Goal: Communication & Community: Share content

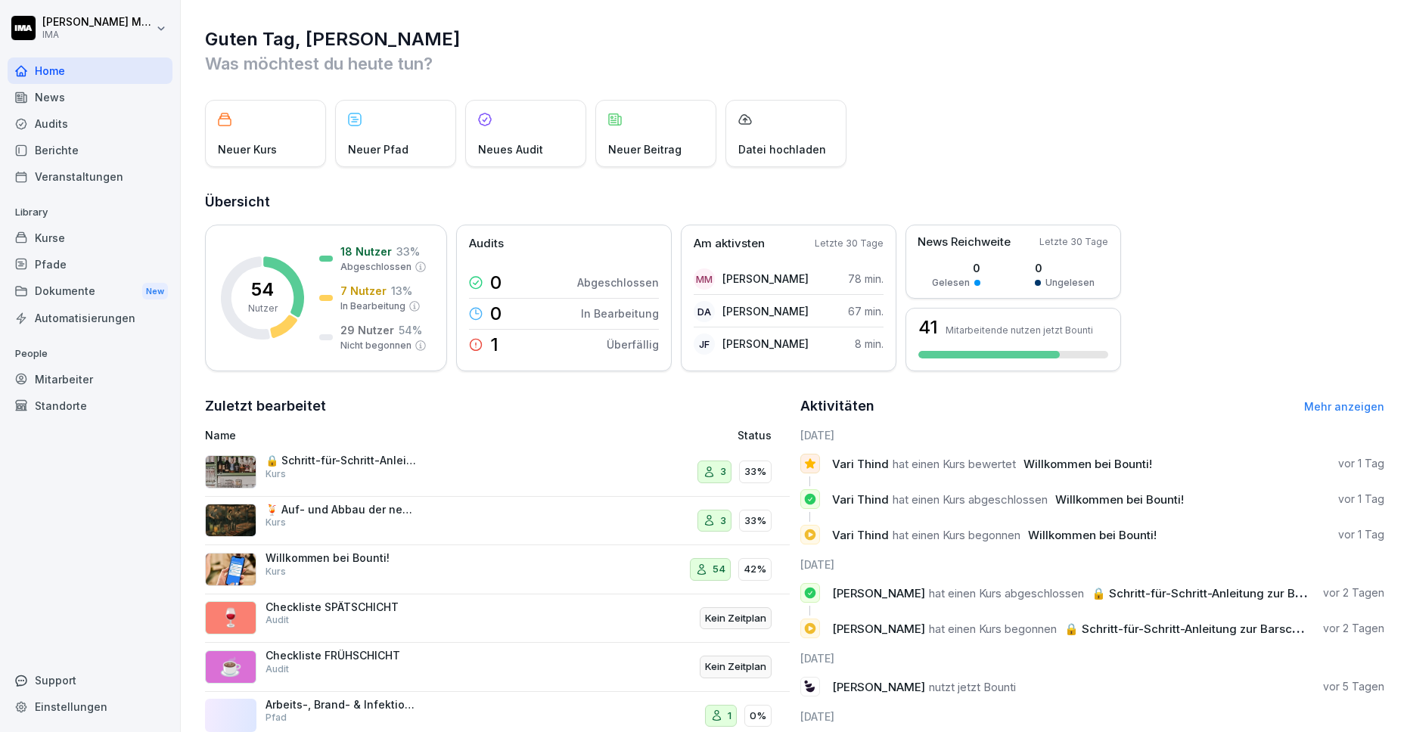
click at [56, 179] on div "Veranstaltungen" at bounding box center [90, 176] width 165 height 26
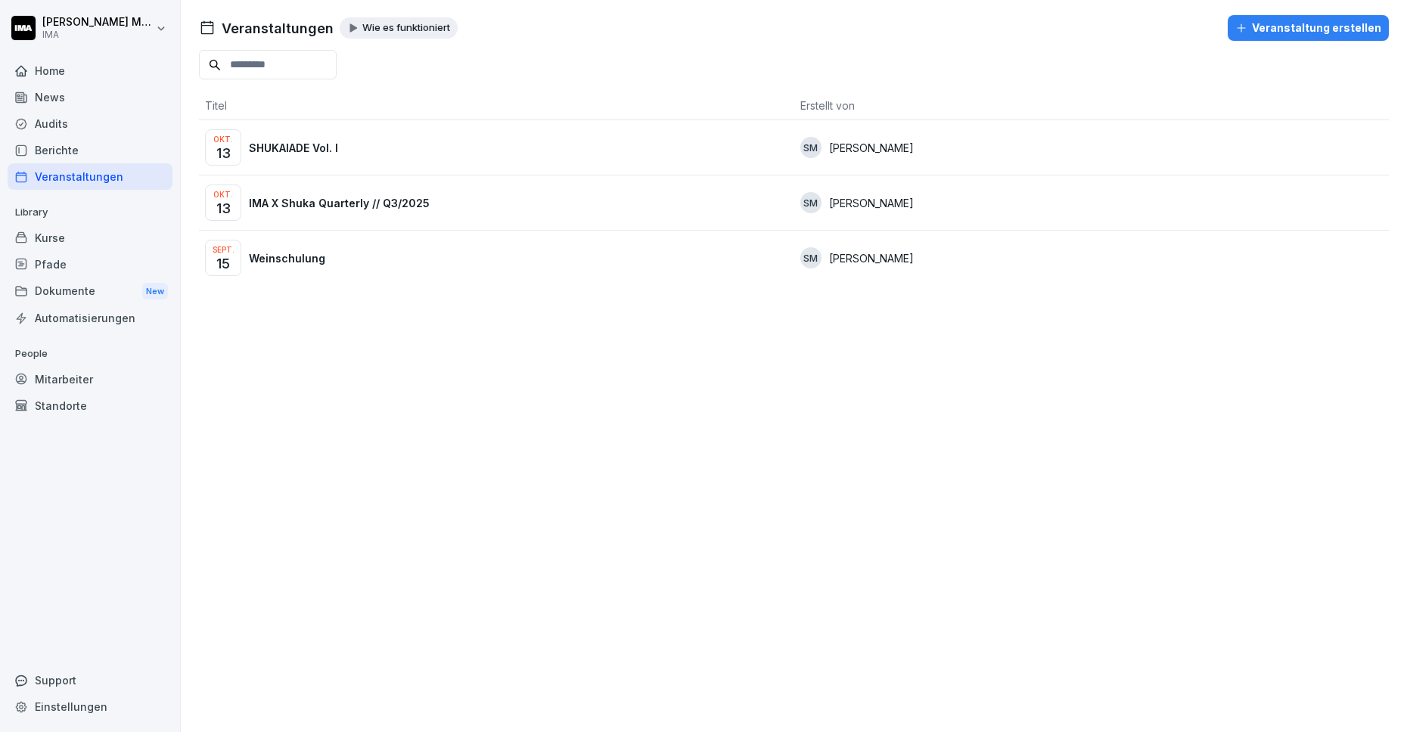
click at [287, 143] on p "SHUKAIADE Vol. I" at bounding box center [293, 148] width 89 height 16
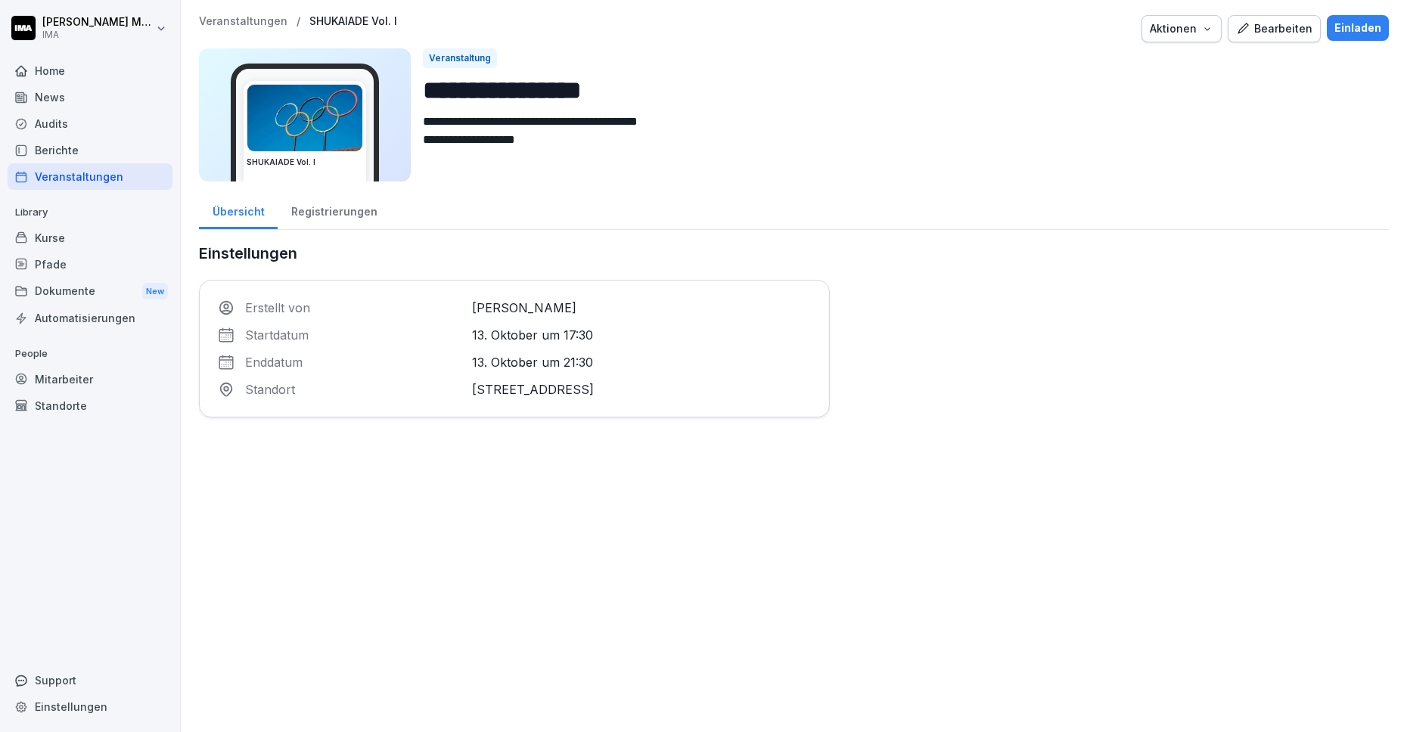
click at [345, 202] on div "Registrierungen" at bounding box center [334, 210] width 113 height 39
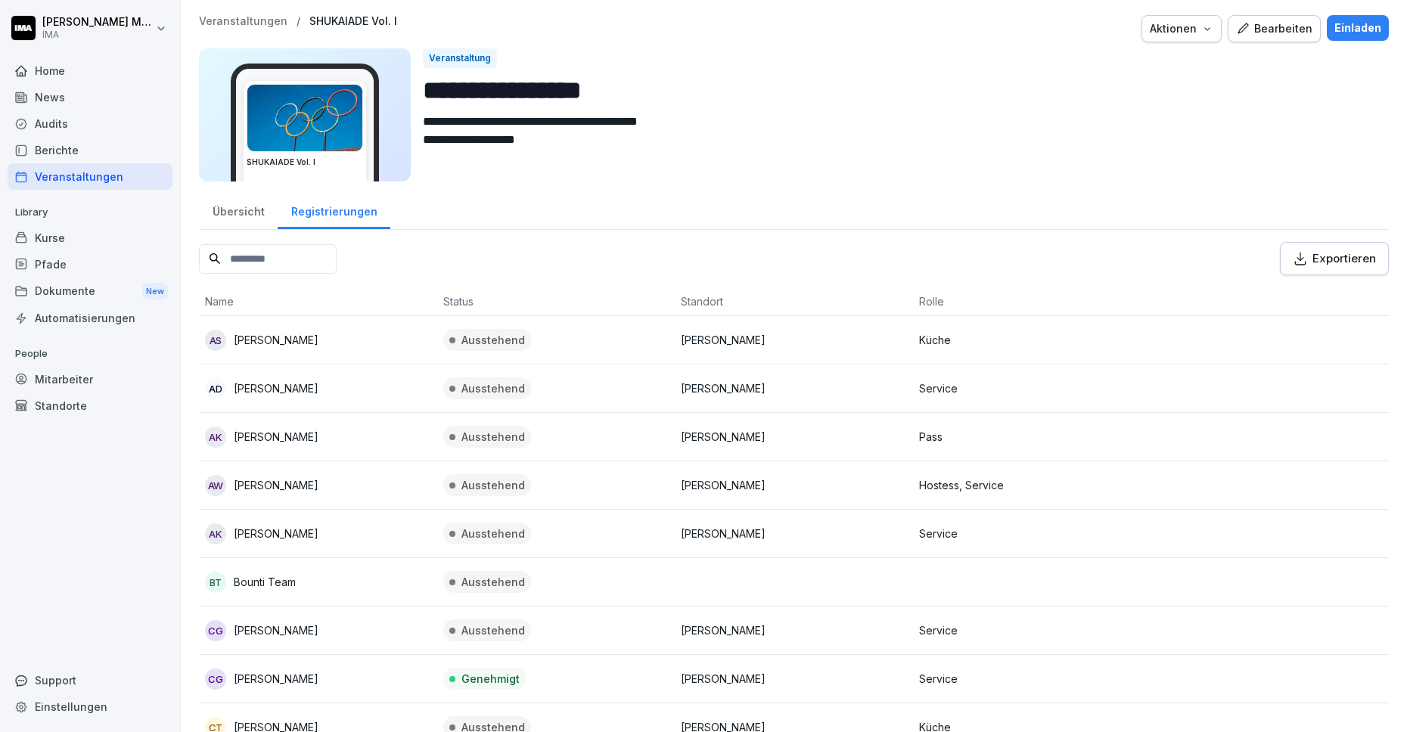
click at [1352, 26] on div "Einladen" at bounding box center [1357, 28] width 47 height 17
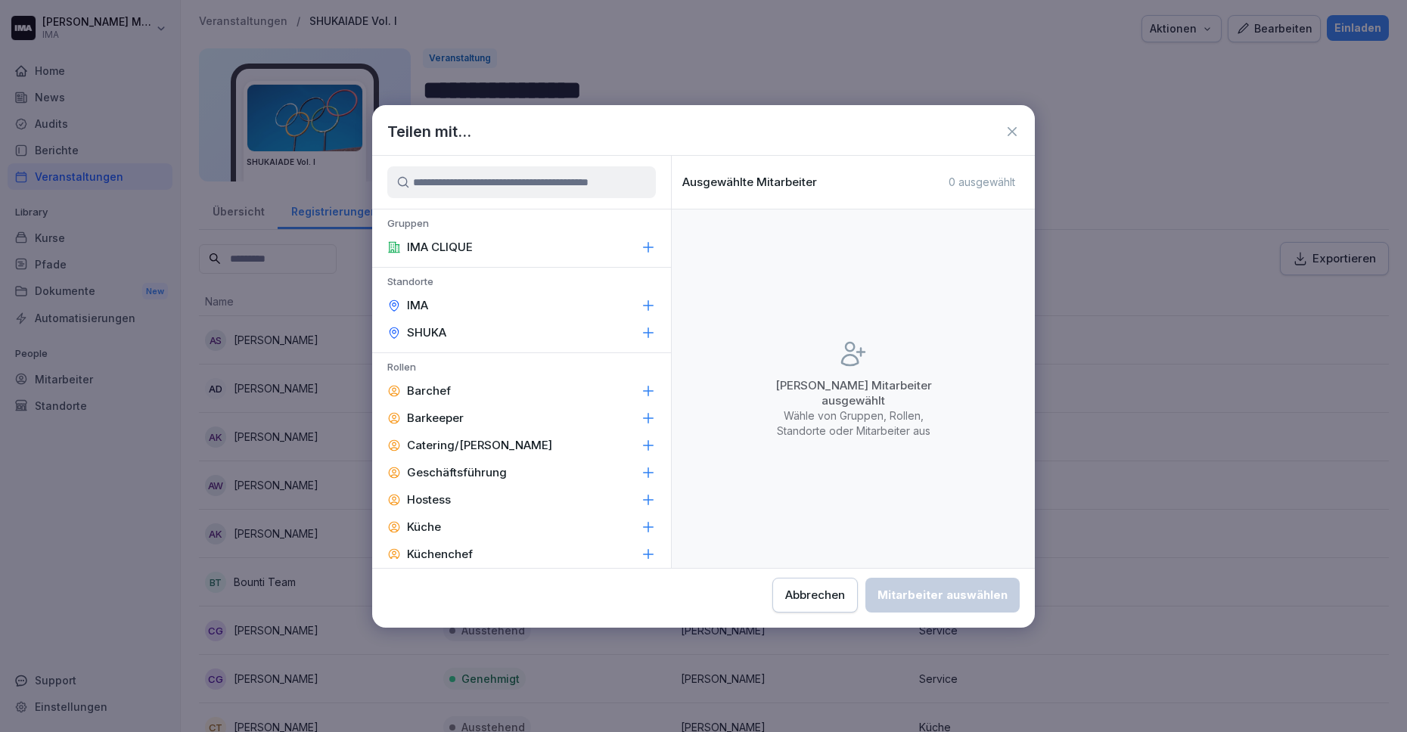
click at [453, 303] on div "IMA" at bounding box center [521, 305] width 299 height 27
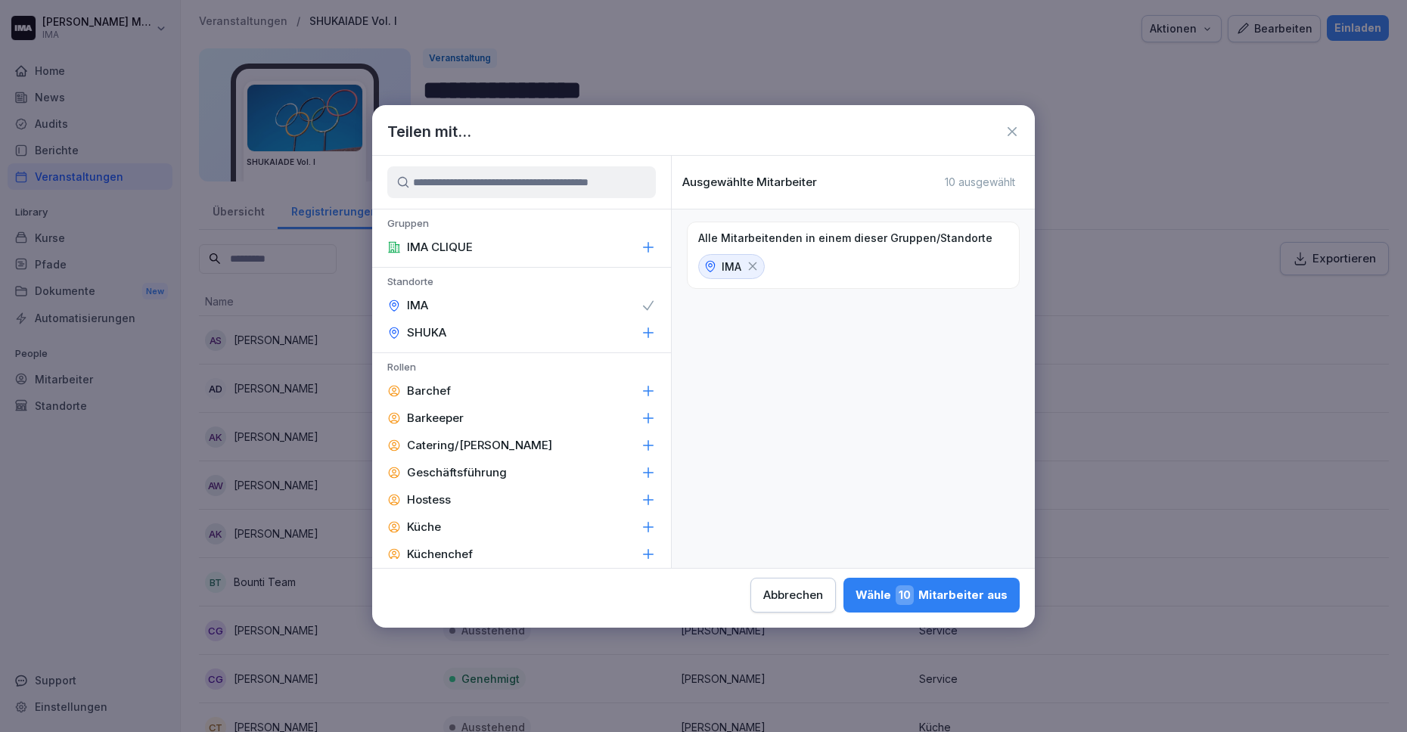
click at [452, 334] on div "SHUKA" at bounding box center [521, 332] width 299 height 27
click at [932, 595] on div "Wähle 54 Mitarbeiter aus" at bounding box center [930, 596] width 154 height 20
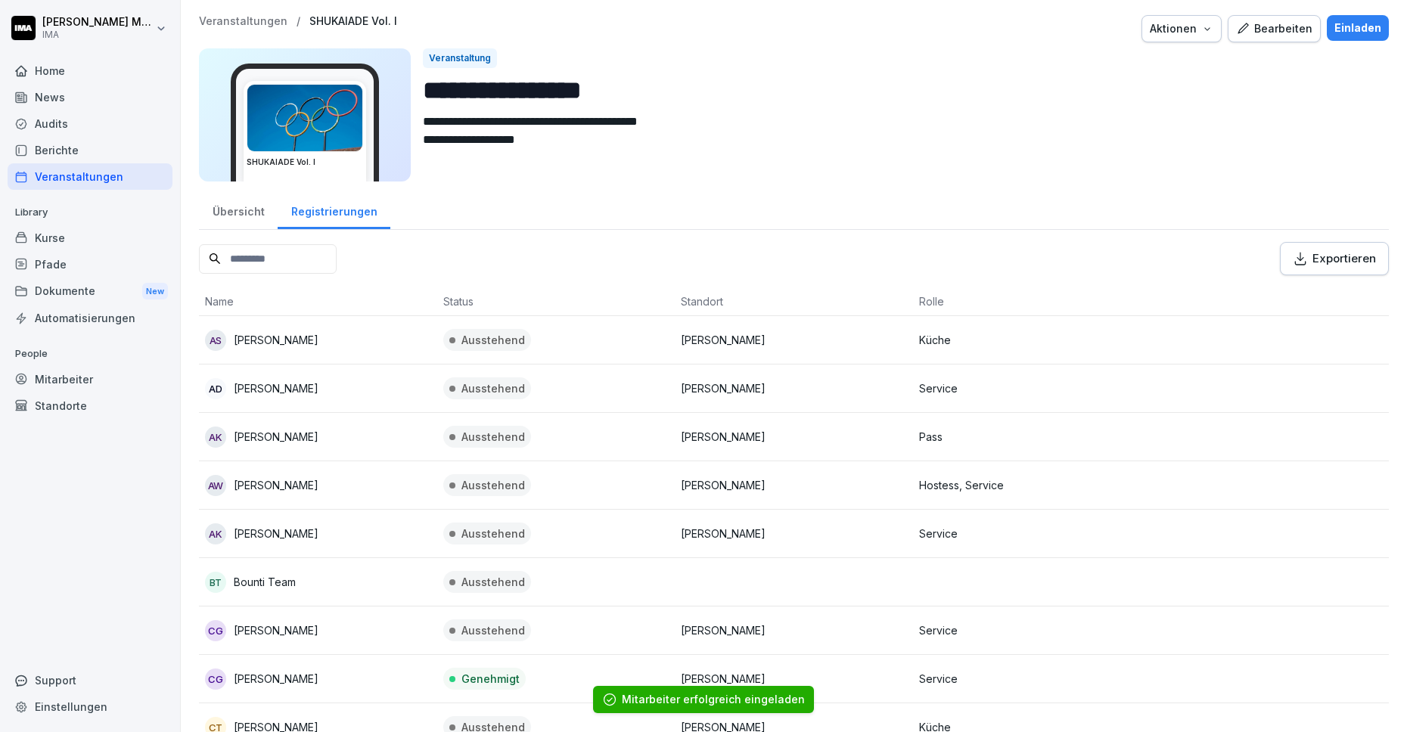
click at [257, 20] on p "Veranstaltungen" at bounding box center [243, 21] width 89 height 13
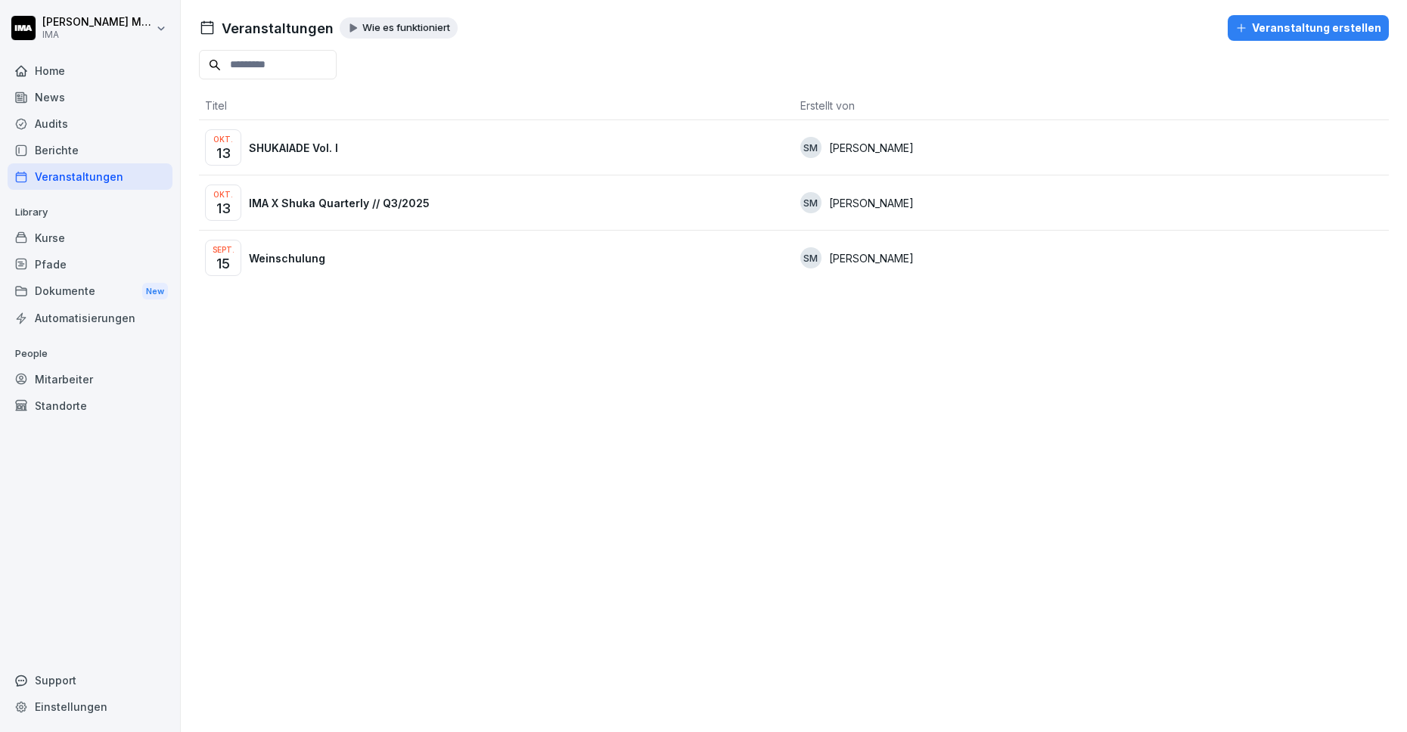
click at [300, 210] on p "IMA X Shuka Quarterly // Q3/2025" at bounding box center [339, 203] width 181 height 16
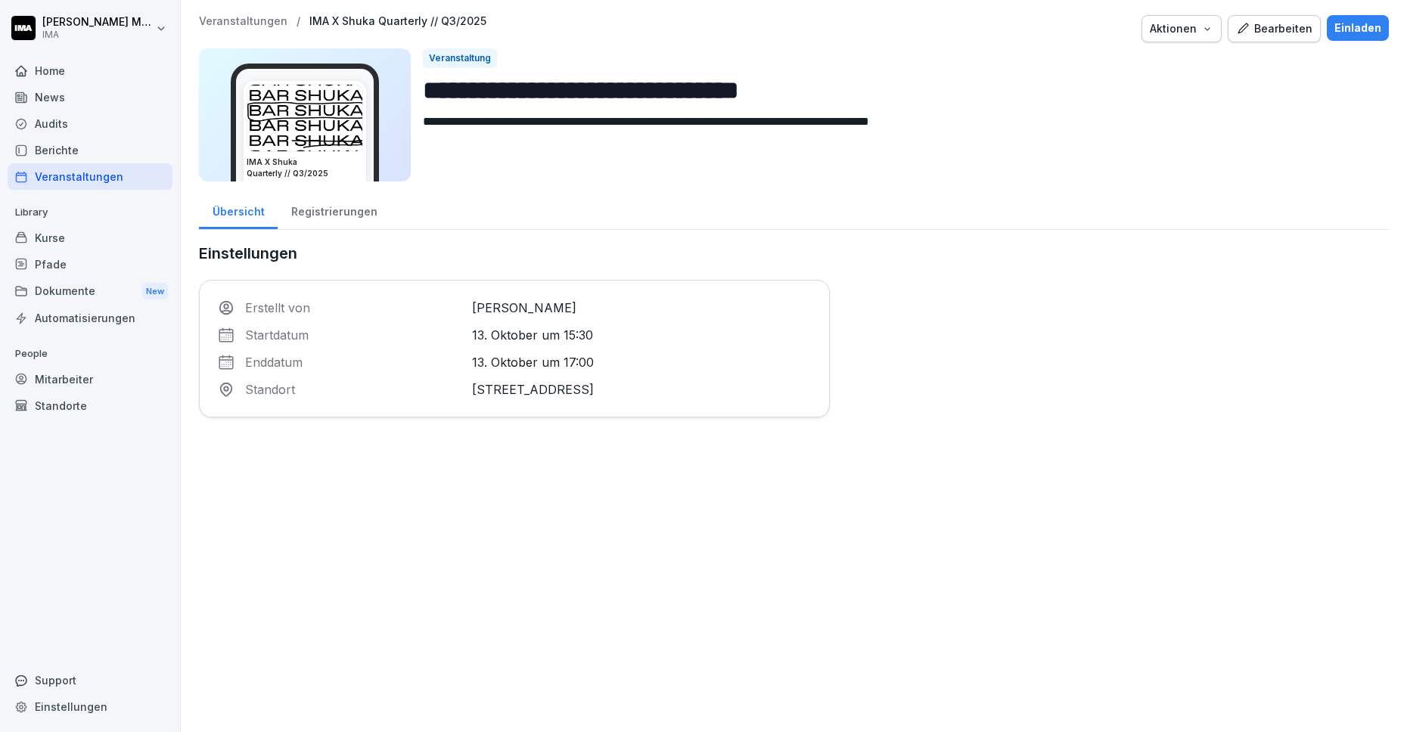
click at [358, 219] on div "Registrierungen" at bounding box center [334, 210] width 113 height 39
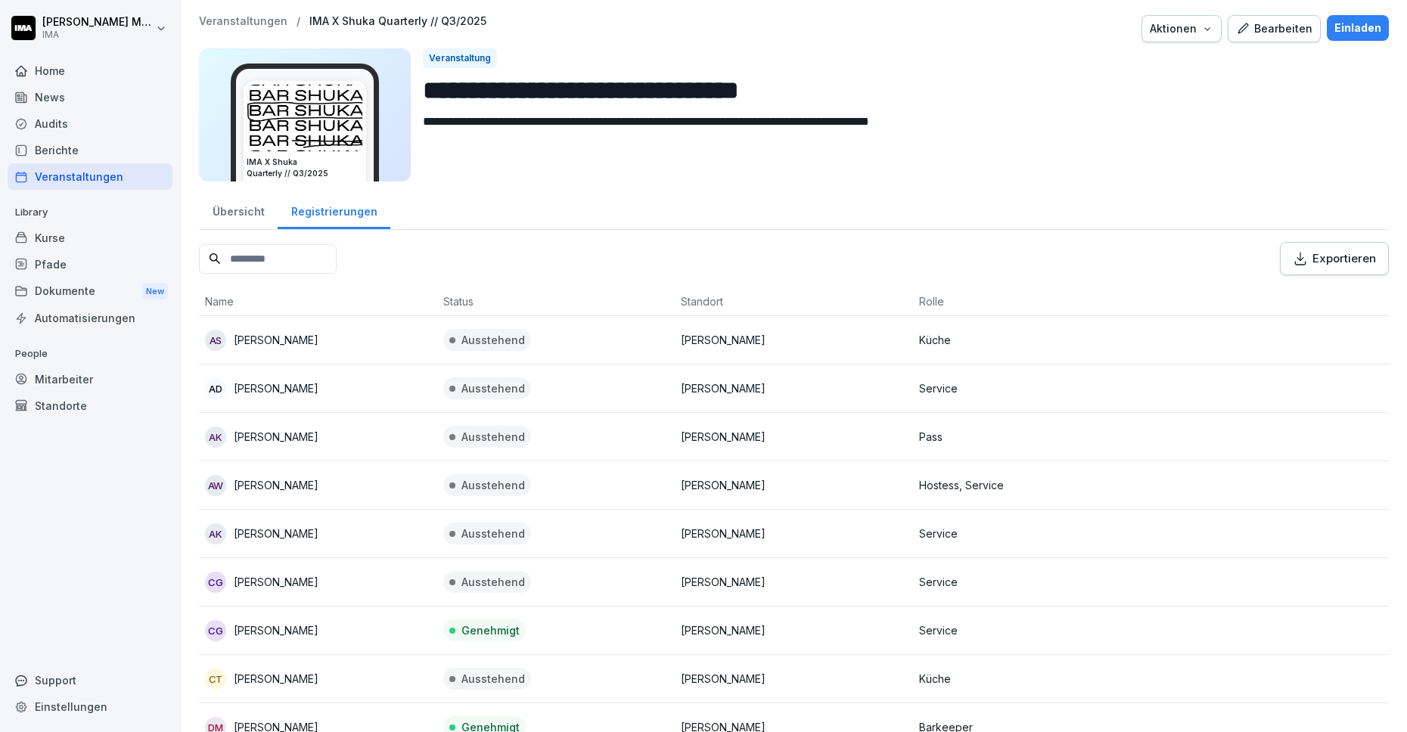
click at [1343, 32] on div "Einladen" at bounding box center [1357, 28] width 47 height 17
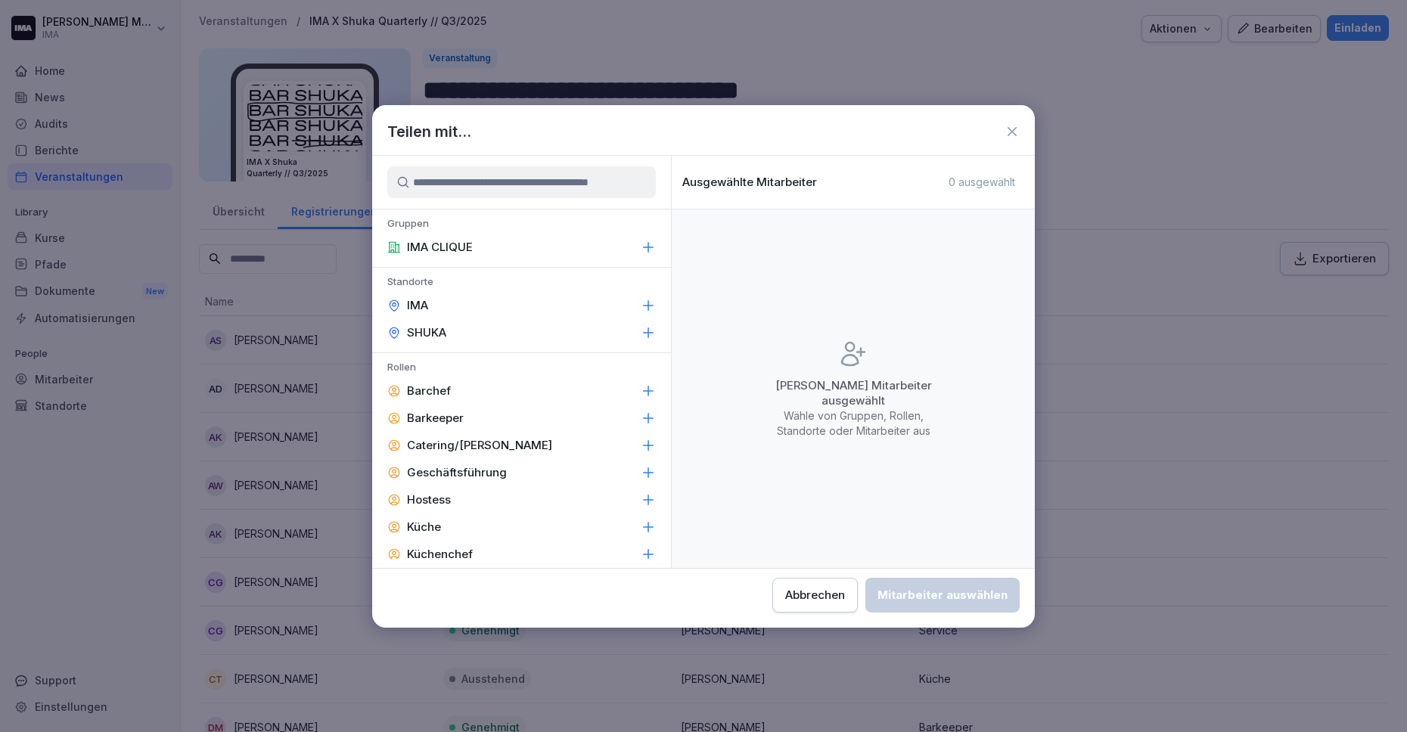
click at [598, 306] on div "IMA" at bounding box center [521, 305] width 299 height 27
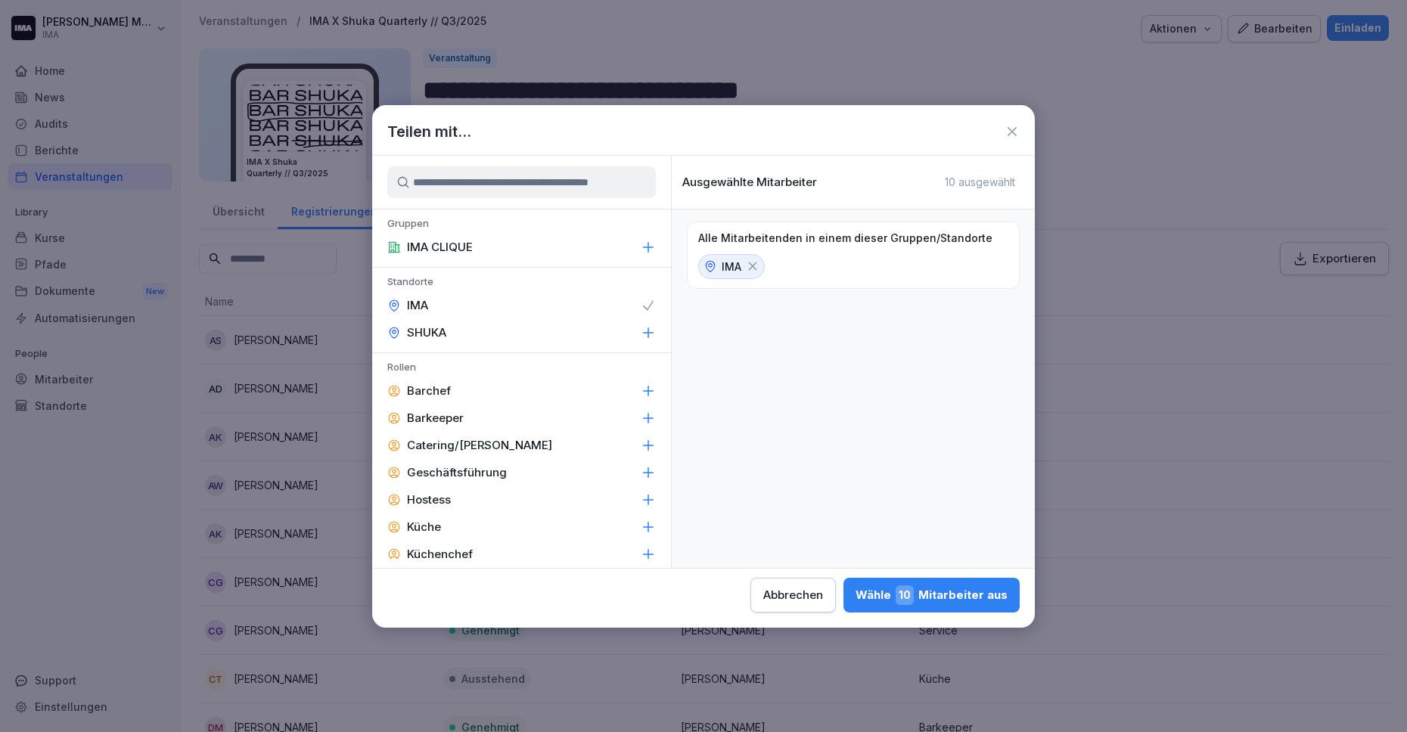
click at [582, 342] on div "SHUKA" at bounding box center [521, 332] width 299 height 27
click at [907, 593] on span "54" at bounding box center [903, 596] width 20 height 20
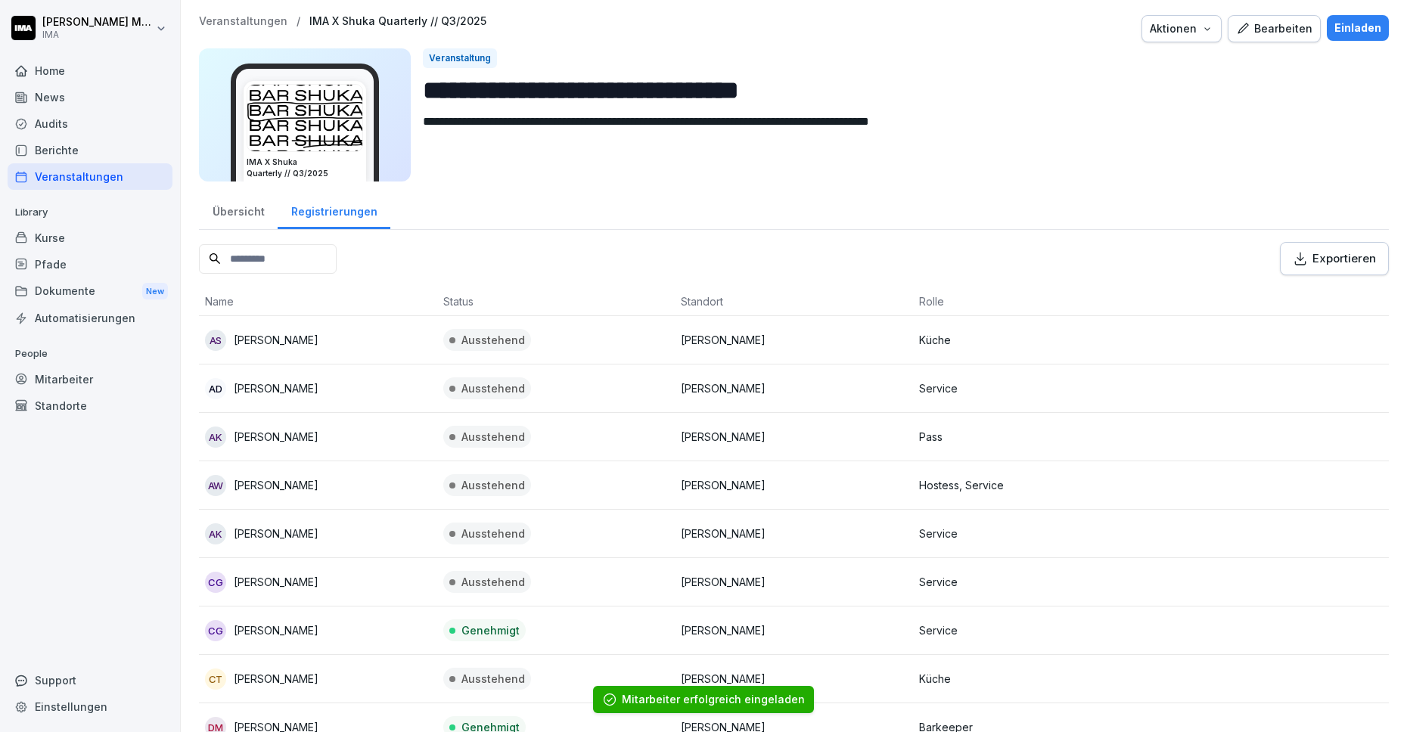
click at [259, 20] on p "Veranstaltungen" at bounding box center [243, 21] width 89 height 13
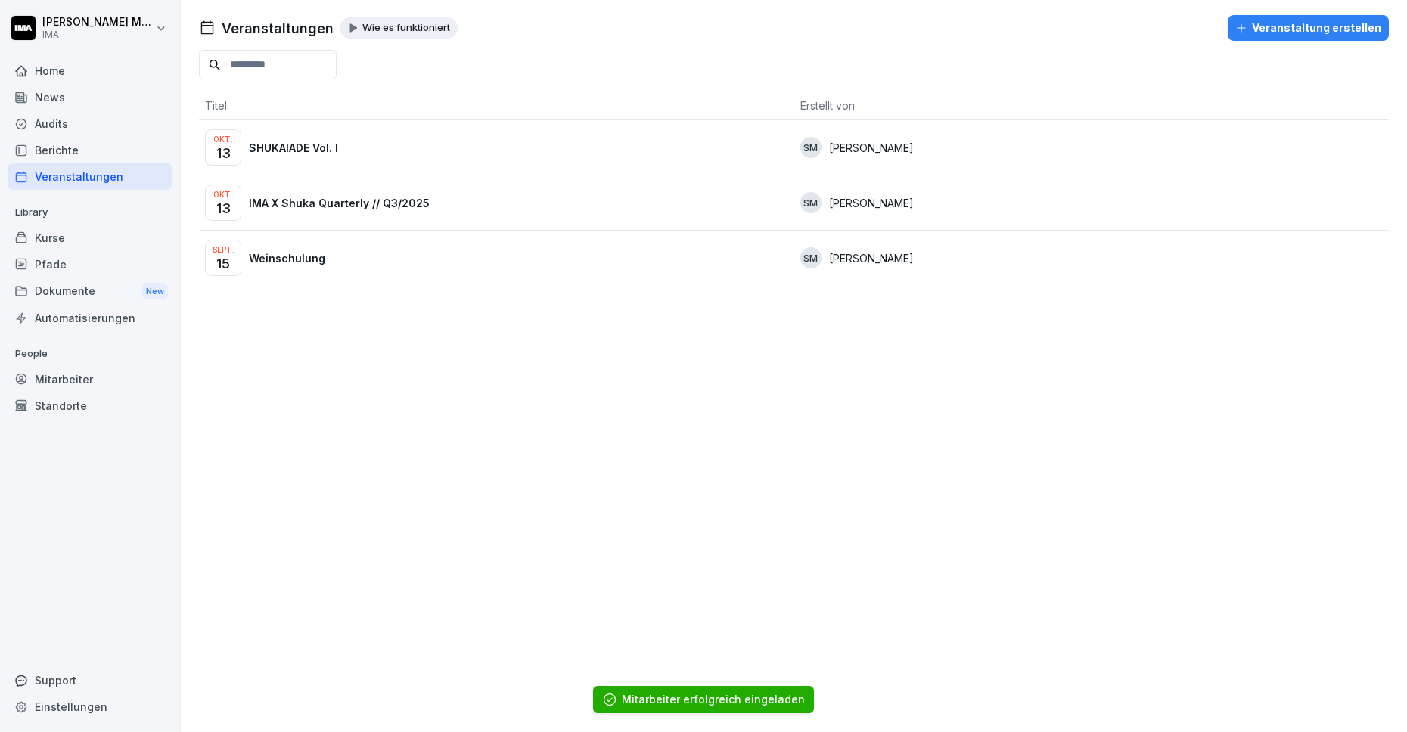
click at [349, 263] on div "Sept. 15 Weinschulung" at bounding box center [496, 258] width 583 height 36
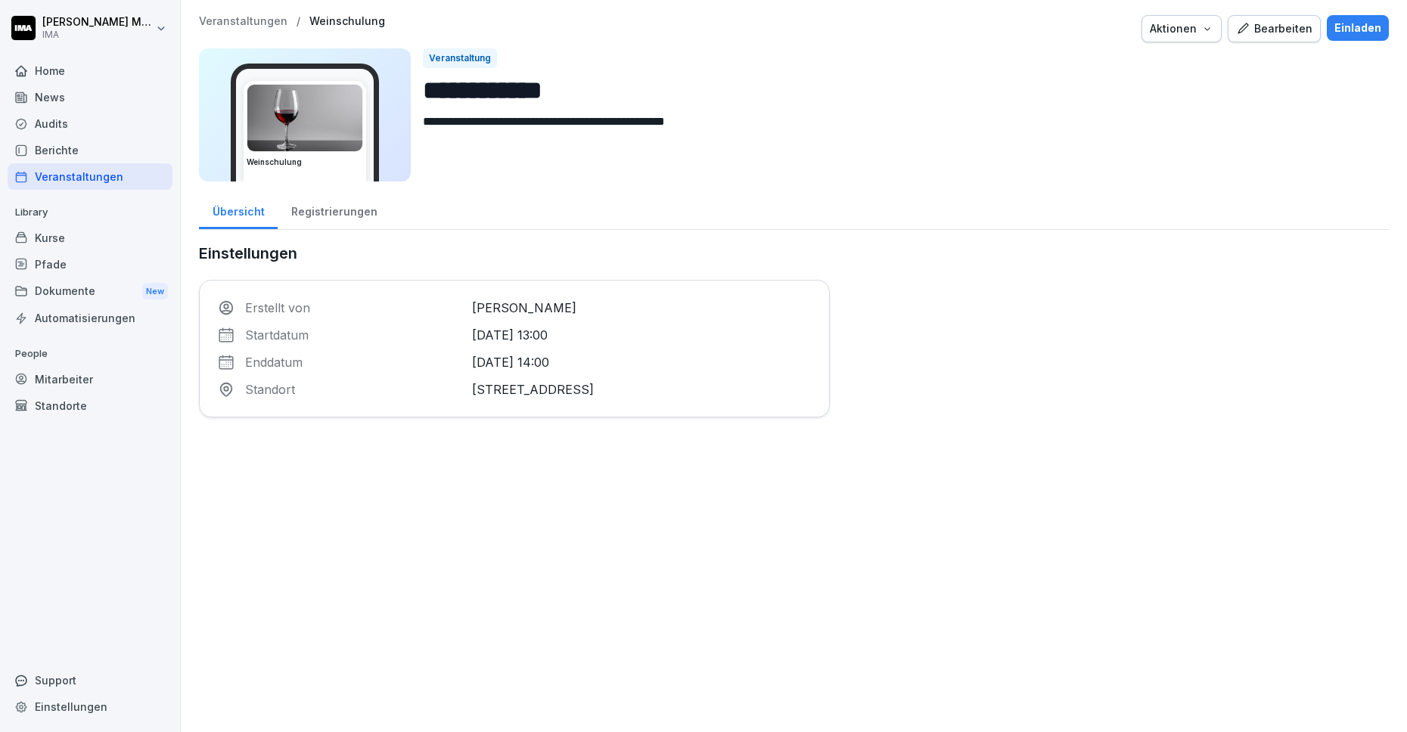
click at [322, 205] on div "Registrierungen" at bounding box center [334, 210] width 113 height 39
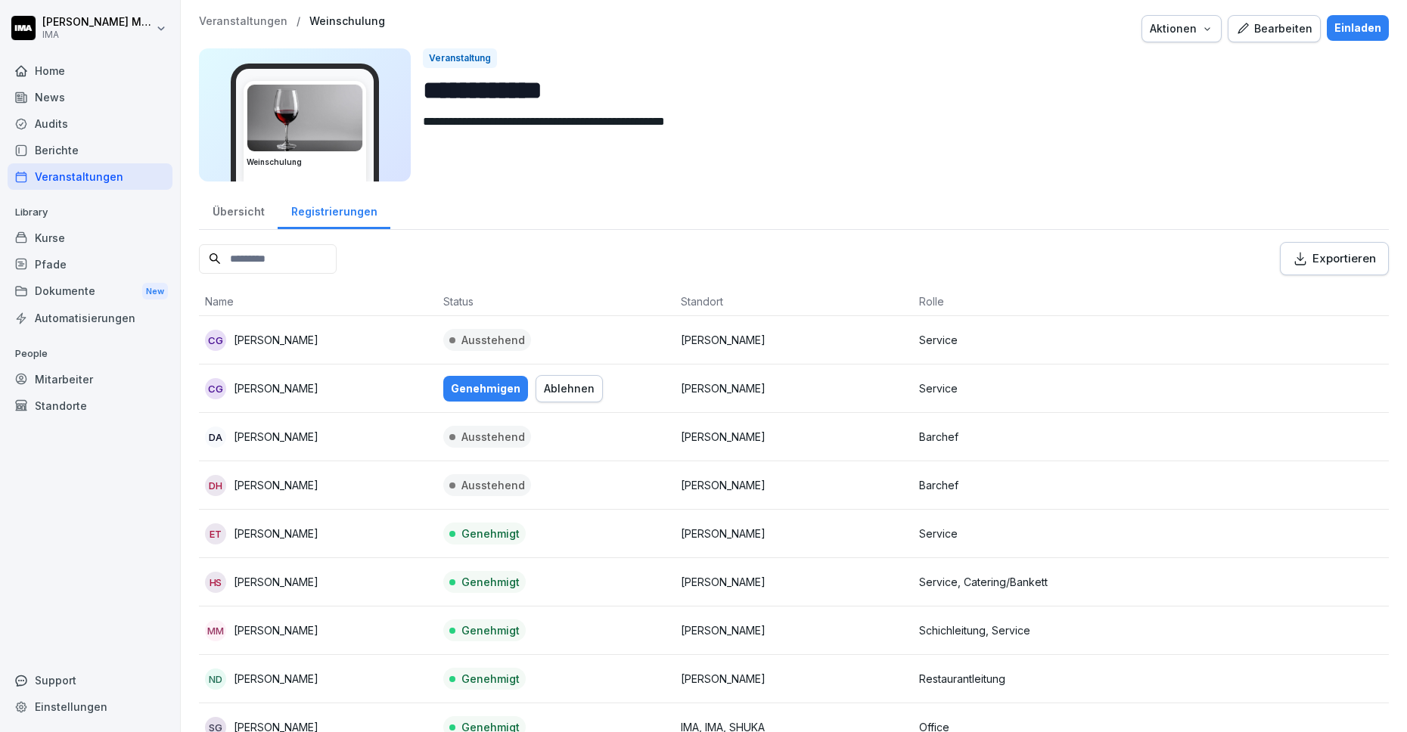
click at [490, 388] on div "Genehmigen" at bounding box center [486, 389] width 70 height 17
click at [1353, 33] on div "Einladen" at bounding box center [1357, 28] width 47 height 17
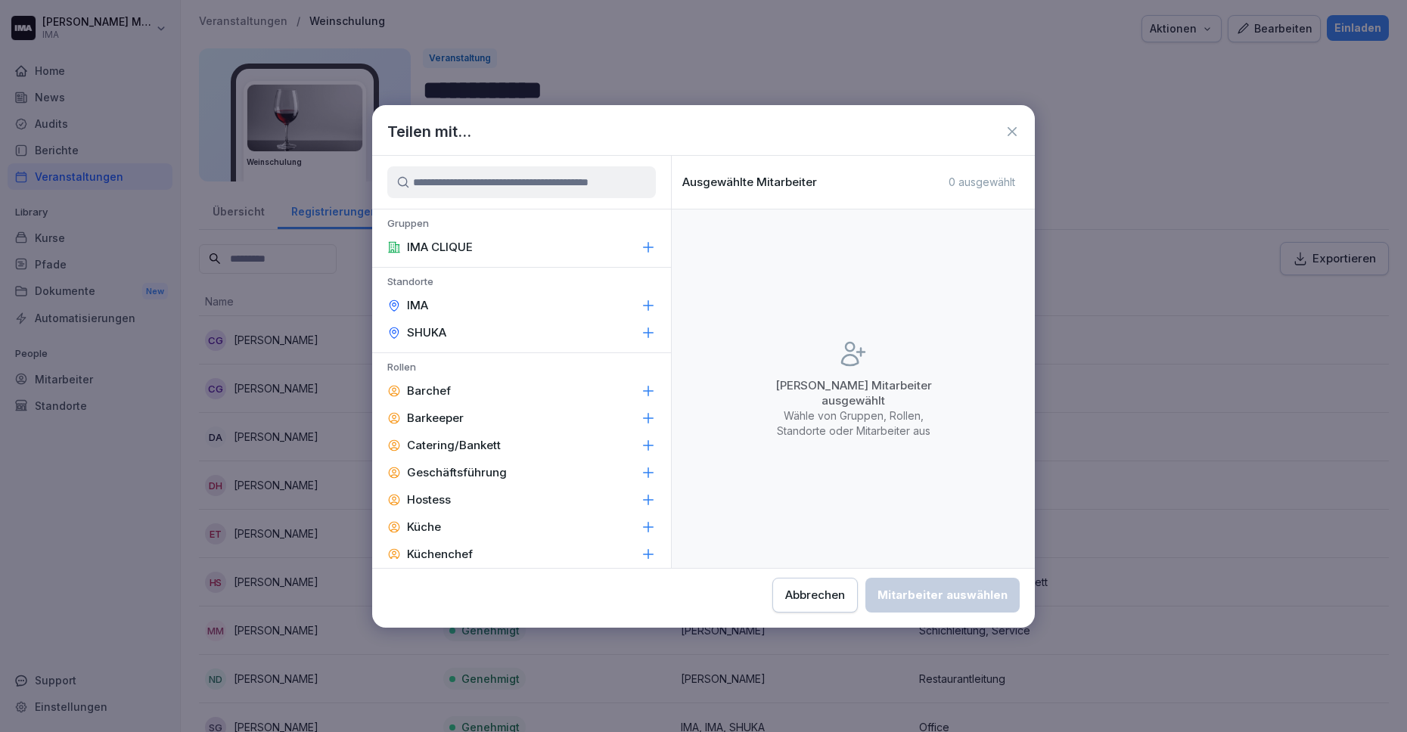
click at [1013, 128] on icon at bounding box center [1012, 131] width 15 height 15
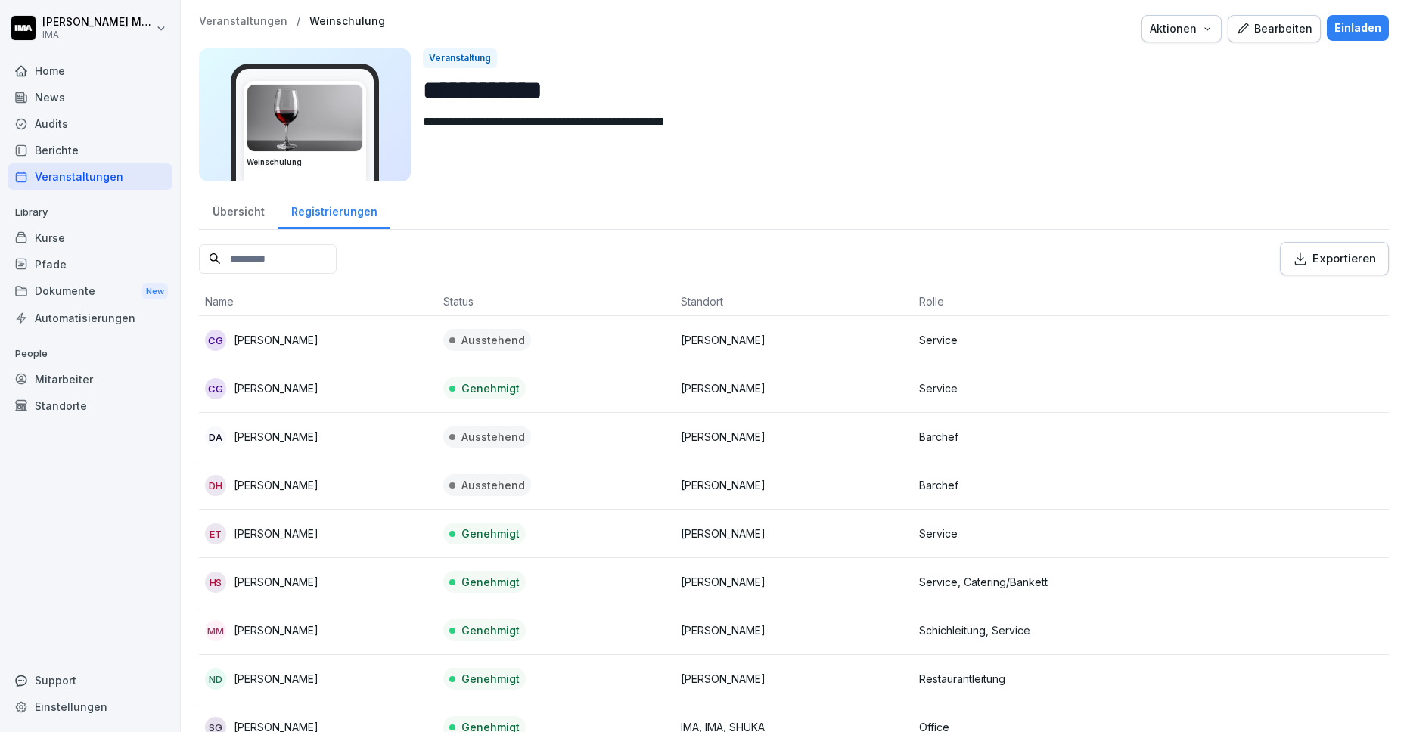
click at [64, 294] on div "Dokumente New" at bounding box center [90, 292] width 165 height 28
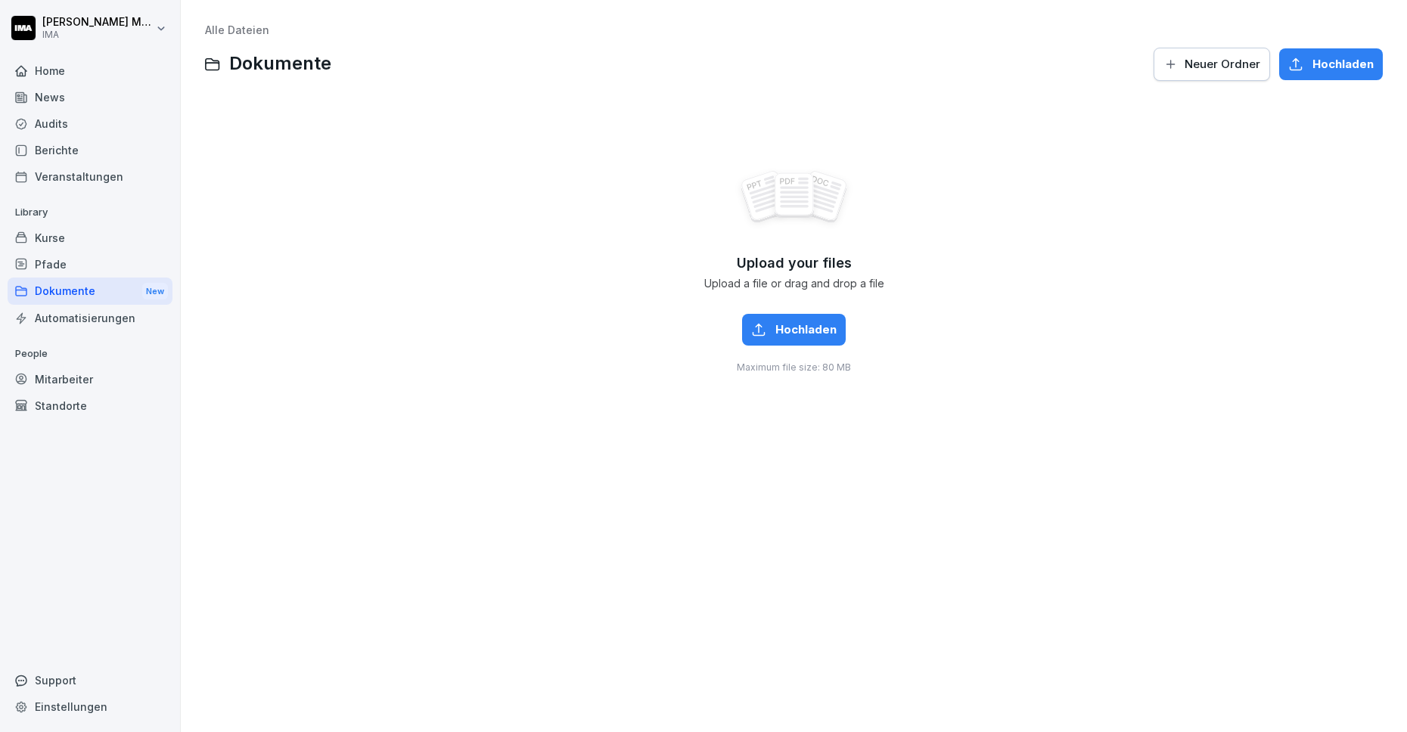
click at [1313, 76] on button "Hochladen" at bounding box center [1331, 64] width 104 height 32
click at [1210, 72] on button "Neuer Ordner" at bounding box center [1212, 64] width 116 height 33
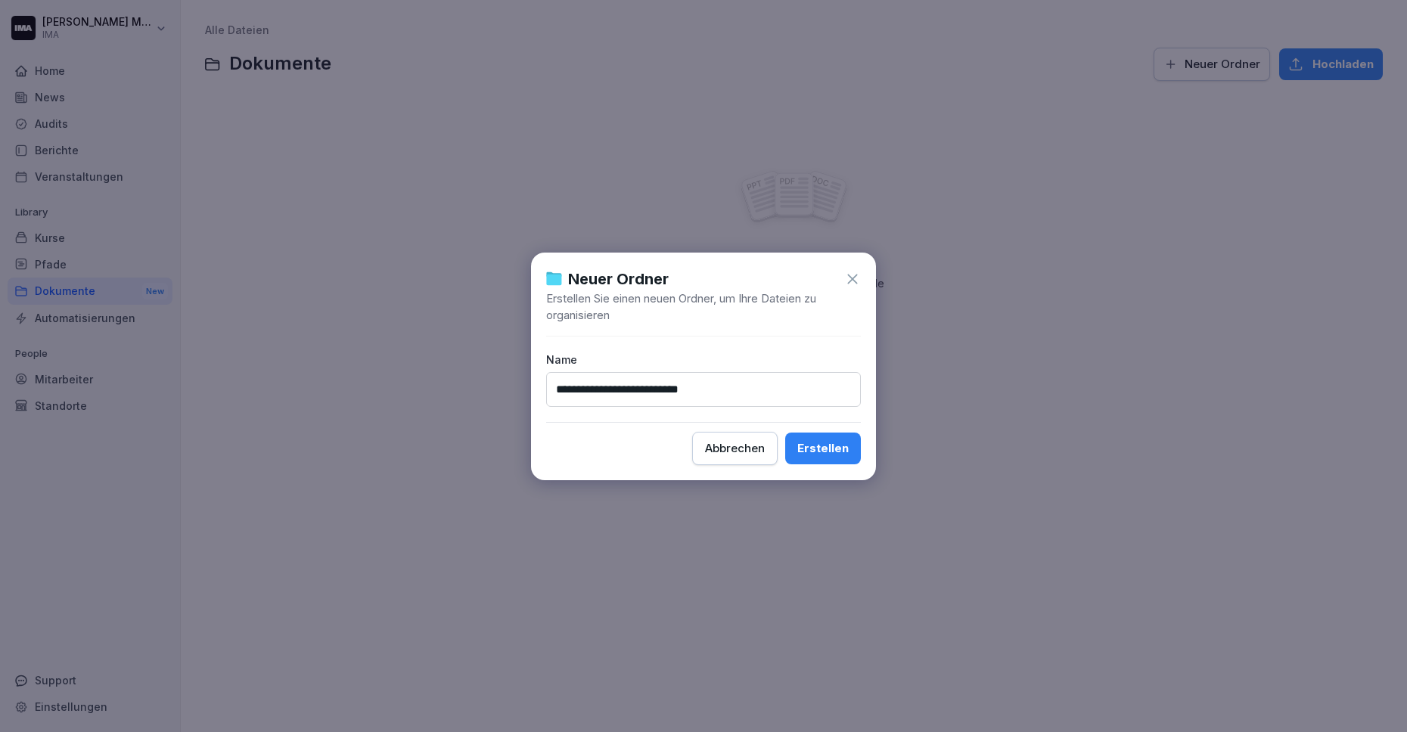
type input "**********"
click at [824, 445] on div "Erstellen" at bounding box center [822, 448] width 51 height 17
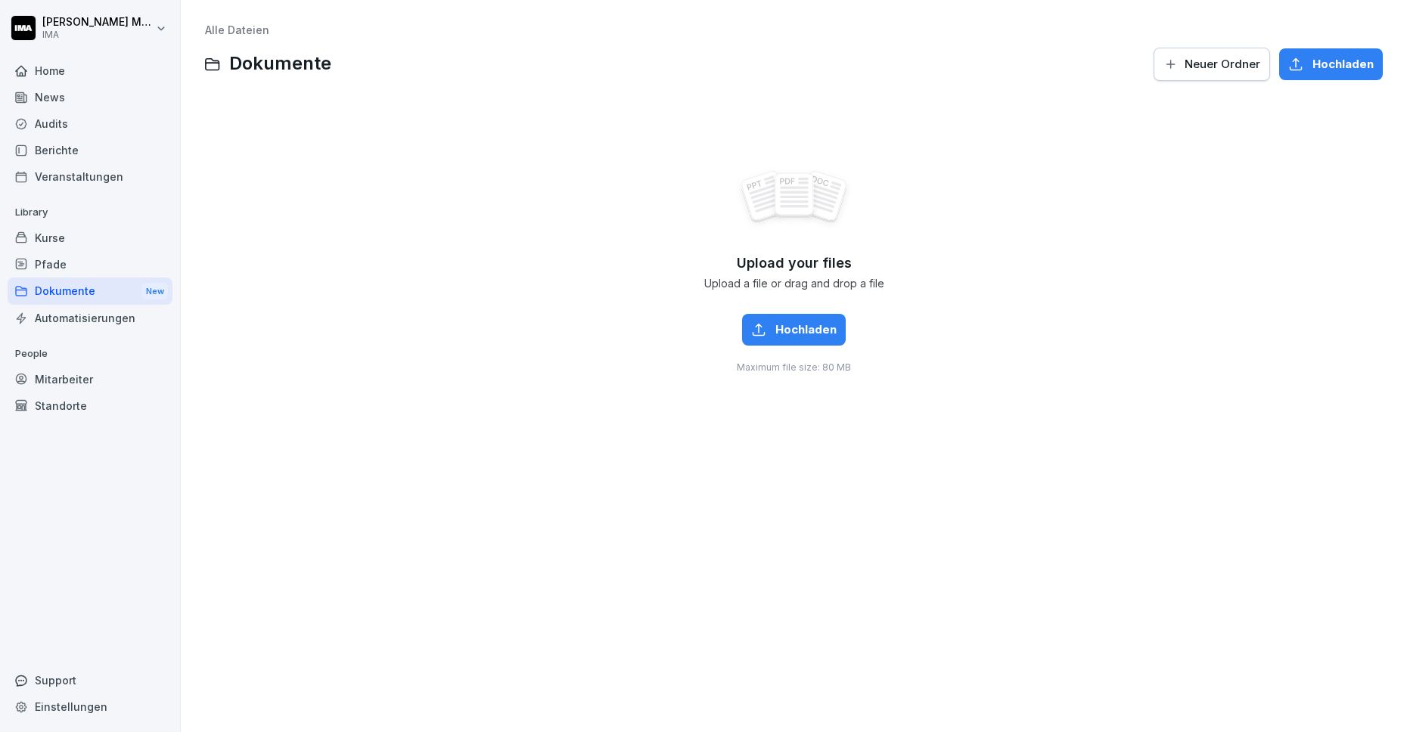
click at [643, 319] on div "Upload your files Upload a file or drag and drop a file Hochladen Maximum file …" at bounding box center [794, 271] width 1178 height 340
click at [1215, 63] on span "Neuer Ordner" at bounding box center [1223, 64] width 76 height 17
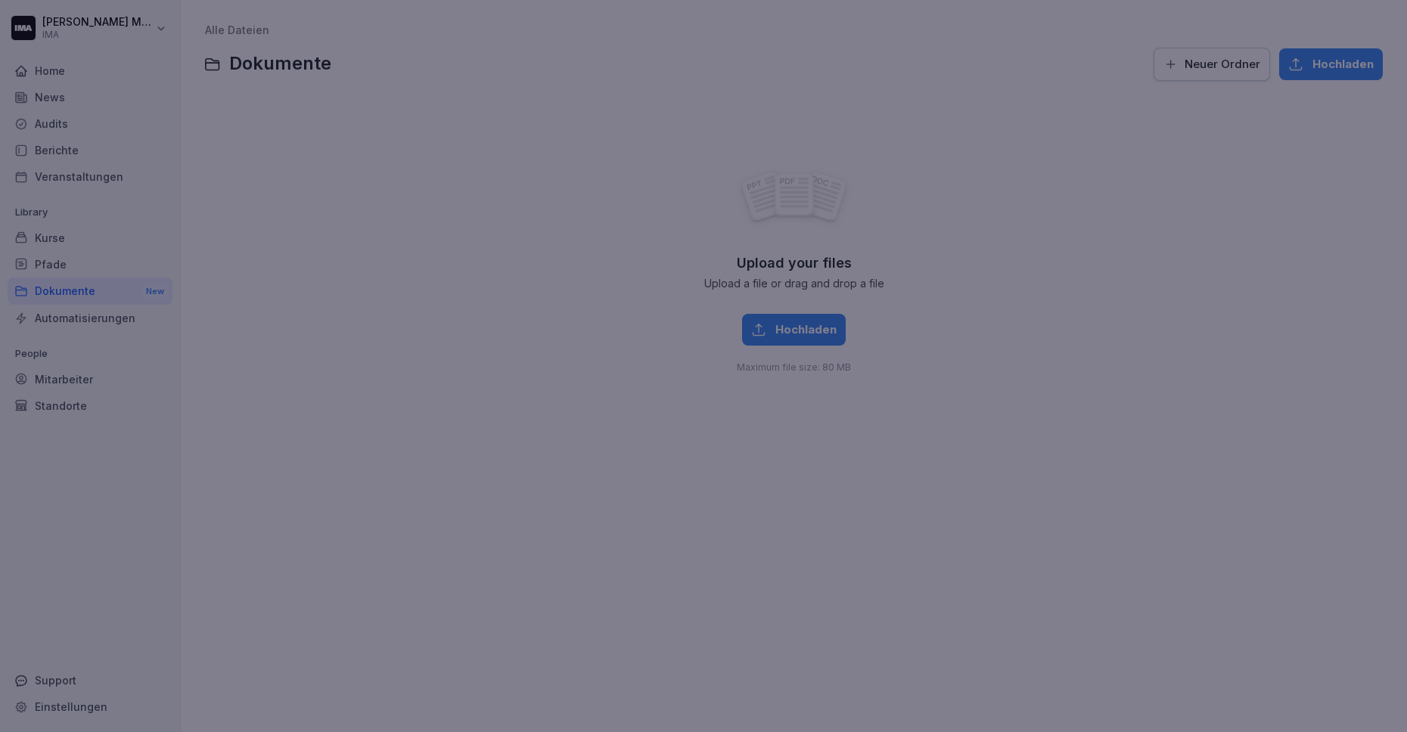
click at [1114, 303] on div at bounding box center [703, 366] width 1407 height 732
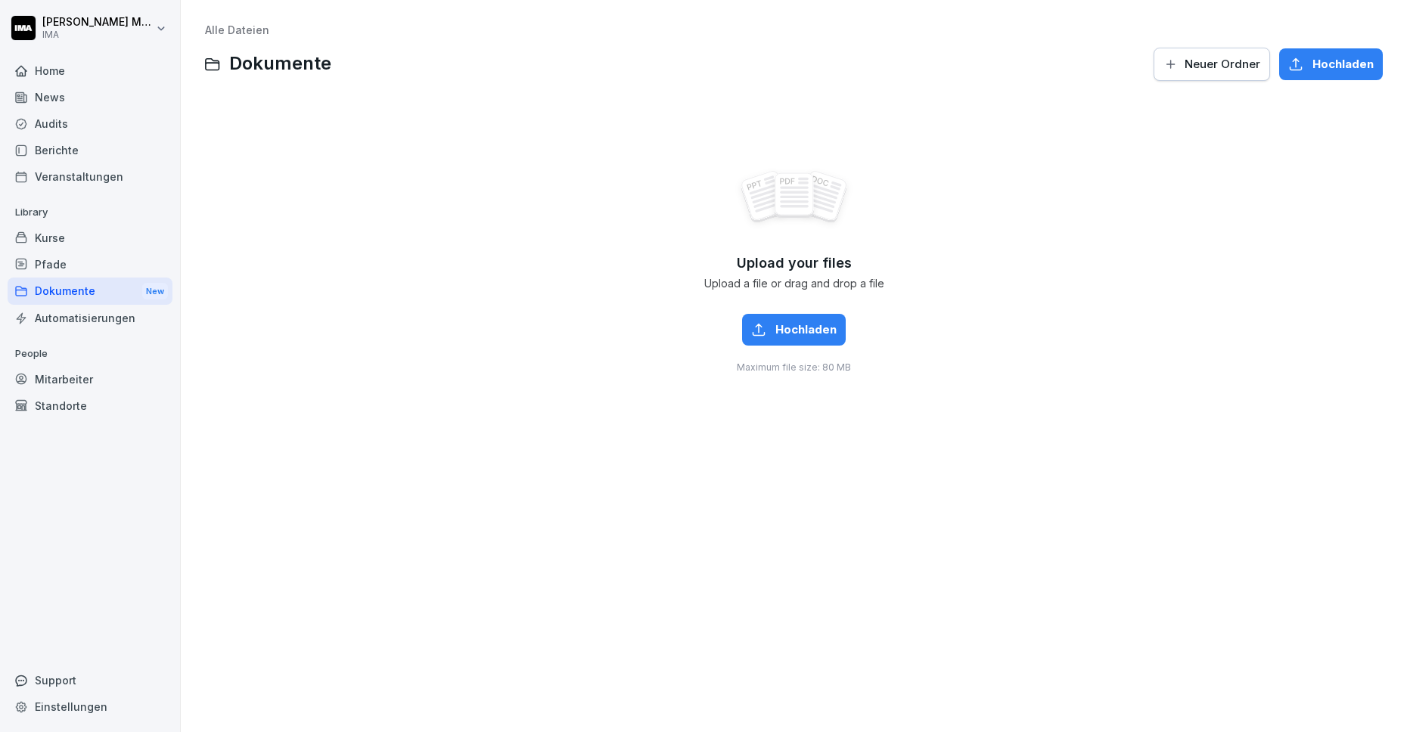
click at [775, 327] on span "Hochladen" at bounding box center [805, 330] width 61 height 17
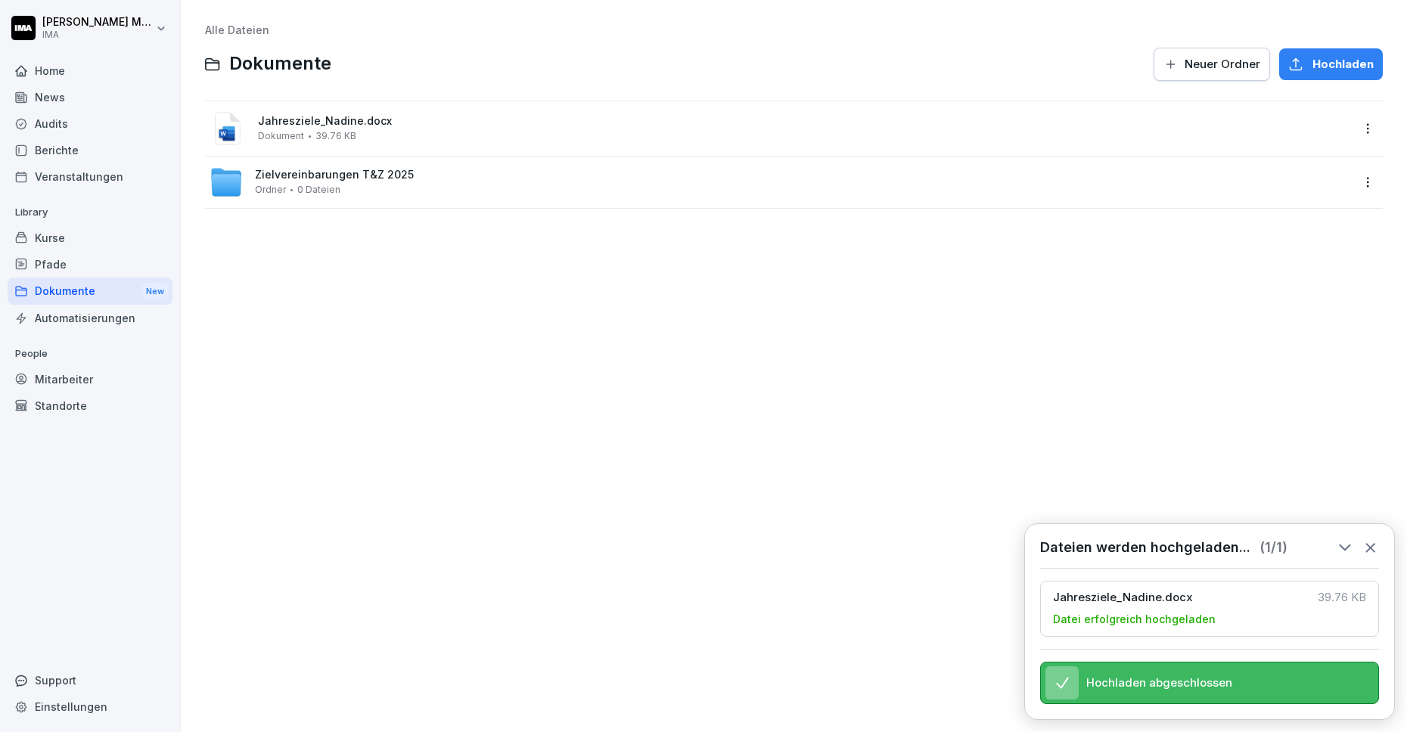
drag, startPoint x: 271, startPoint y: 131, endPoint x: 224, endPoint y: 179, distance: 67.4
click at [224, 179] on div "Jahresziele_Nadine.docx Dokument 39.76 KB Zielvereinbarungen T&Z 2025 Ordner 0 …" at bounding box center [794, 155] width 1178 height 108
click at [318, 126] on span "Jahresziele_Nadine.docx" at bounding box center [804, 121] width 1093 height 13
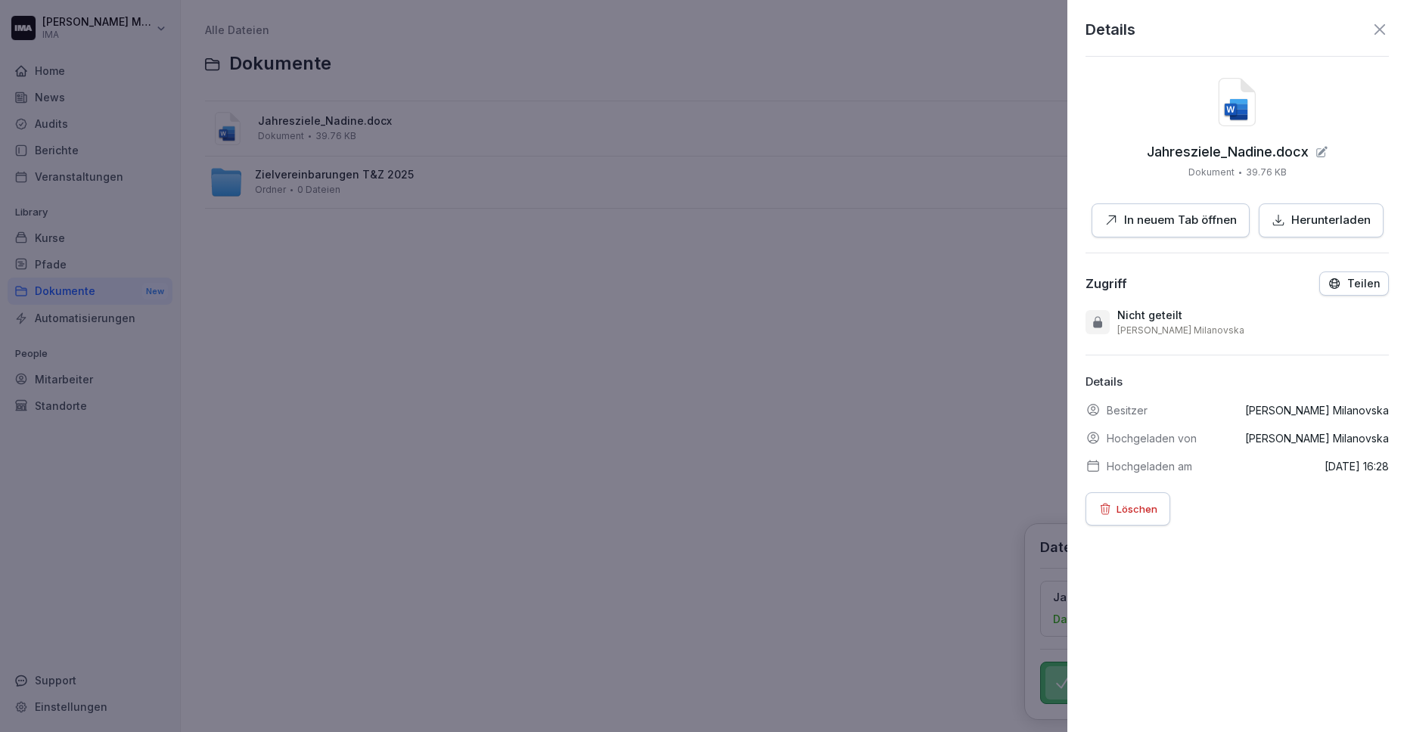
click at [1120, 499] on button "Löschen" at bounding box center [1128, 508] width 85 height 33
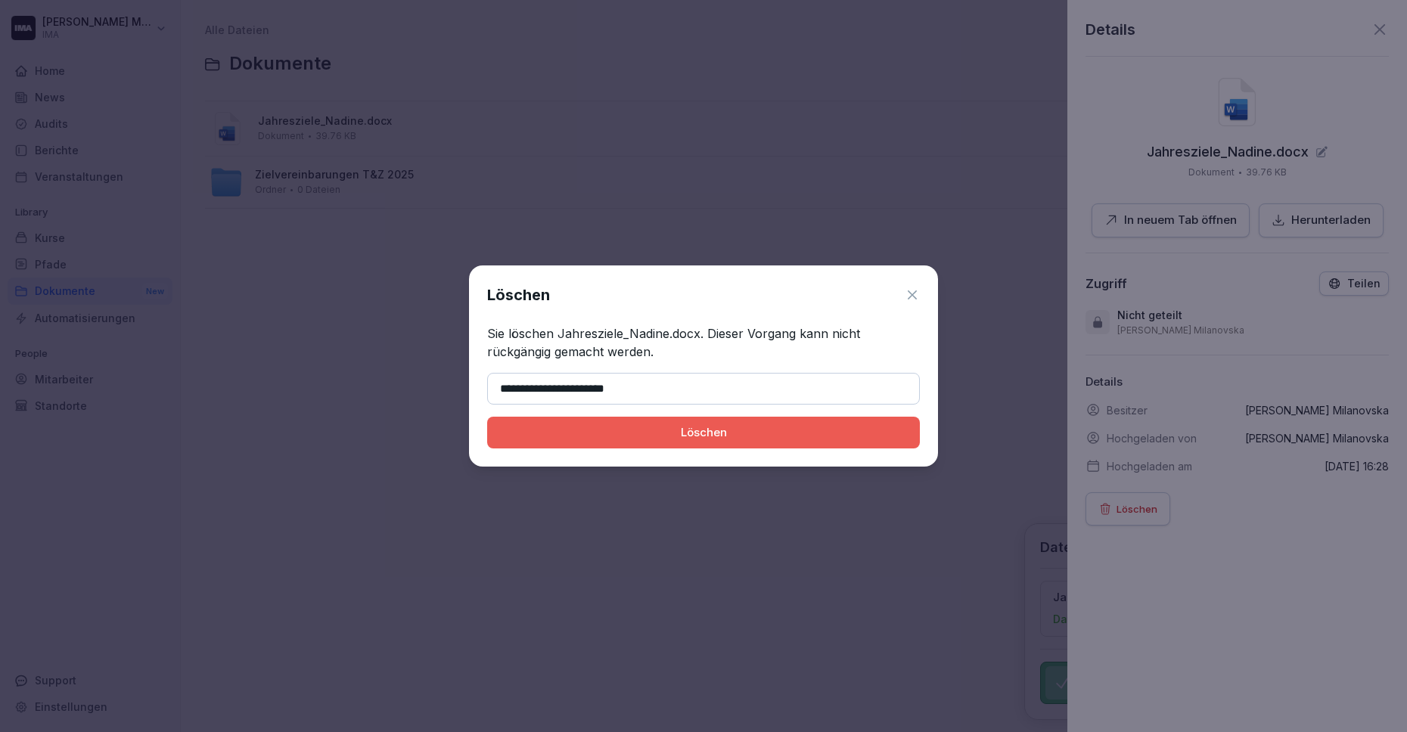
type input "**********"
click at [487, 417] on button "Löschen" at bounding box center [703, 433] width 433 height 32
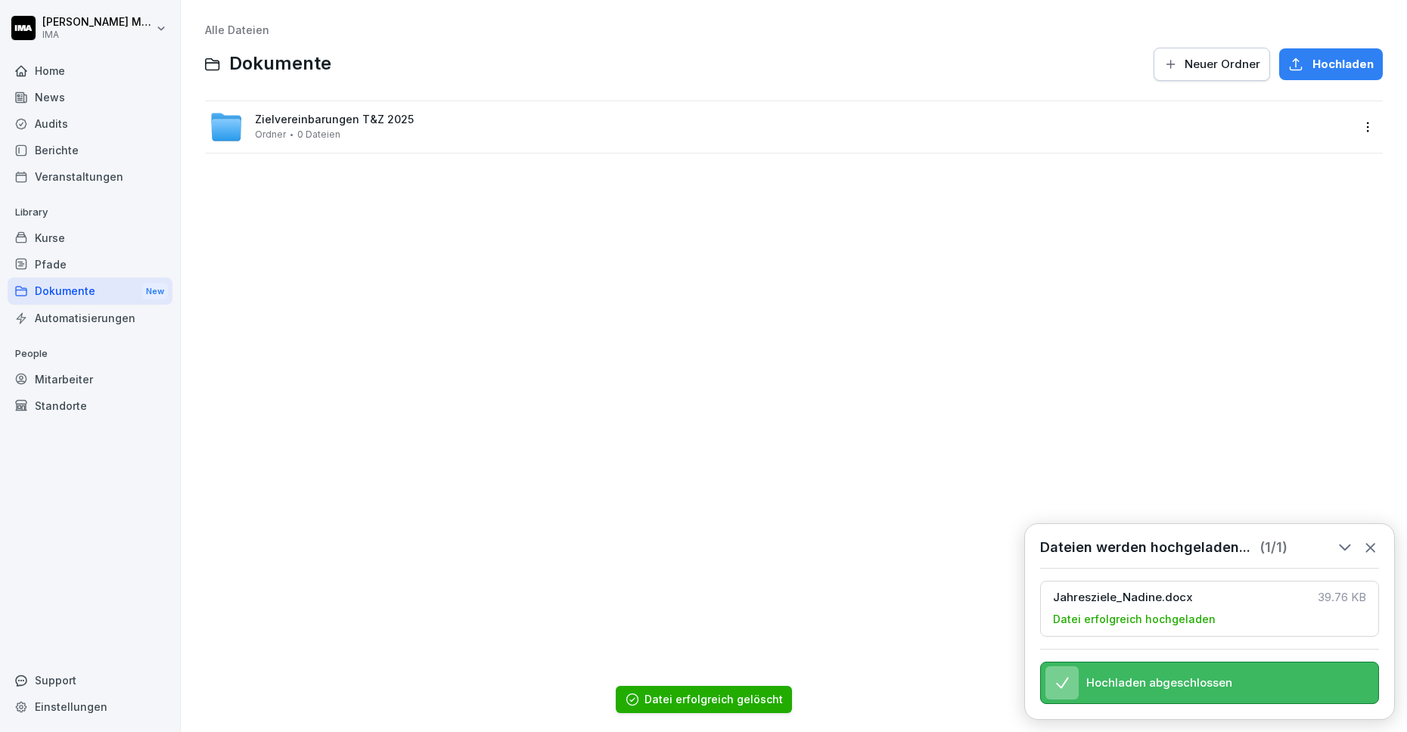
click at [312, 126] on div "Zielvereinbarungen T&Z 2025 Ordner 0 Dateien" at bounding box center [334, 126] width 159 height 26
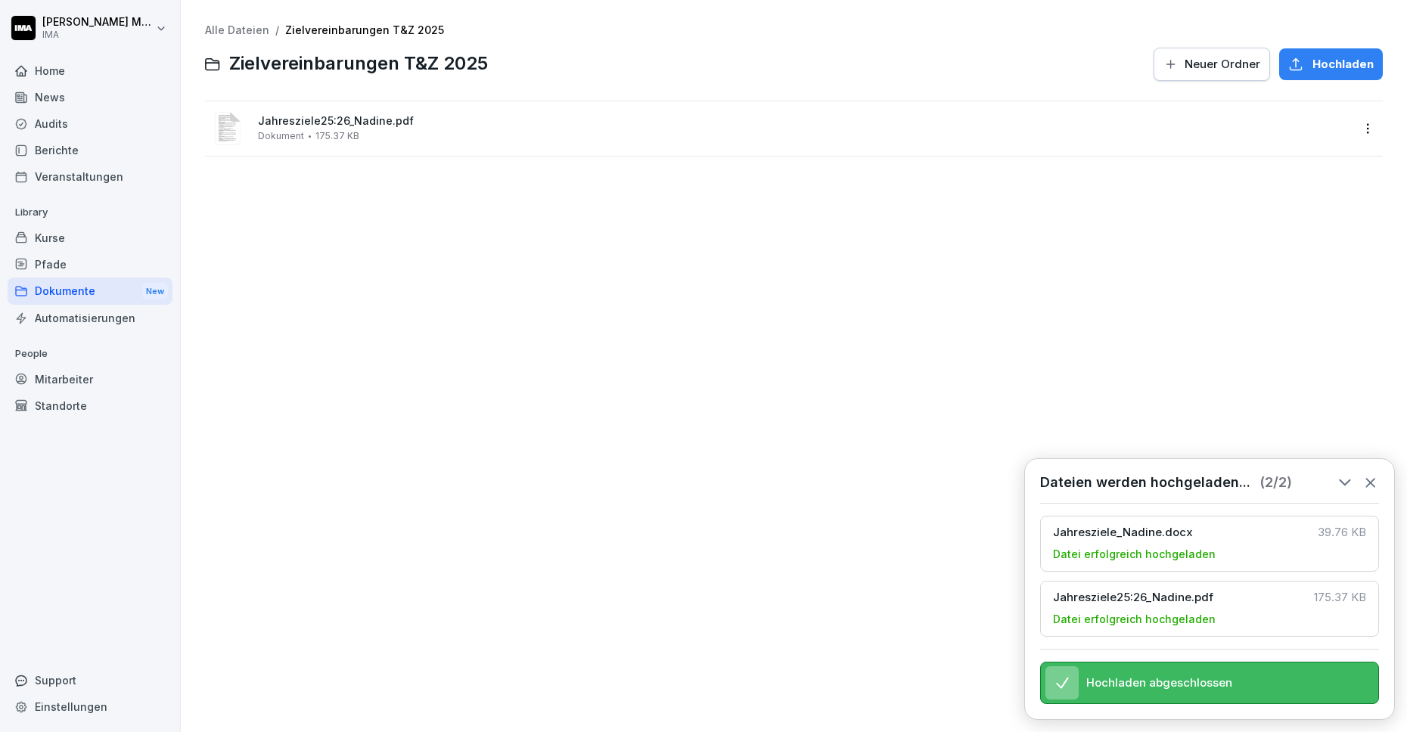
click at [1374, 474] on icon at bounding box center [1370, 482] width 17 height 17
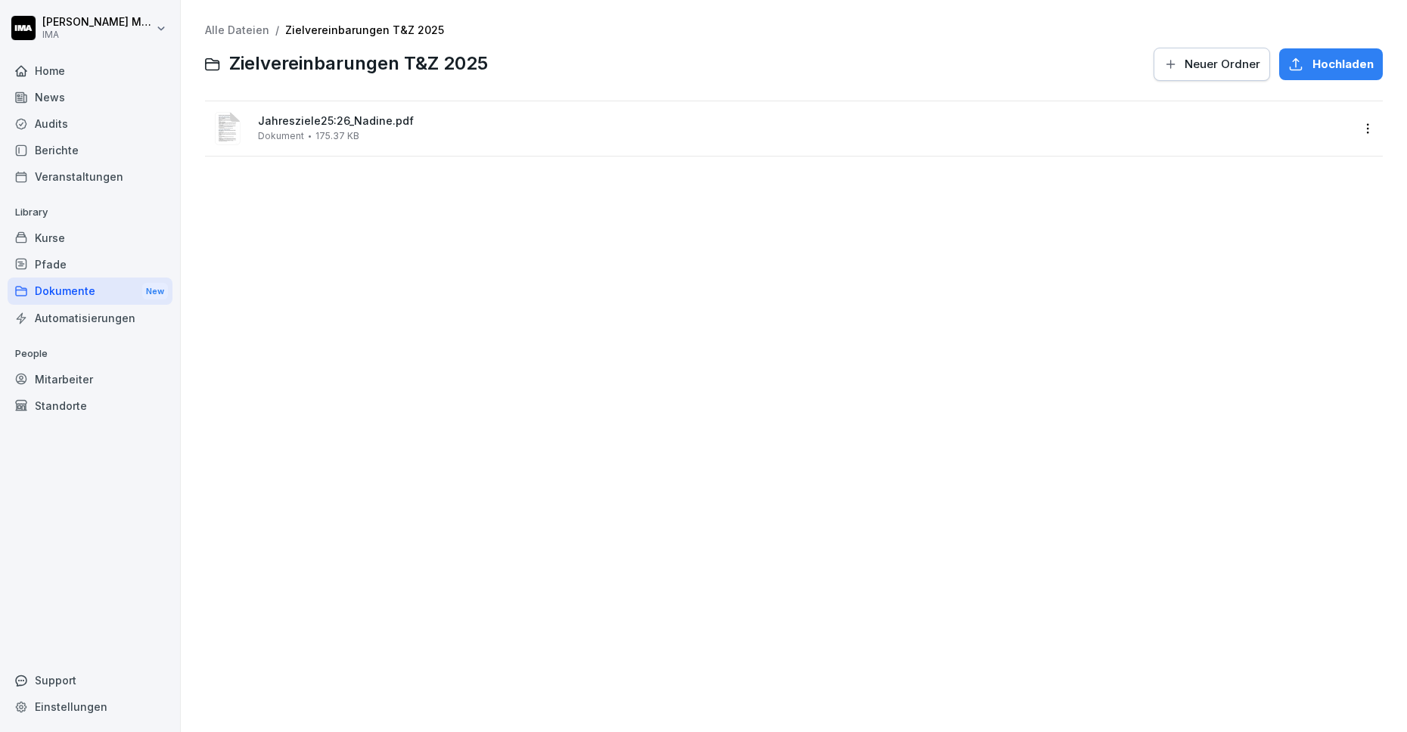
click at [1359, 126] on html "Sara Milanovska IMA Home News Audits Berichte Veranstaltungen Library Kurse Pfa…" at bounding box center [703, 366] width 1407 height 732
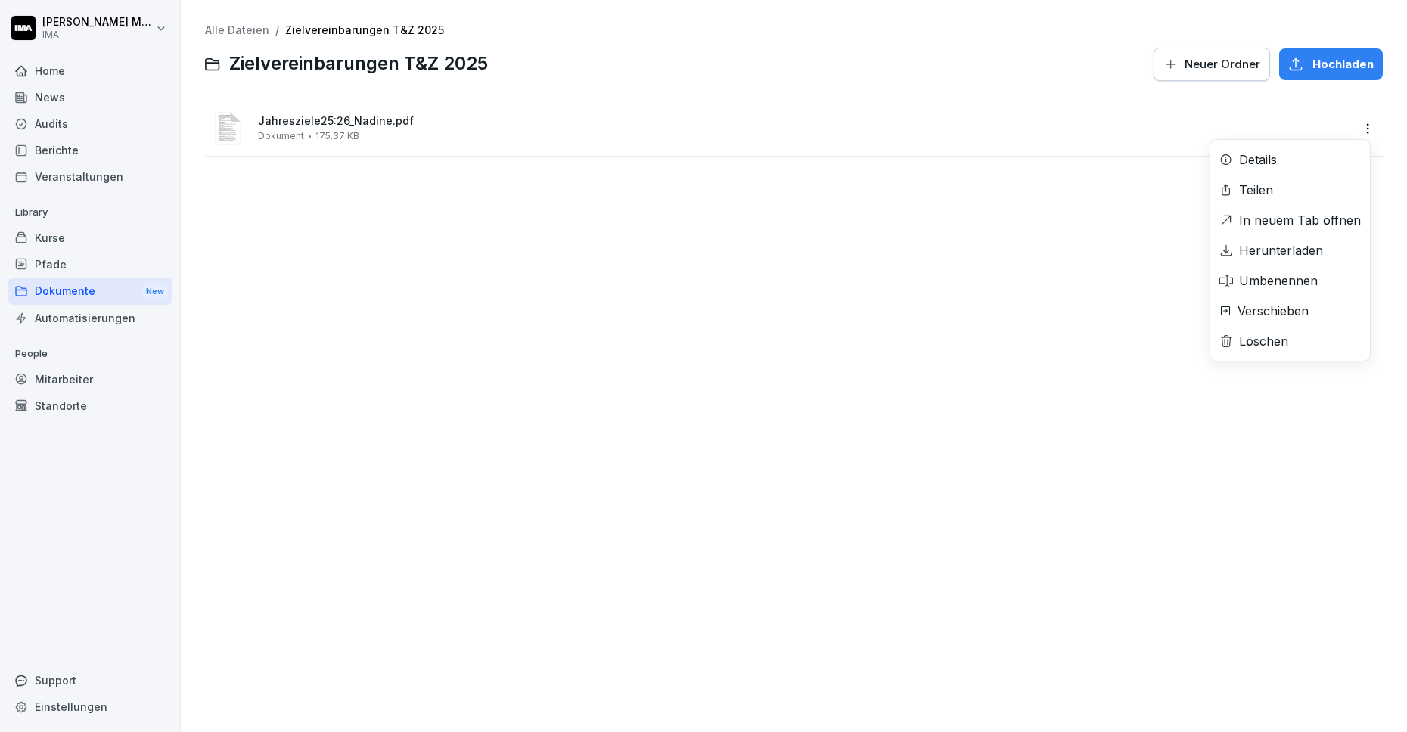
click at [1336, 158] on div "Details" at bounding box center [1290, 159] width 160 height 30
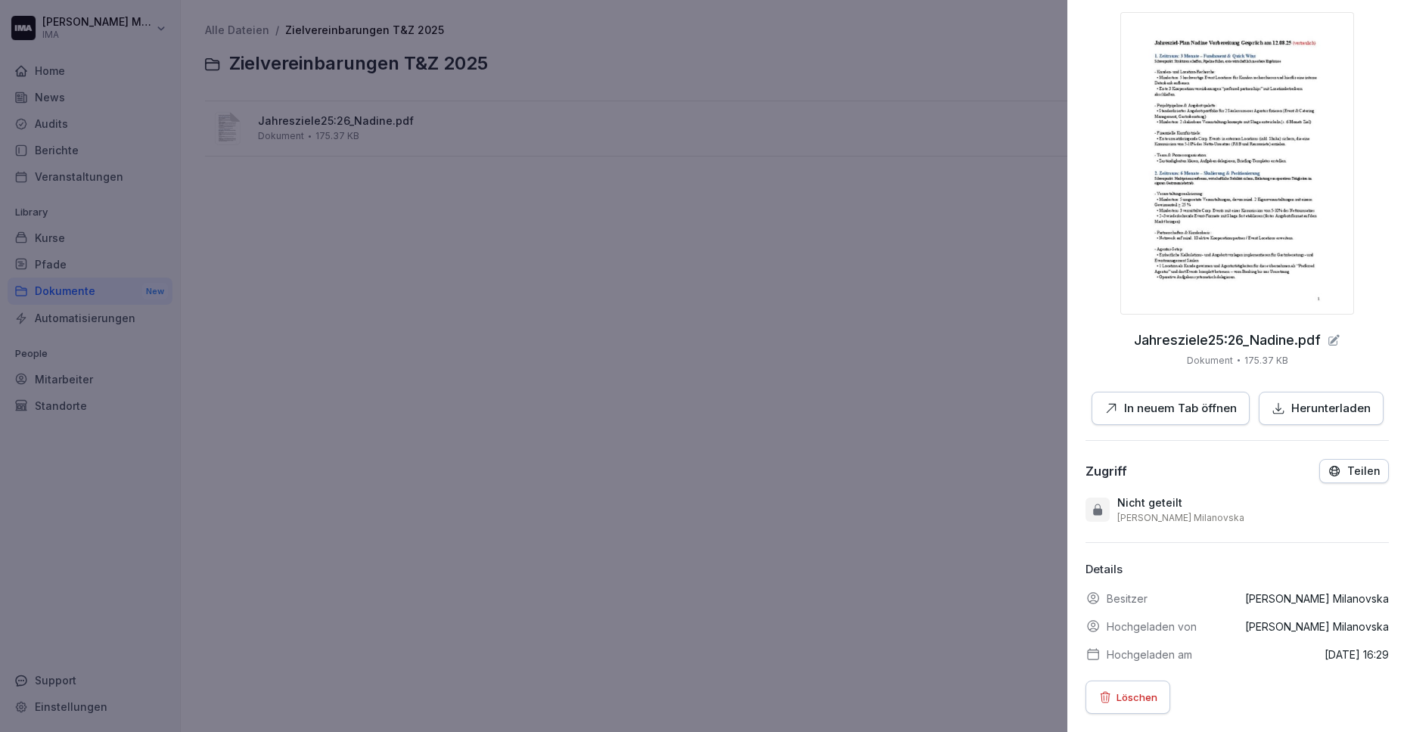
scroll to position [77, 0]
click at [1361, 465] on p "Teilen" at bounding box center [1363, 471] width 33 height 12
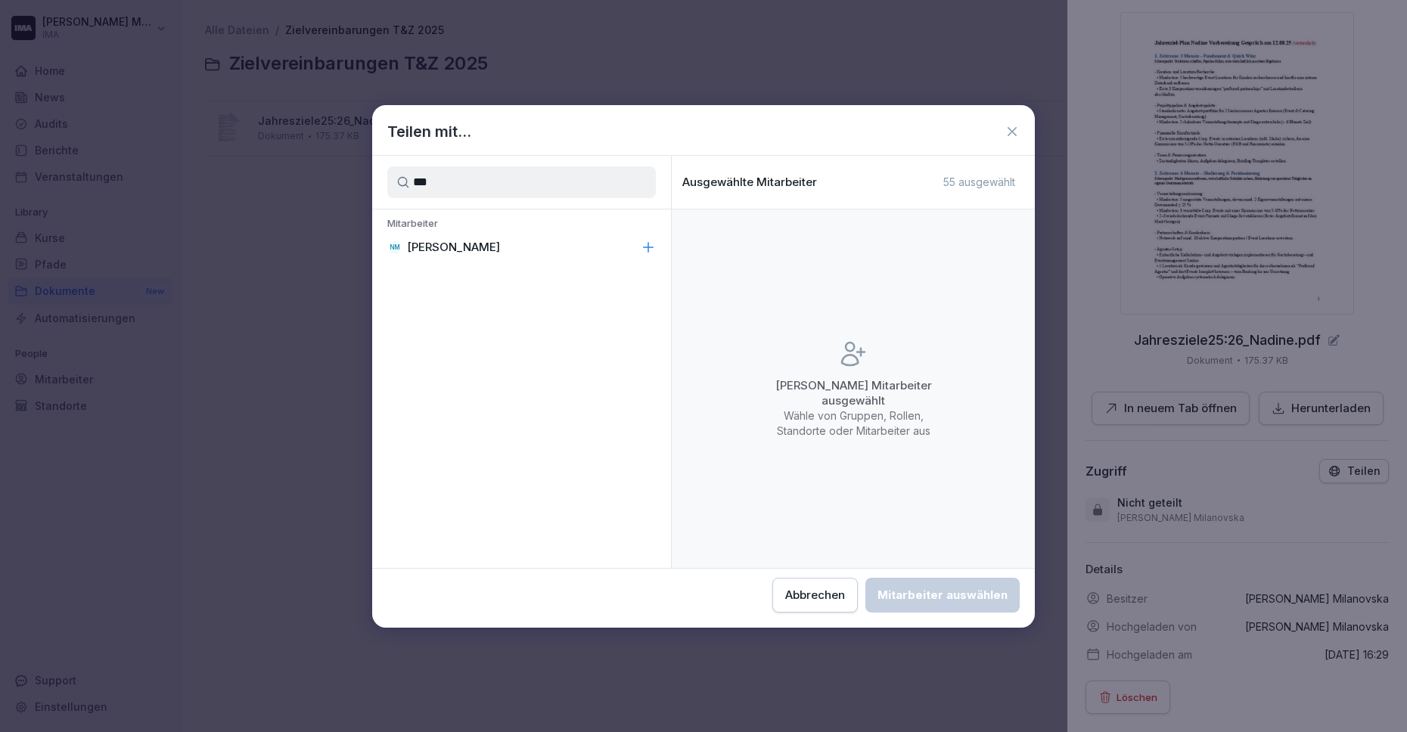
type input "***"
click at [528, 255] on div "NM Nadine Möller" at bounding box center [521, 247] width 299 height 27
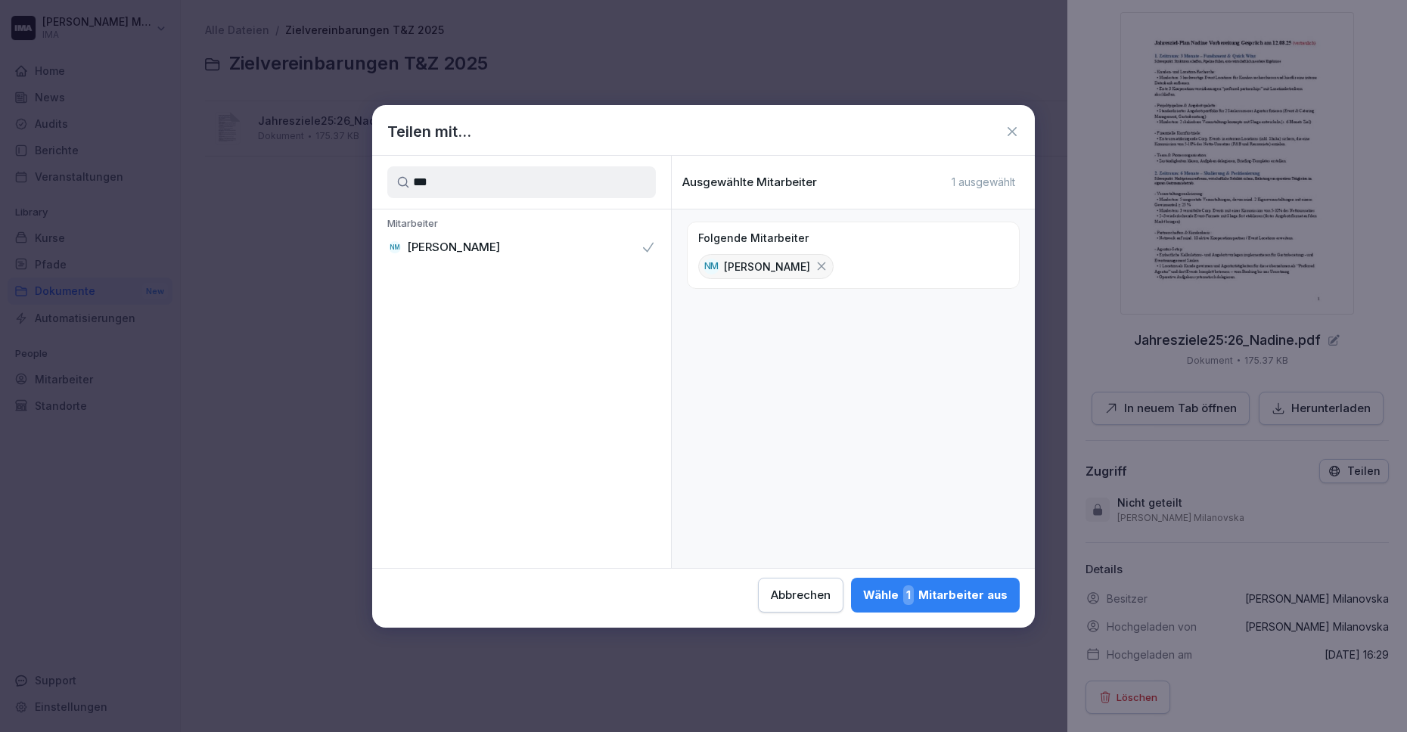
click at [969, 592] on div "Wähle 1 Mitarbeiter aus" at bounding box center [935, 596] width 144 height 20
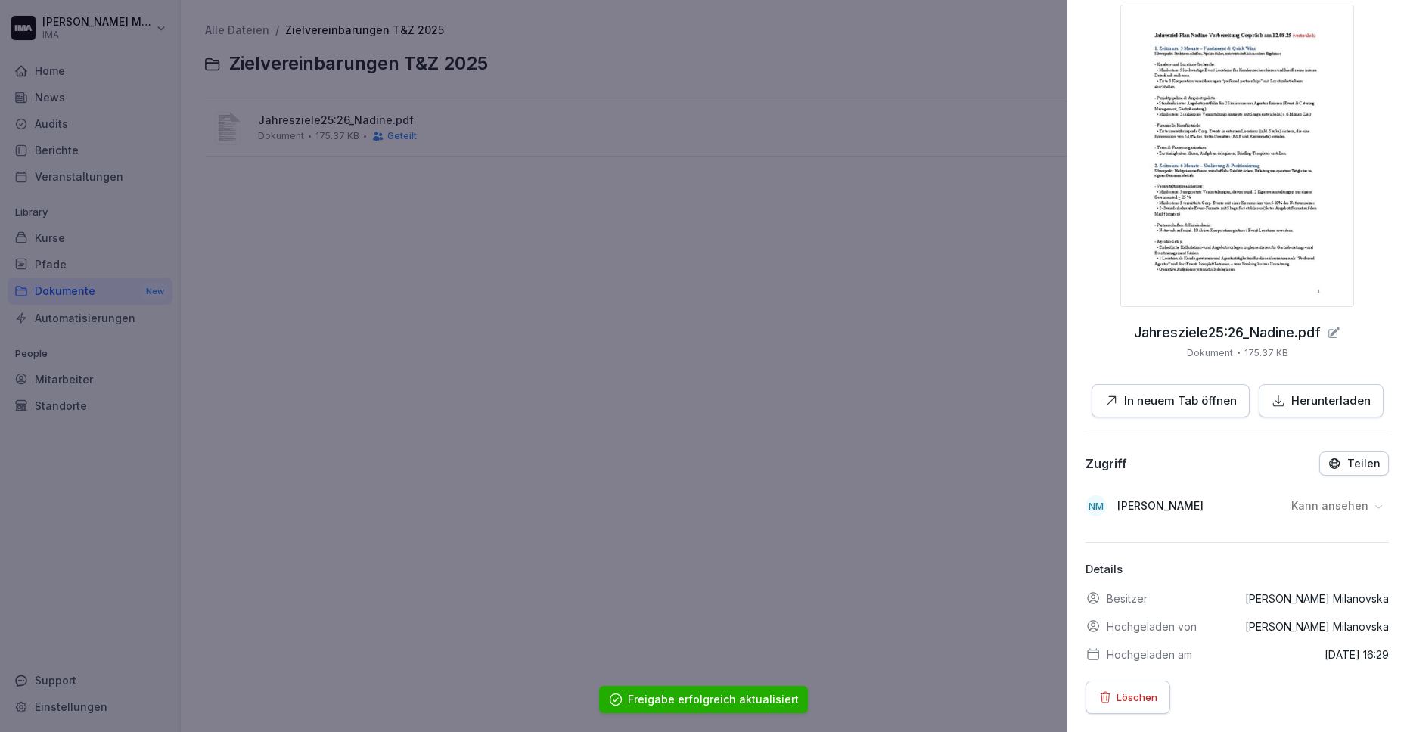
scroll to position [0, 0]
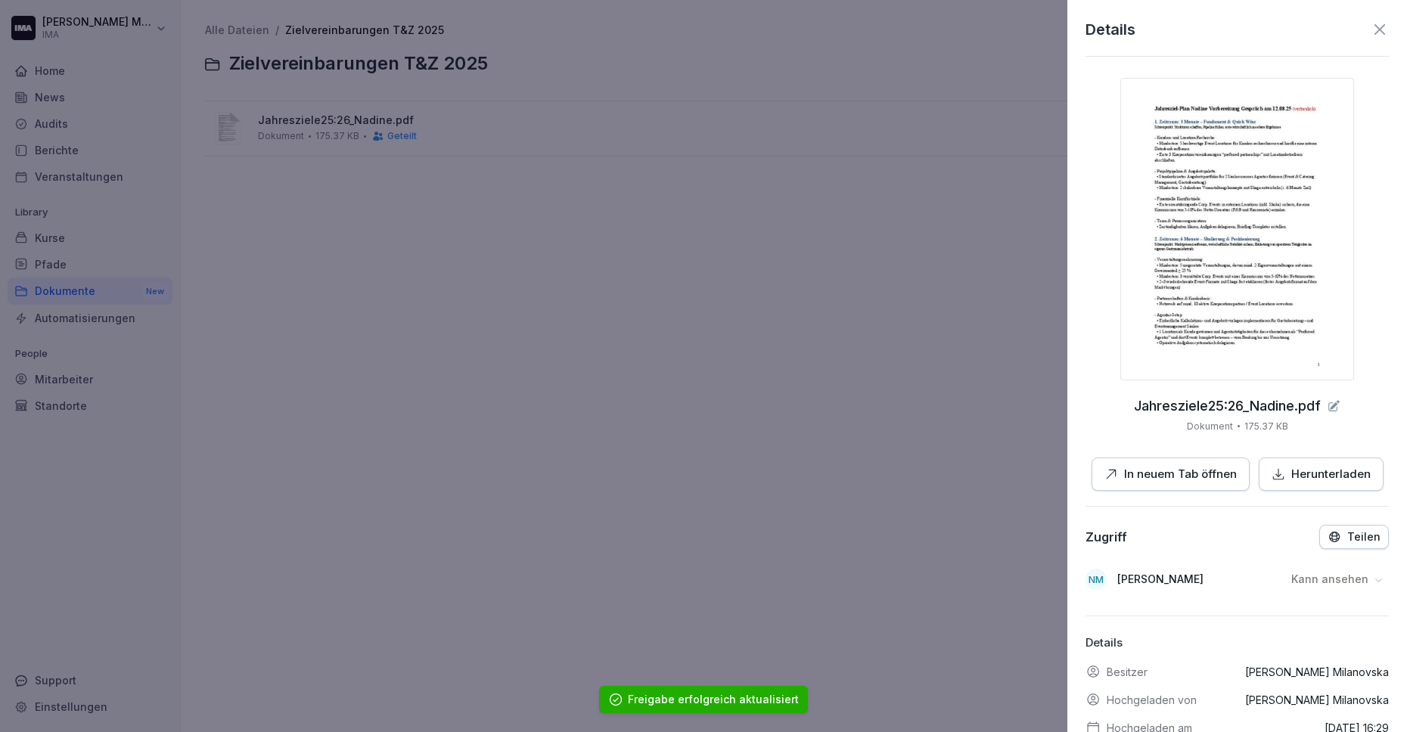
click at [1375, 30] on icon at bounding box center [1380, 29] width 11 height 11
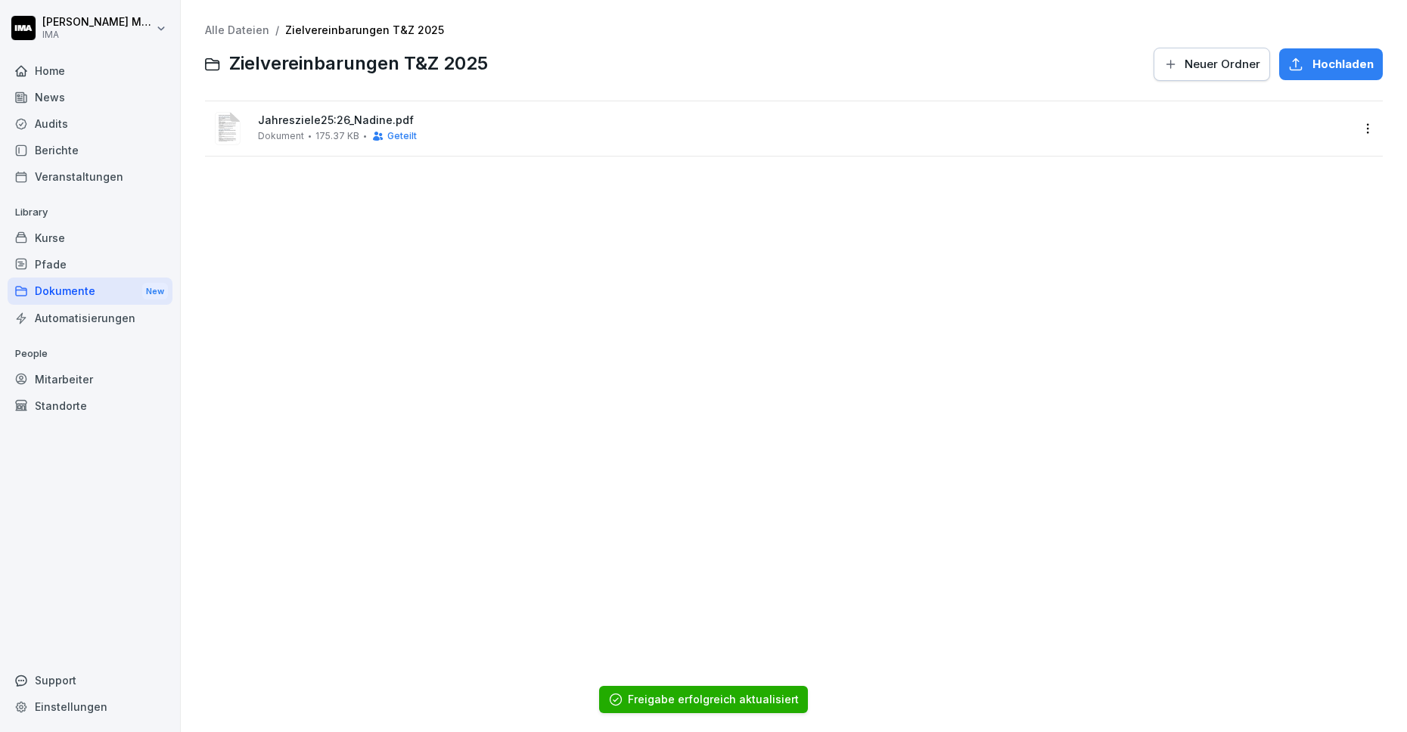
click at [1222, 127] on div "Jahresziele25:26_Nadine.pdf Dokument 175.37 KB Geteilt" at bounding box center [804, 128] width 1093 height 28
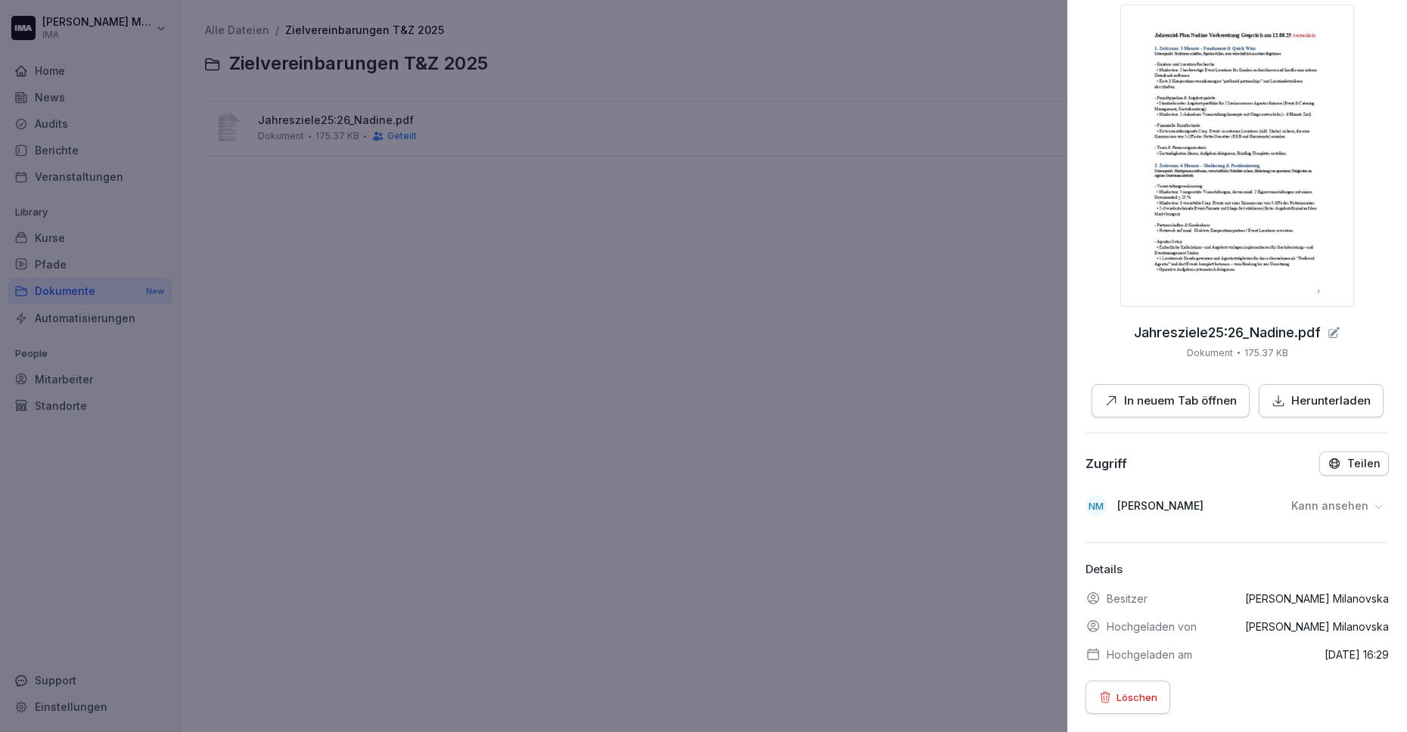
scroll to position [85, 0]
click at [1330, 328] on icon at bounding box center [1334, 332] width 9 height 9
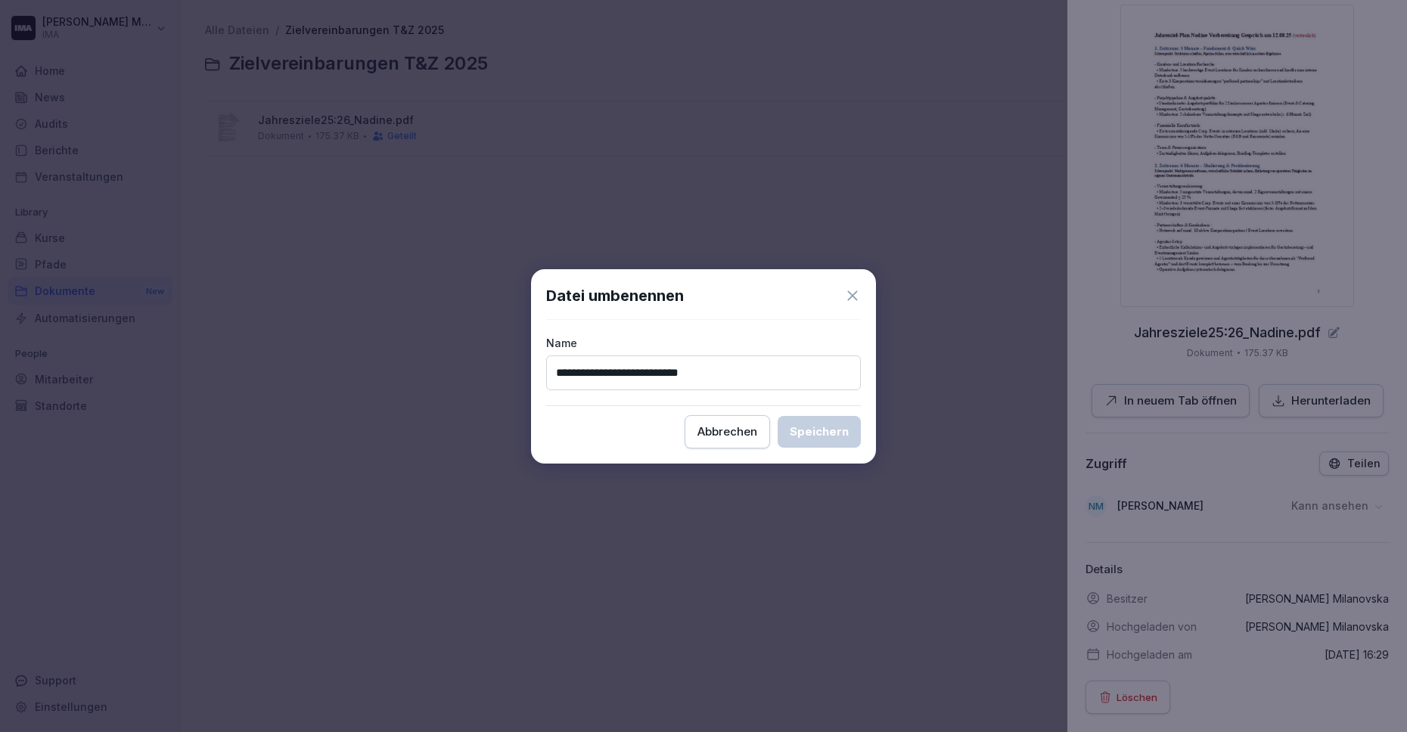
click at [635, 373] on input "**********" at bounding box center [703, 373] width 315 height 35
click at [749, 372] on input "**********" at bounding box center [703, 373] width 315 height 35
type input "**********"
click at [815, 434] on div "Speichern" at bounding box center [819, 432] width 59 height 17
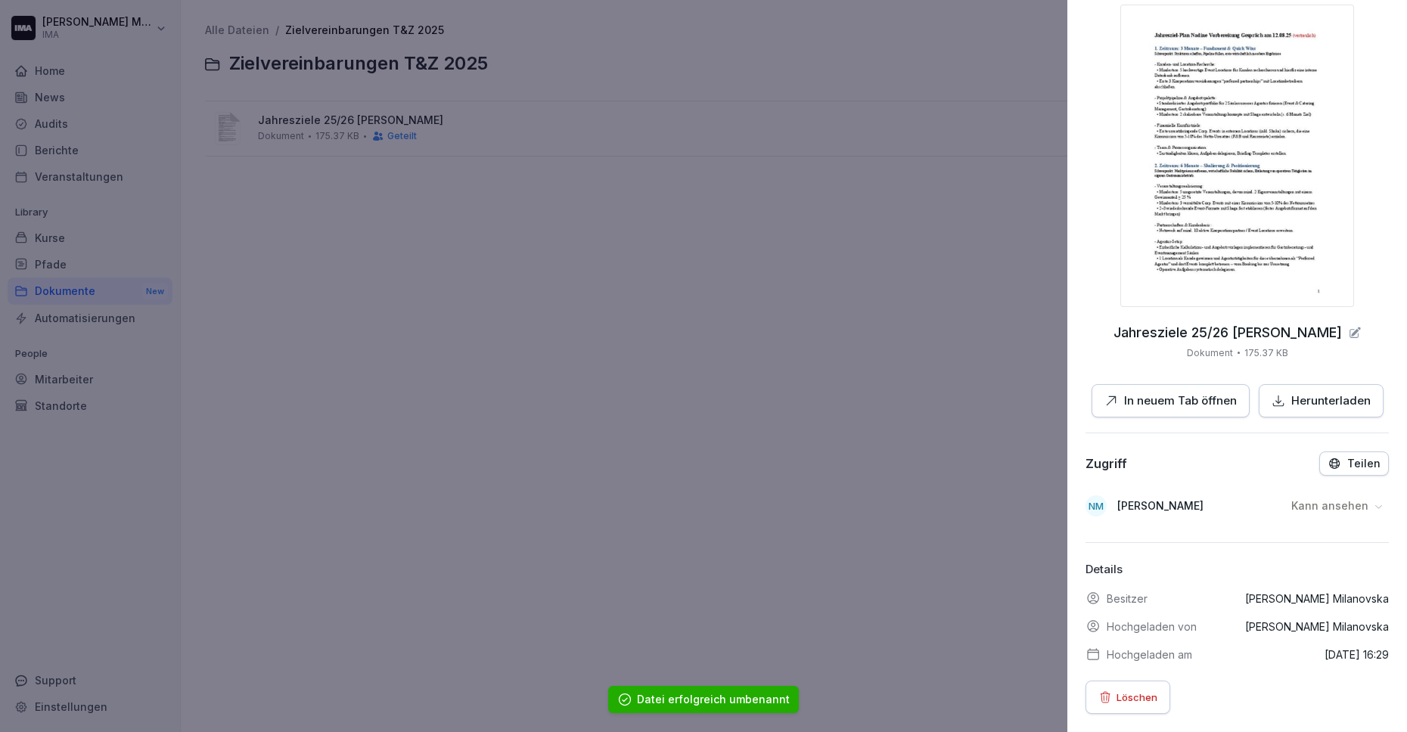
scroll to position [0, 0]
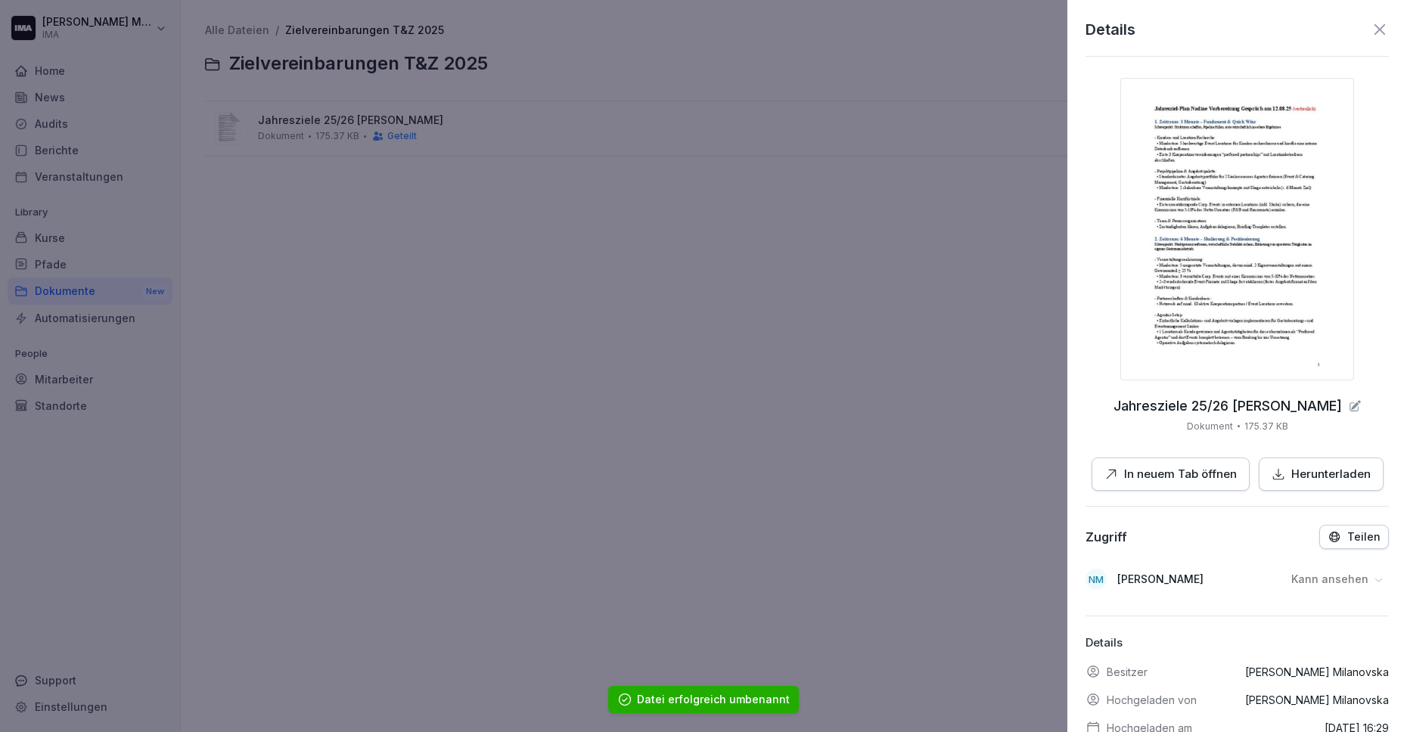
click at [1371, 31] on icon at bounding box center [1380, 29] width 18 height 18
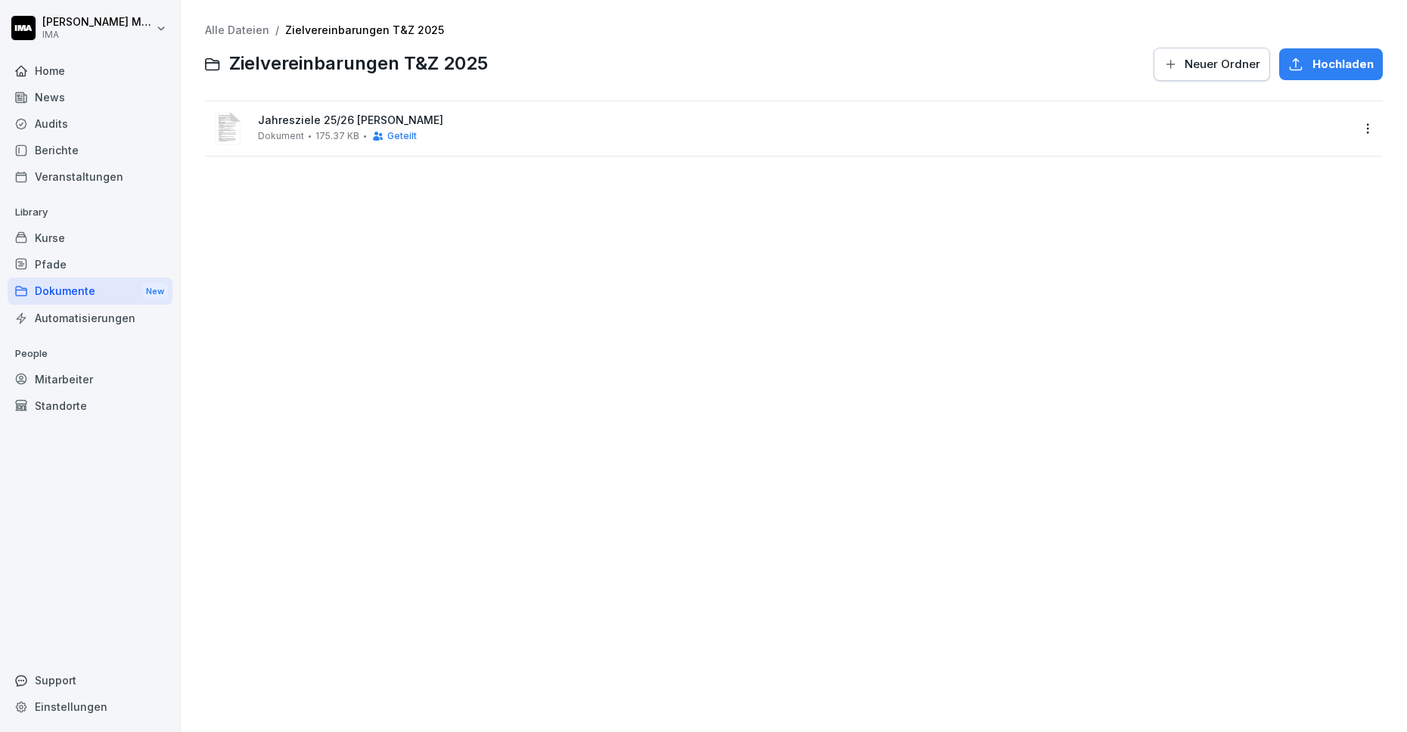
click at [68, 324] on div "Automatisierungen" at bounding box center [90, 318] width 165 height 26
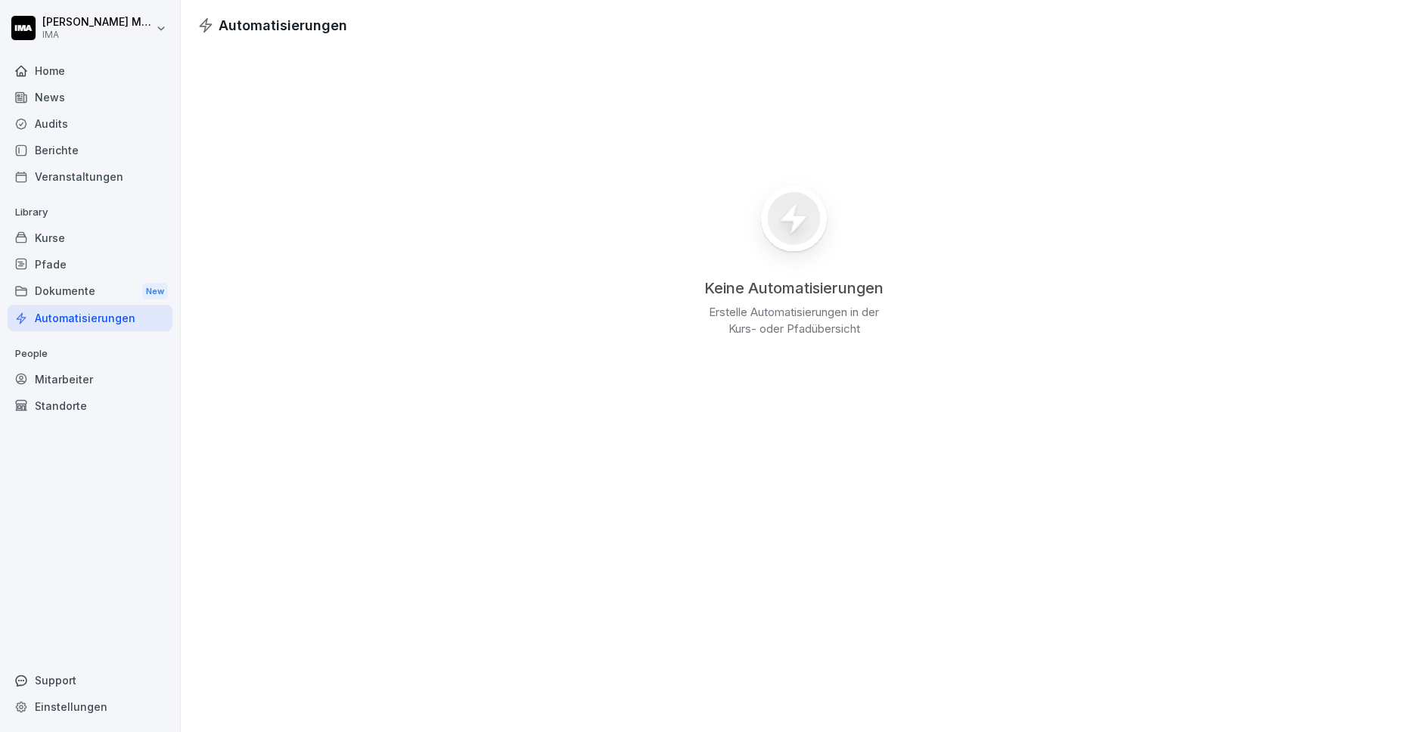
click at [73, 284] on div "Dokumente New" at bounding box center [90, 292] width 165 height 28
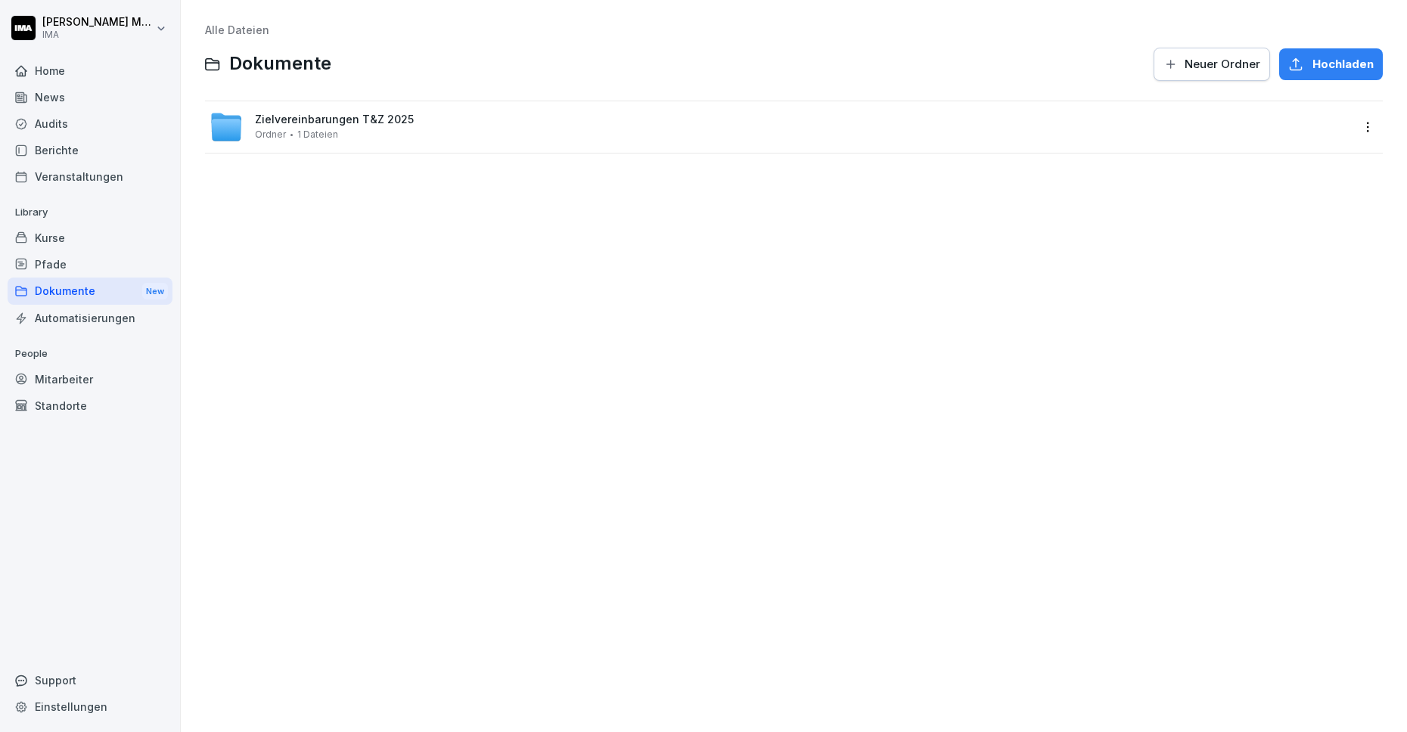
click at [1350, 129] on html "Sara Milanovska IMA Home News Audits Berichte Veranstaltungen Library Kurse Pfa…" at bounding box center [703, 366] width 1407 height 732
click at [1296, 162] on div "Details" at bounding box center [1293, 158] width 146 height 30
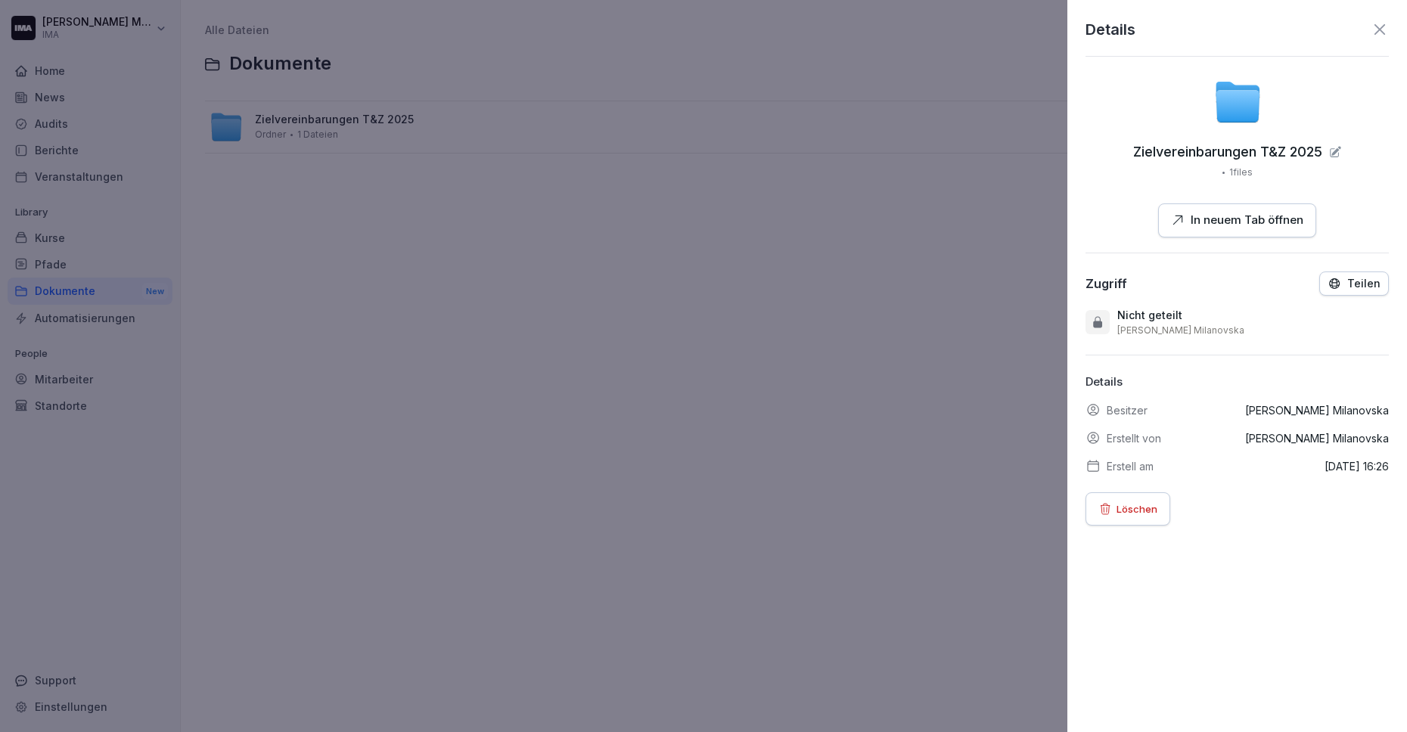
click at [1371, 26] on icon at bounding box center [1380, 29] width 18 height 18
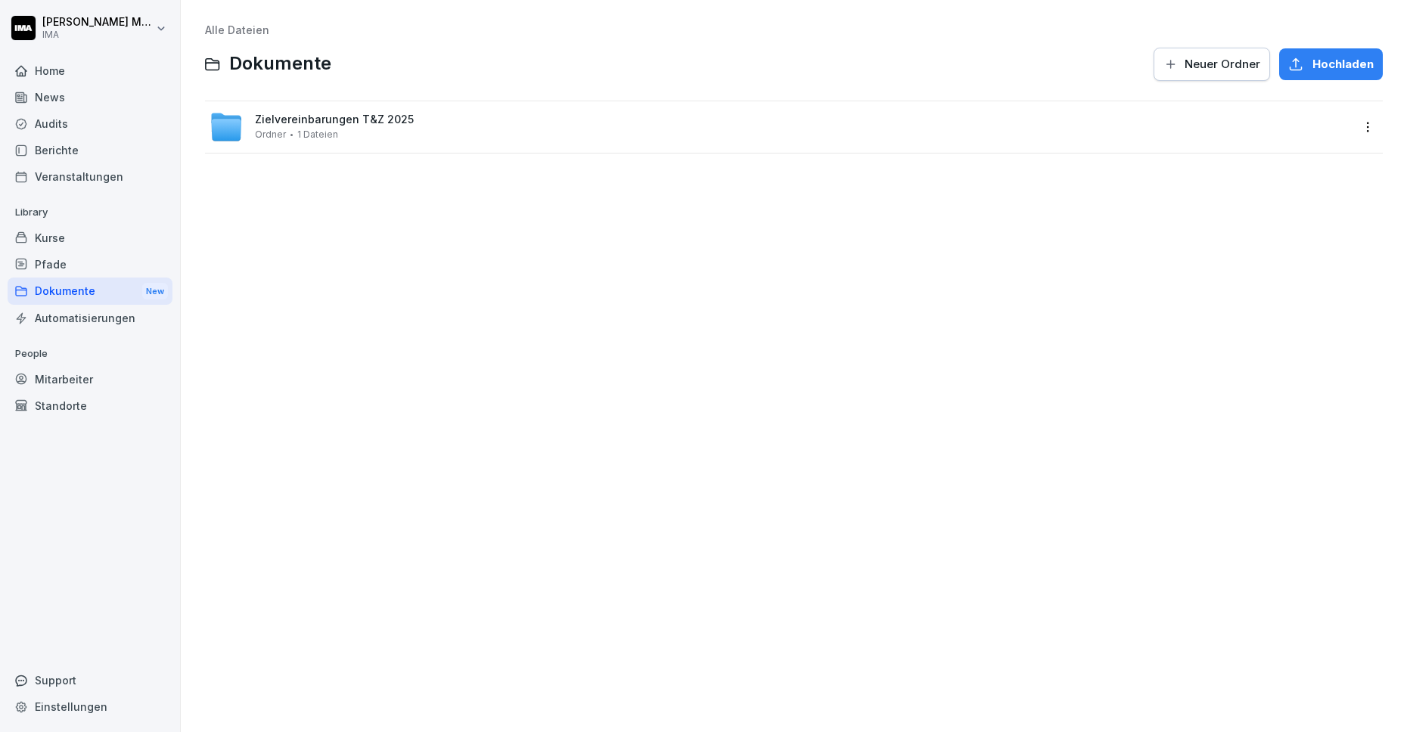
click at [317, 129] on span "1 Dateien" at bounding box center [317, 134] width 41 height 11
click at [784, 130] on div "Jahresziele 25/26 Nadine Dokument 175.37 KB Geteilt" at bounding box center [804, 128] width 1093 height 28
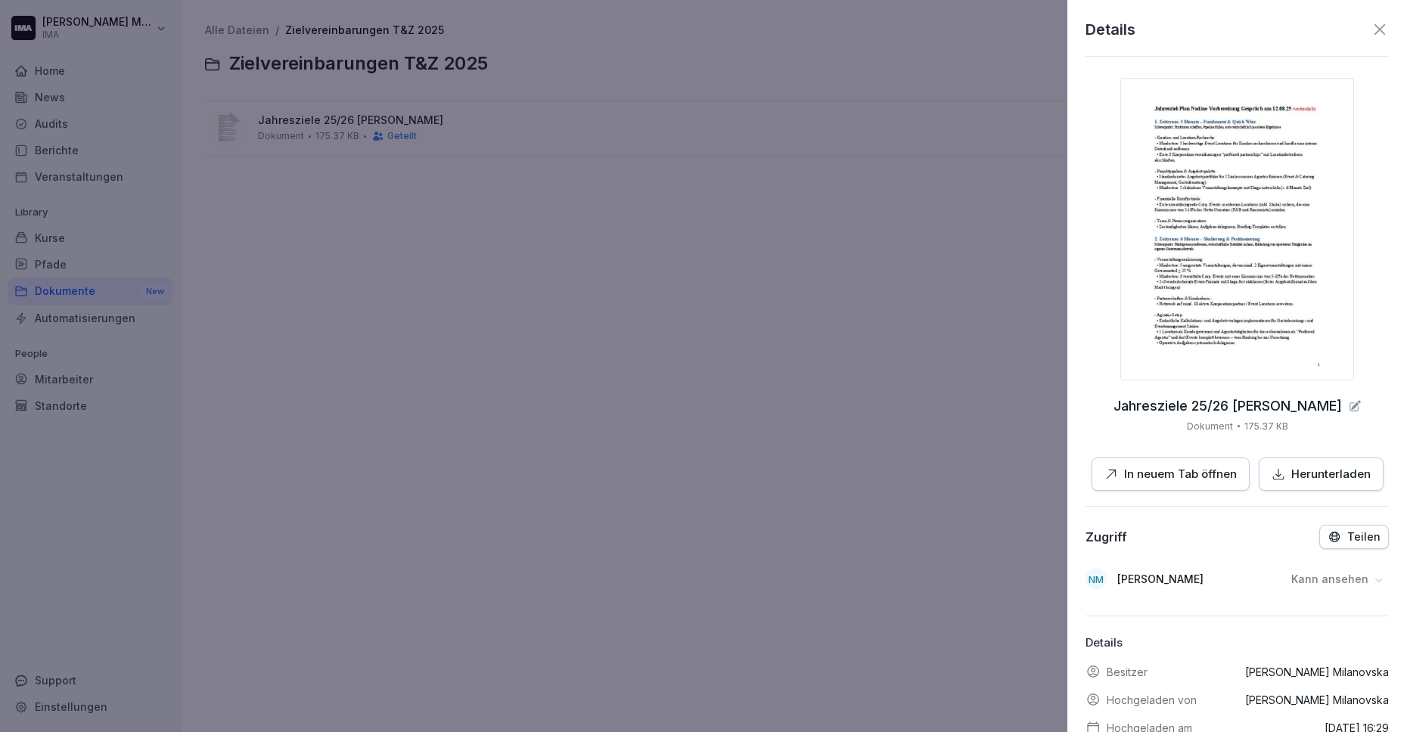
scroll to position [85, 0]
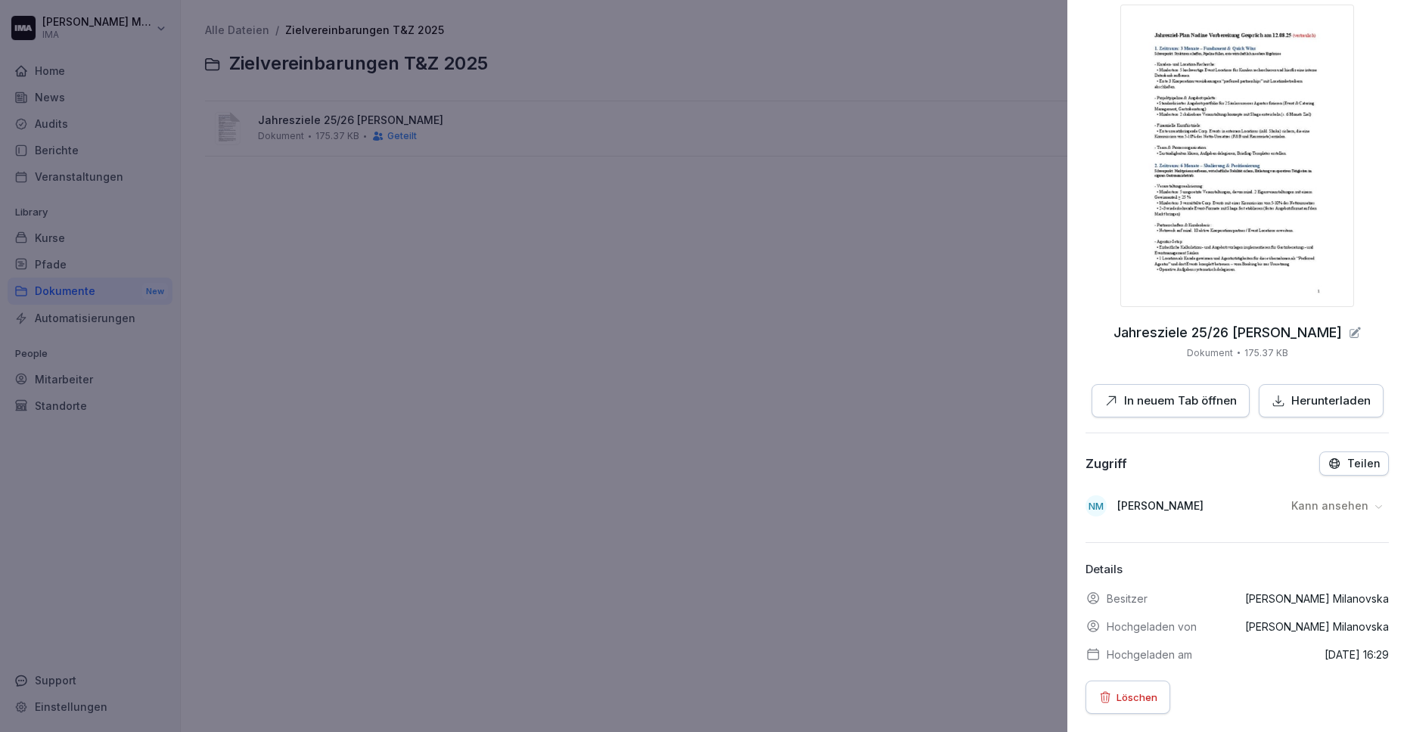
click at [1328, 499] on p "Kann ansehen" at bounding box center [1329, 506] width 77 height 15
click at [1072, 532] on div "Details Jahresziele 25/26 Nadine Dokument 175.37 KB In neuem Tab öffnen Herunte…" at bounding box center [1237, 366] width 340 height 732
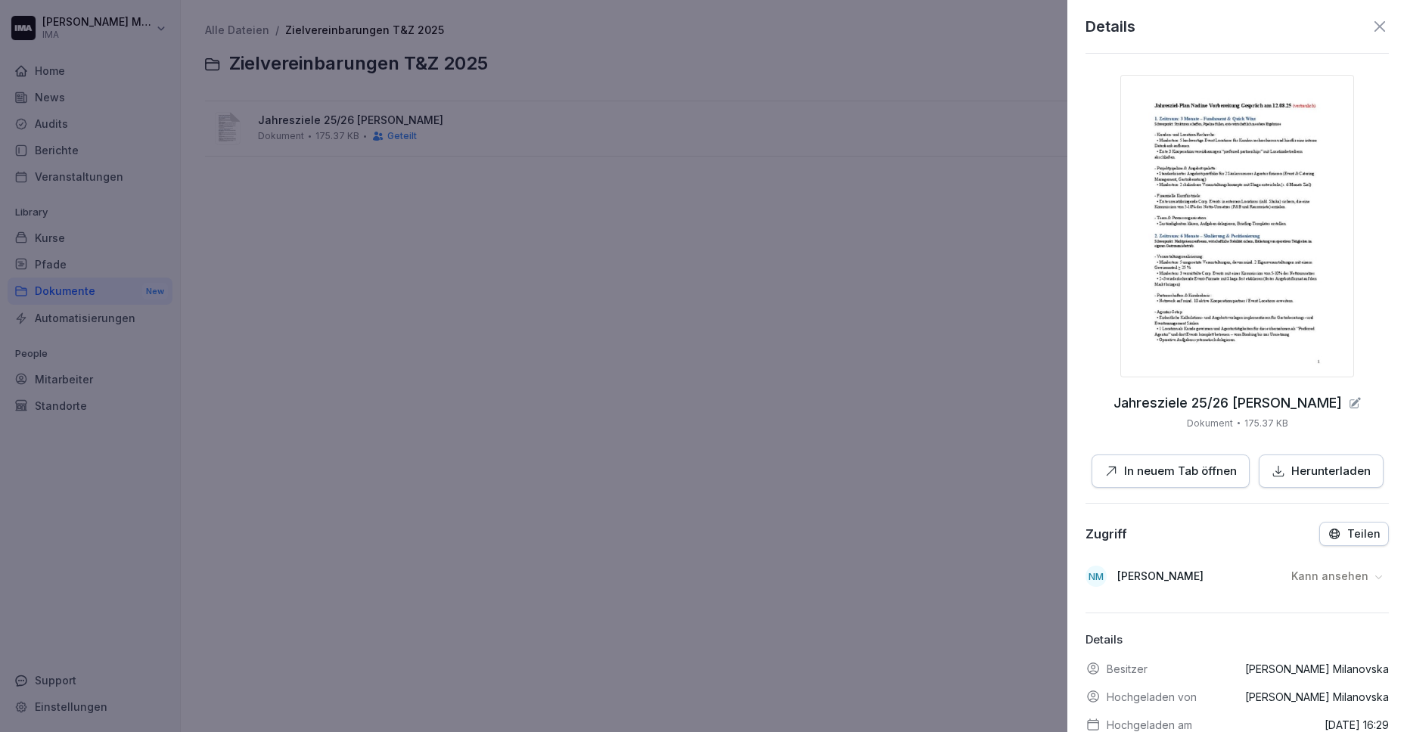
scroll to position [0, 0]
click at [1188, 477] on p "In neuem Tab öffnen" at bounding box center [1180, 474] width 113 height 17
click at [1371, 30] on icon at bounding box center [1380, 29] width 18 height 18
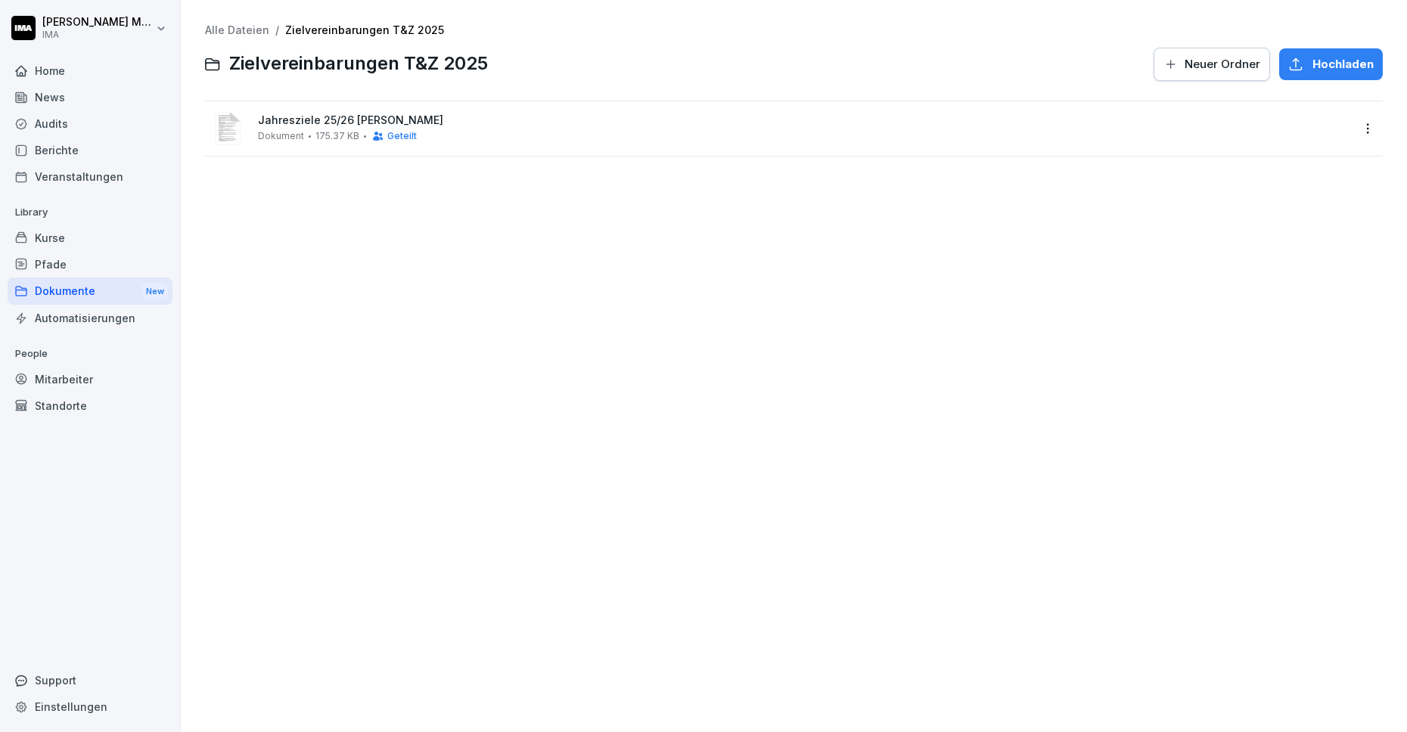
click at [983, 141] on div "Jahresziele 25/26 Nadine Dokument 175.37 KB Geteilt" at bounding box center [804, 128] width 1093 height 28
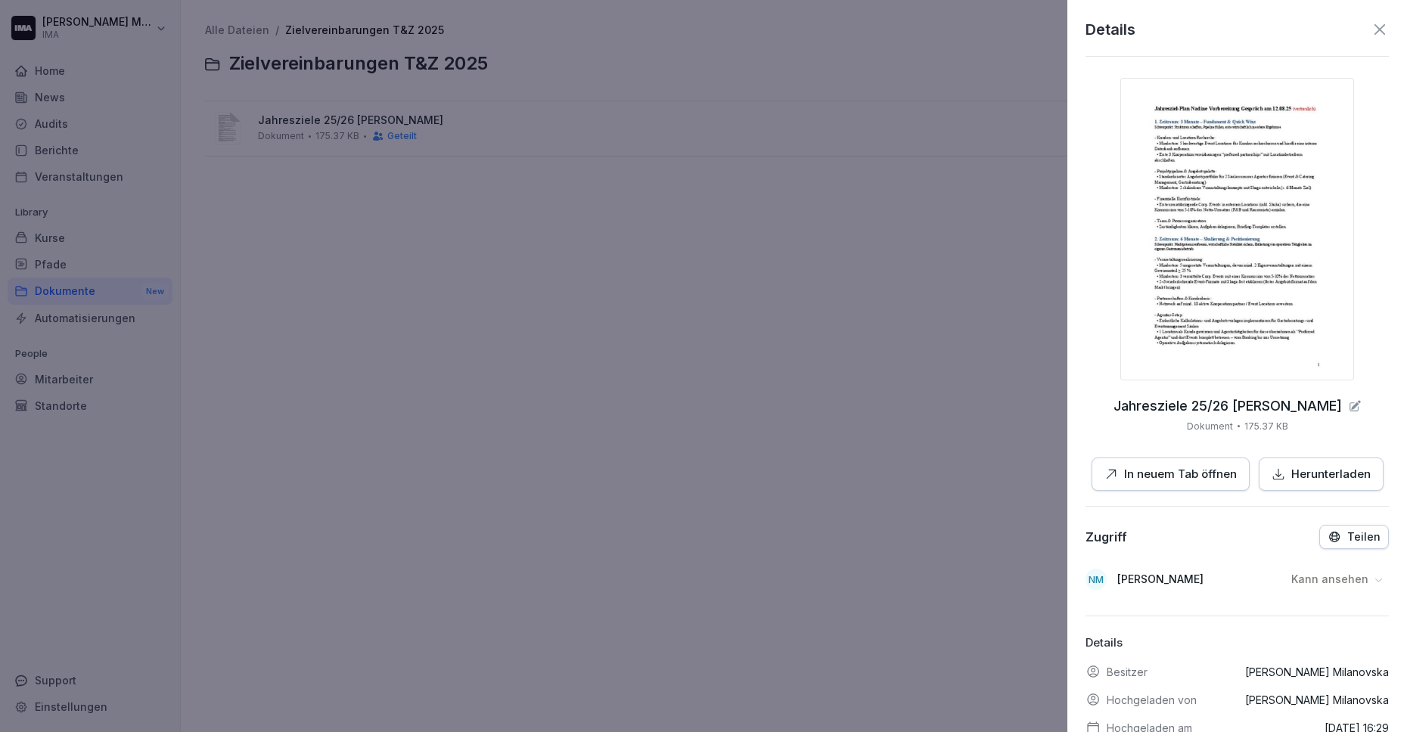
click at [1371, 28] on icon at bounding box center [1380, 29] width 18 height 18
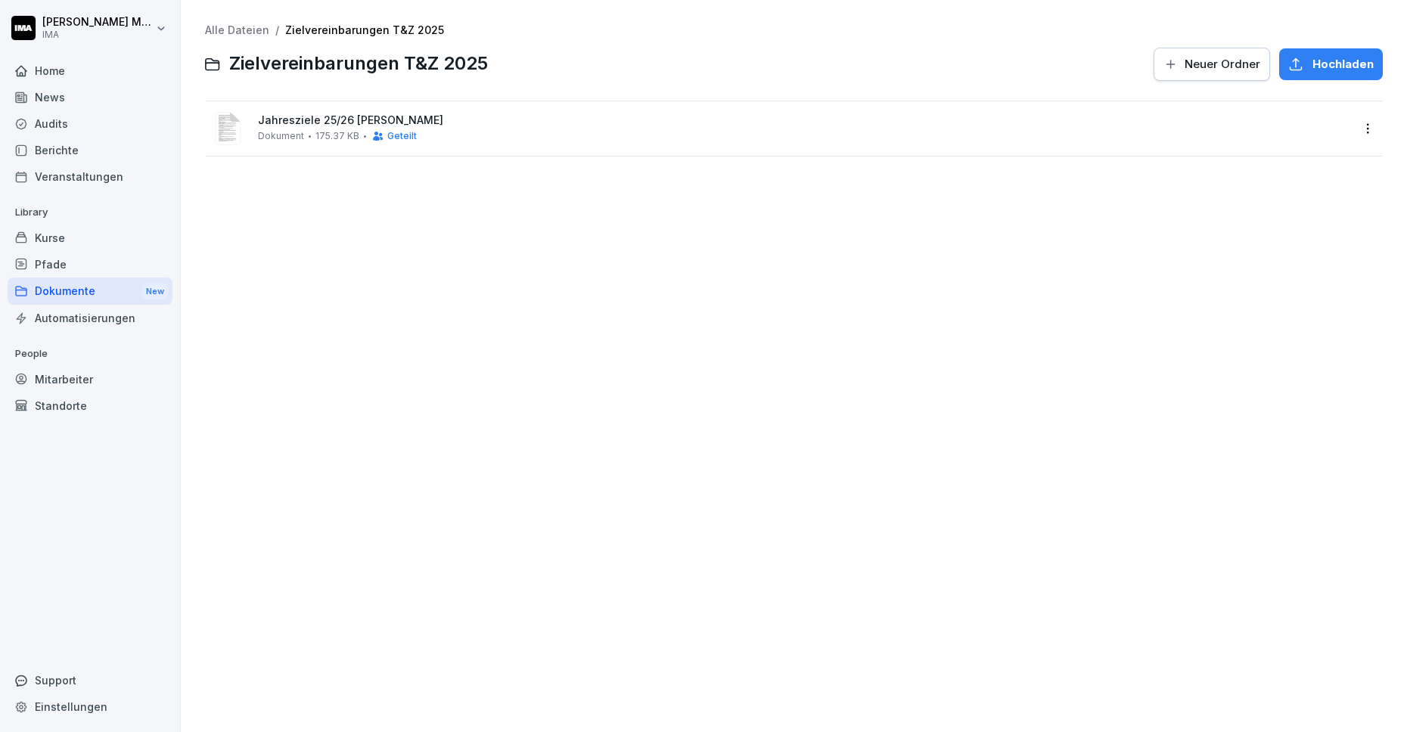
click at [1364, 128] on html "Sara Milanovska IMA Home News Audits Berichte Veranstaltungen Library Kurse Pfa…" at bounding box center [703, 366] width 1407 height 732
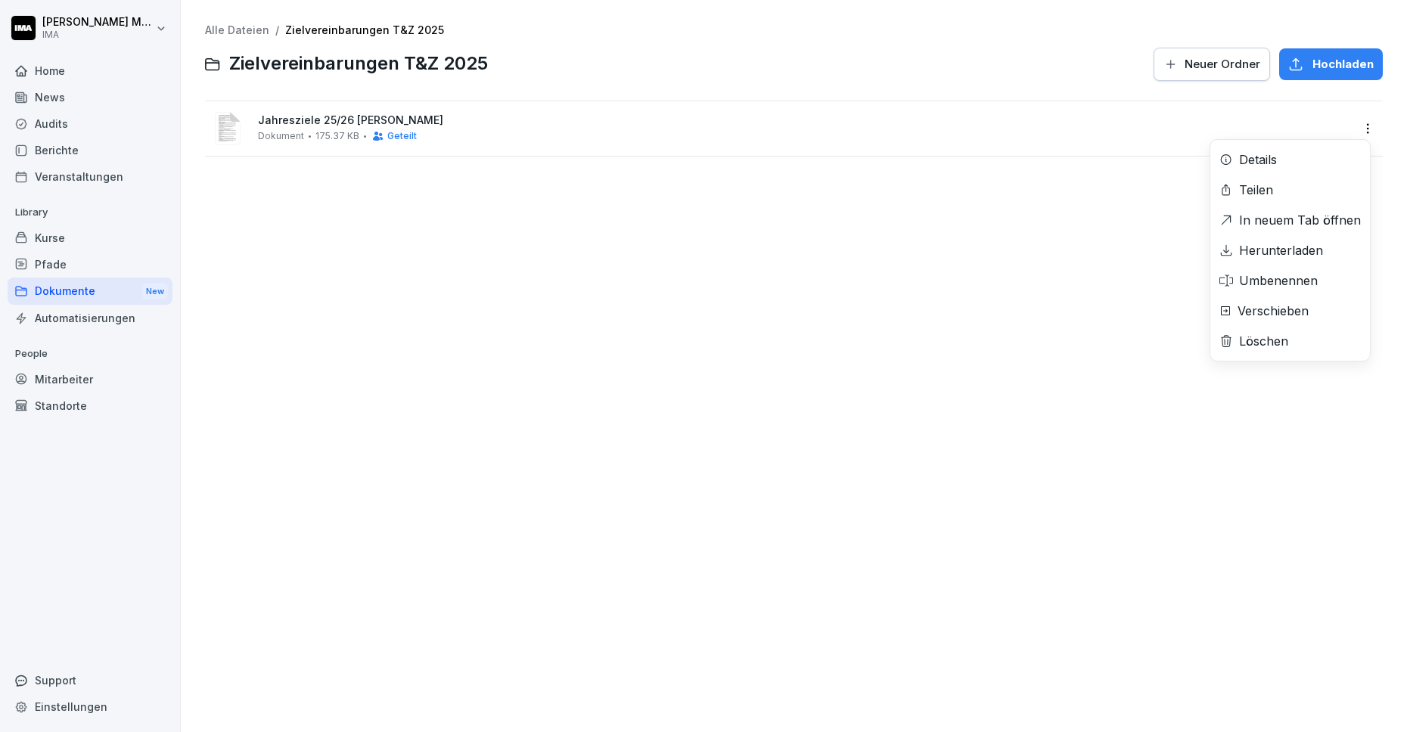
click at [1160, 230] on html "Sara Milanovska IMA Home News Audits Berichte Veranstaltungen Library Kurse Pfa…" at bounding box center [703, 366] width 1407 height 732
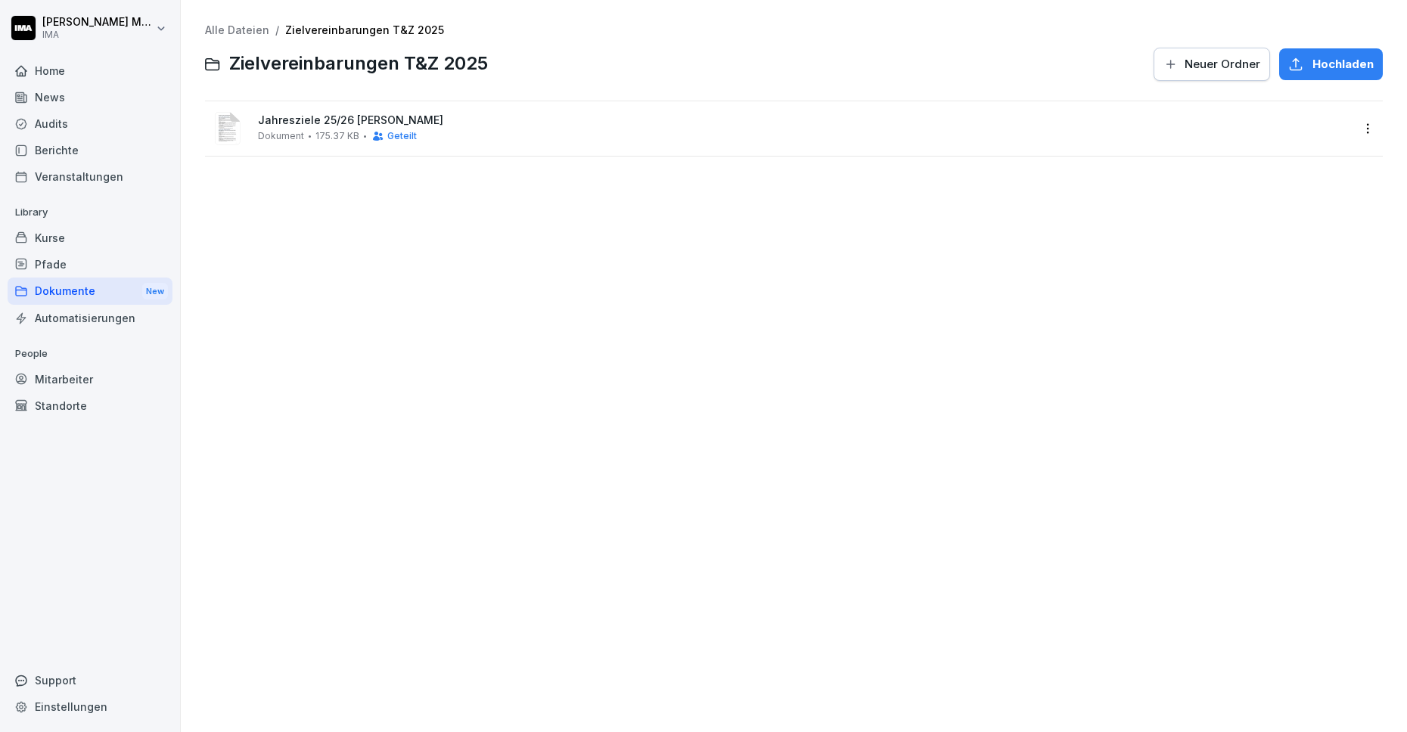
click at [70, 381] on div "Mitarbeiter" at bounding box center [90, 379] width 165 height 26
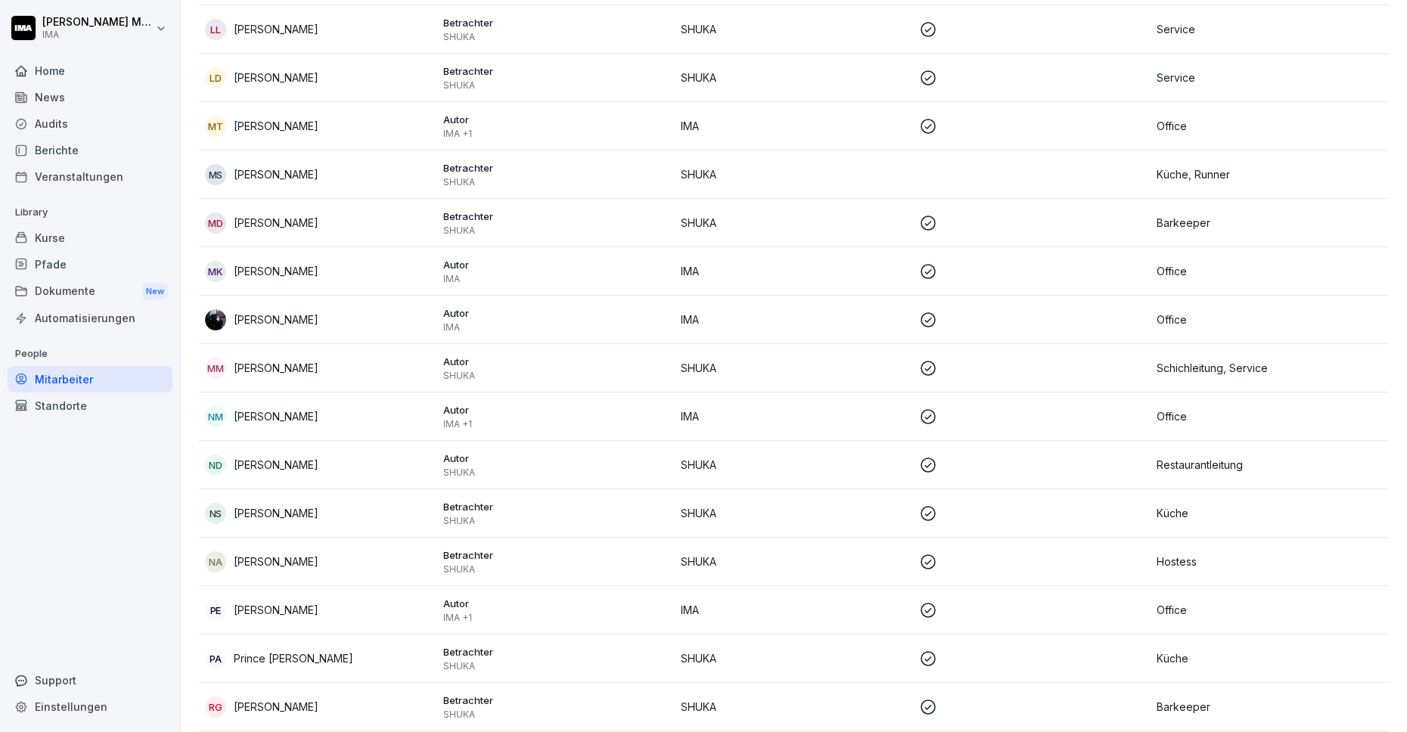
scroll to position [1437, 0]
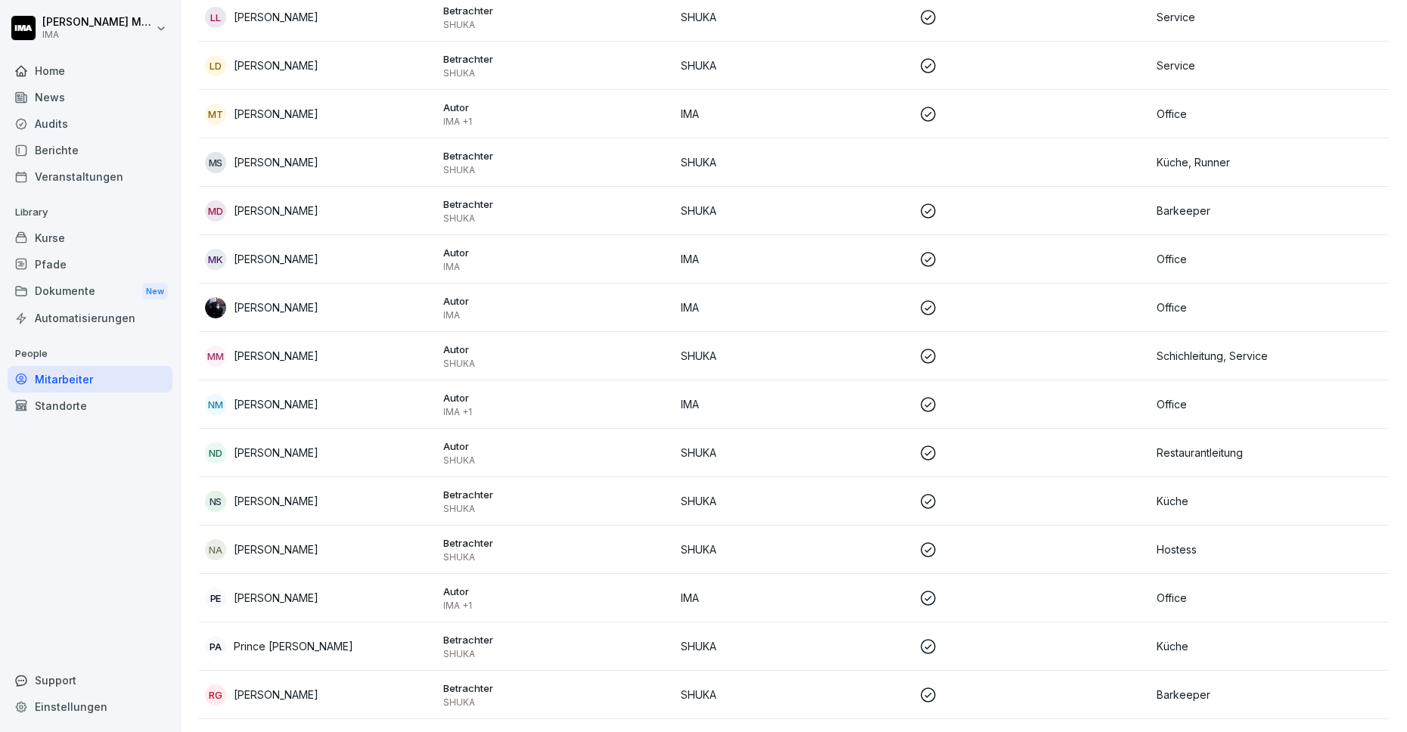
click at [256, 406] on p "[PERSON_NAME]" at bounding box center [276, 404] width 85 height 16
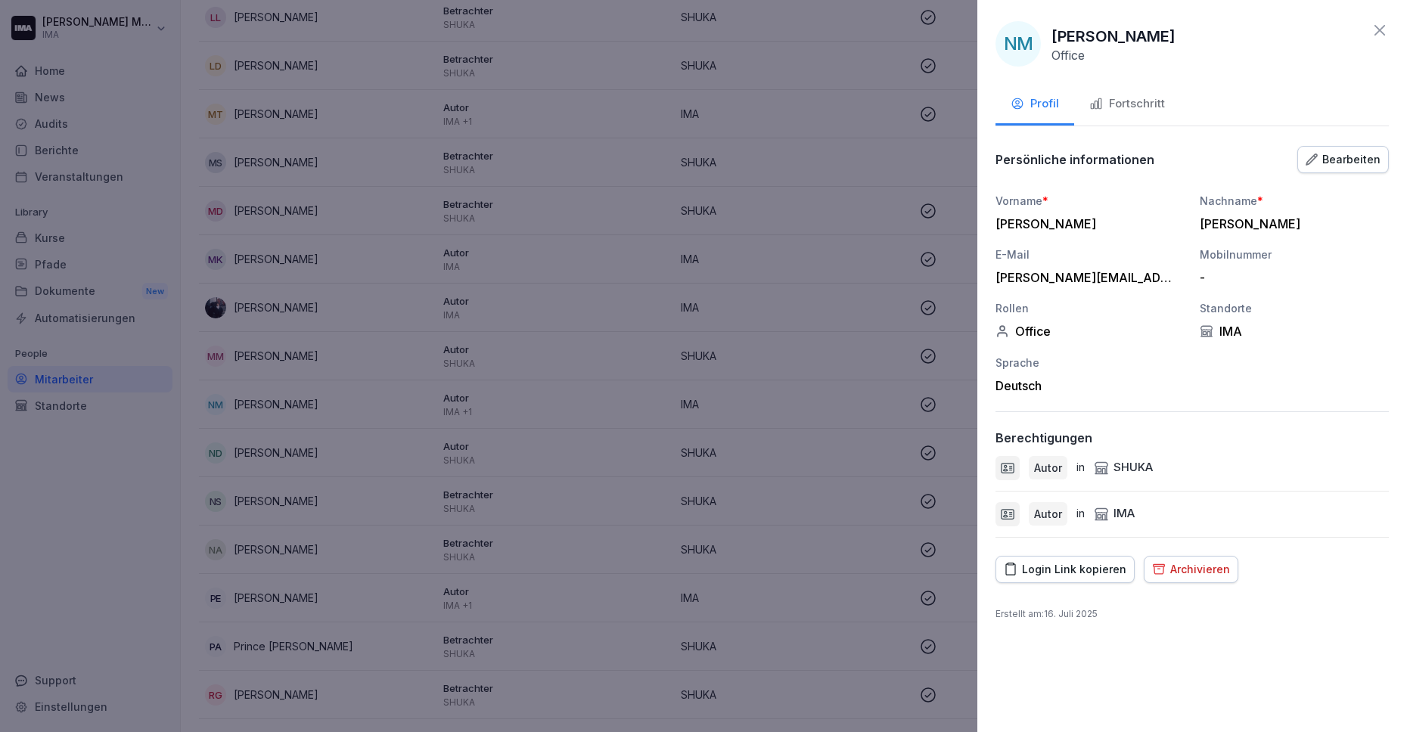
click at [1132, 98] on div "Fortschritt" at bounding box center [1127, 103] width 76 height 17
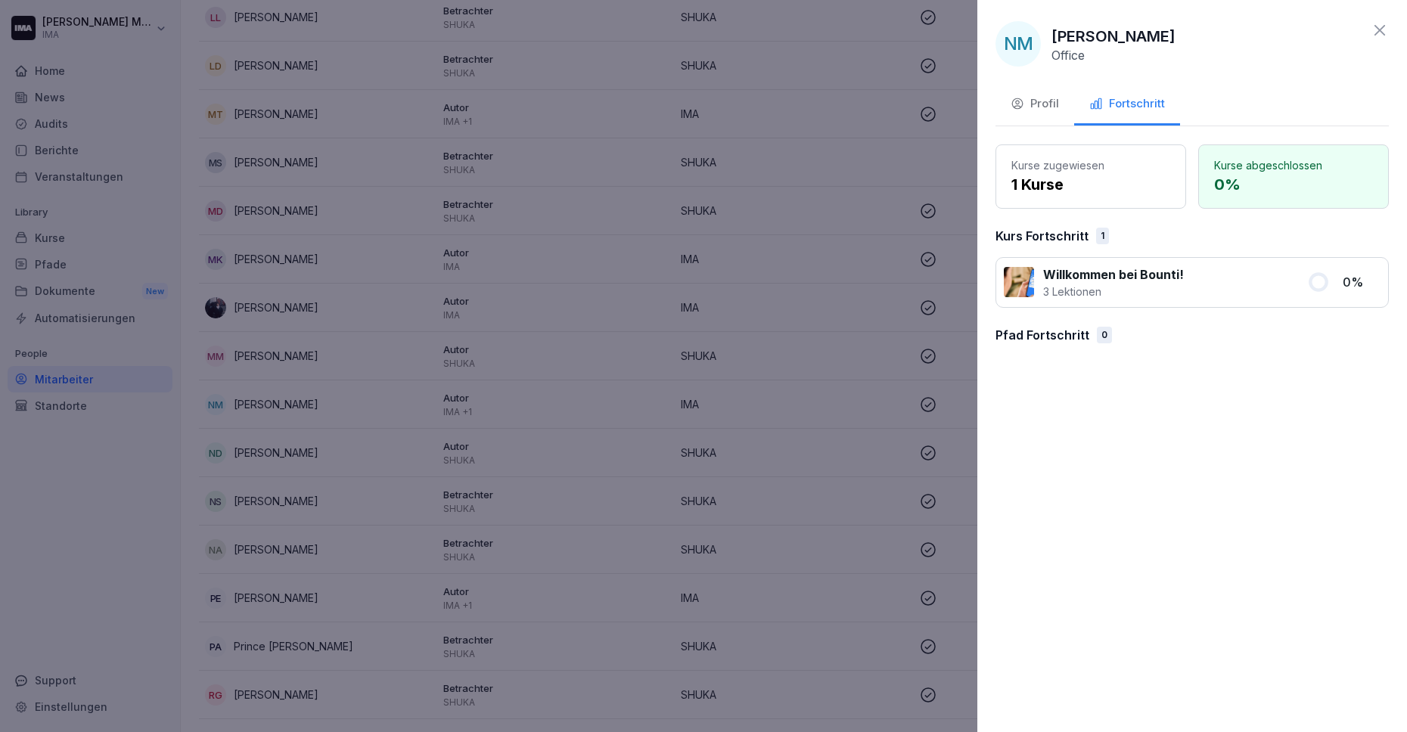
click at [1042, 95] on div "Profil" at bounding box center [1035, 103] width 48 height 17
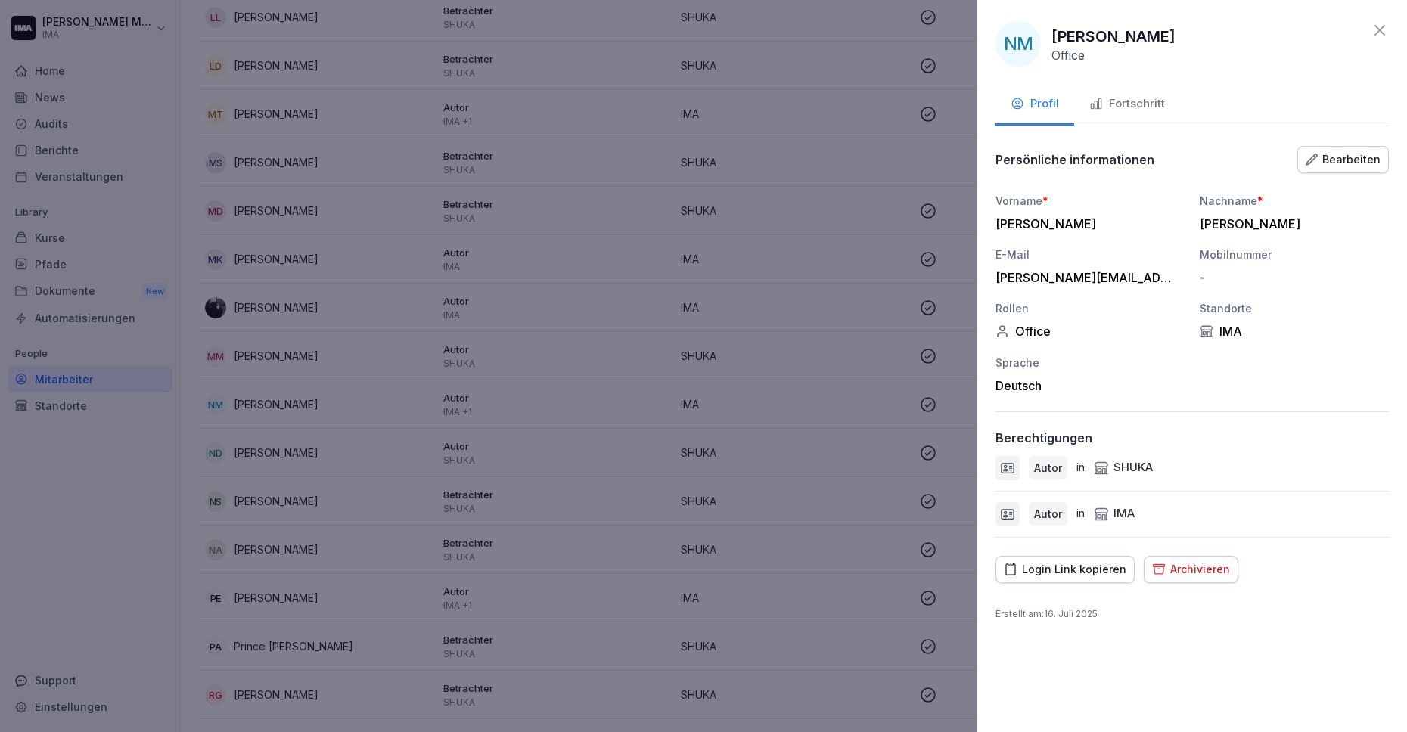
click at [831, 154] on div at bounding box center [703, 366] width 1407 height 732
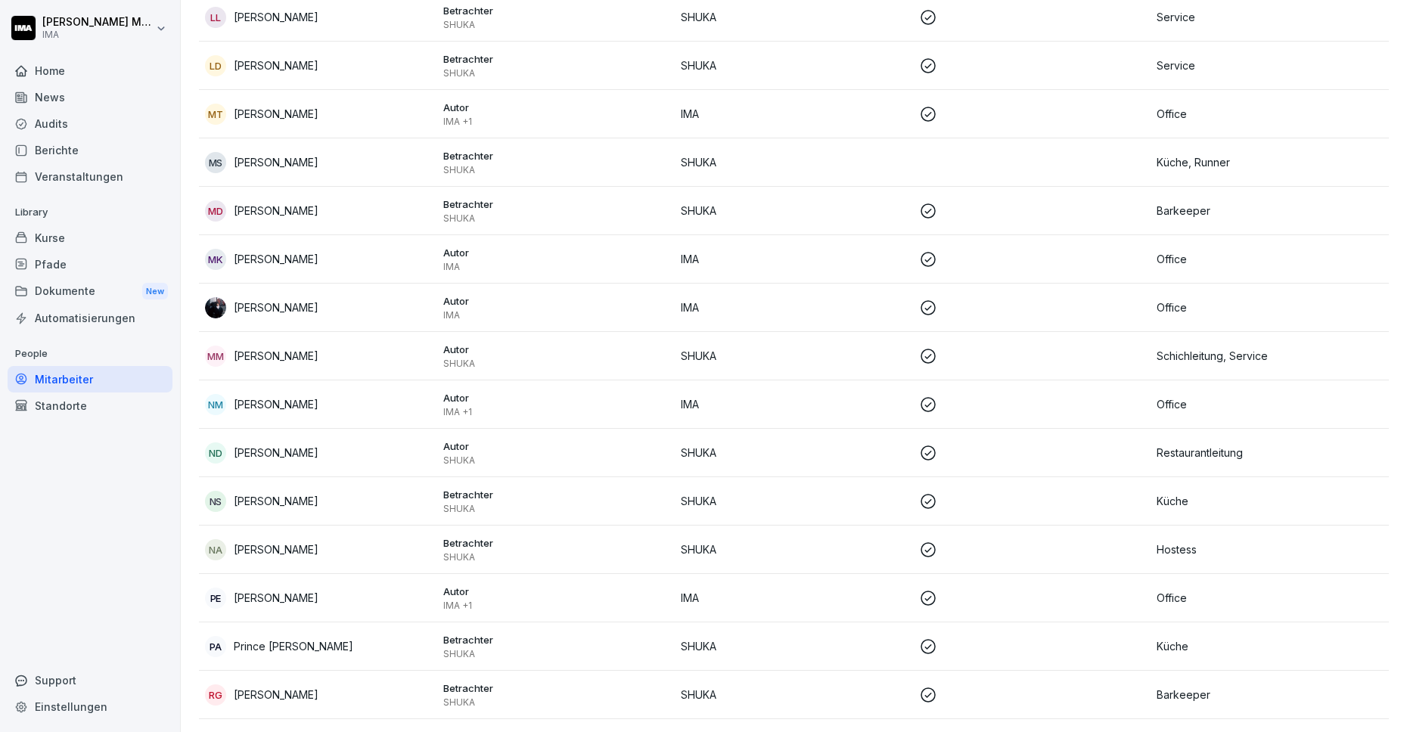
click at [85, 98] on div "News" at bounding box center [90, 97] width 165 height 26
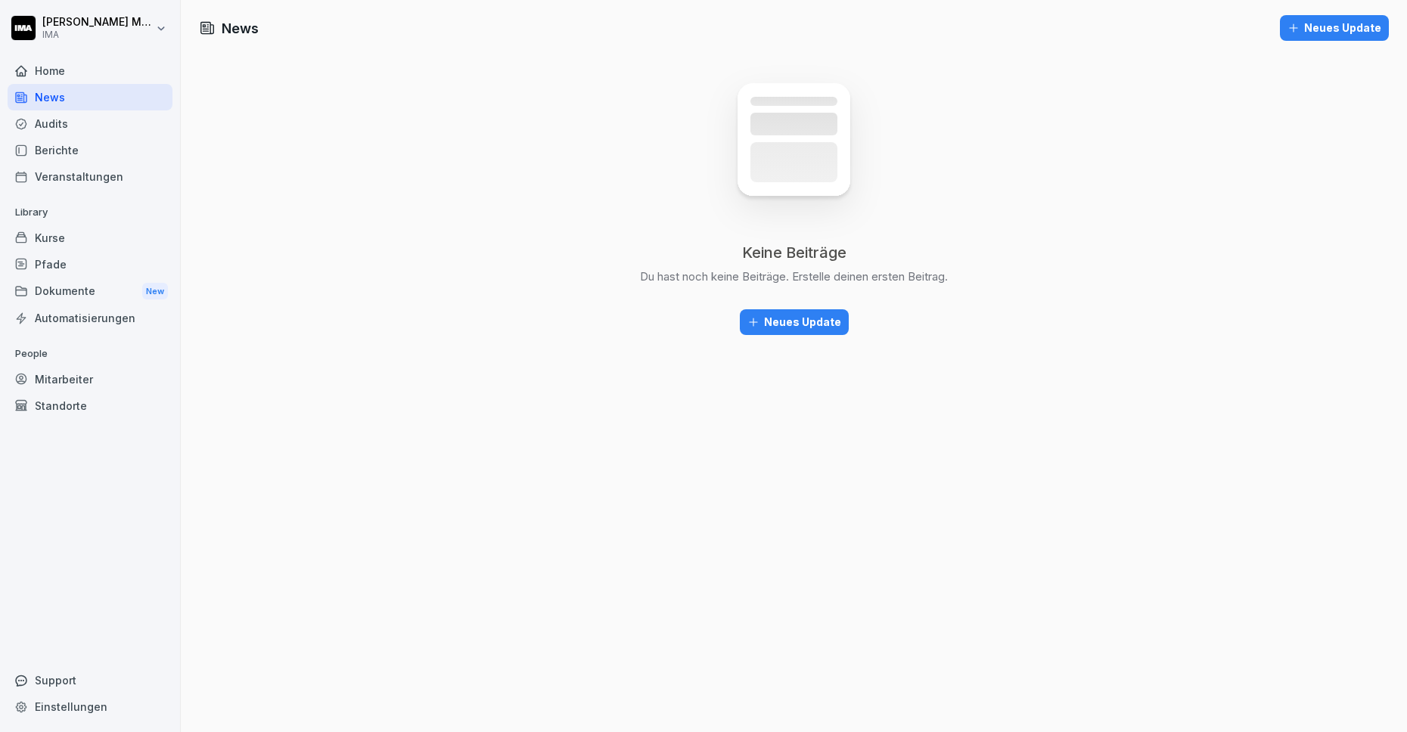
click at [77, 116] on div "Audits" at bounding box center [90, 123] width 165 height 26
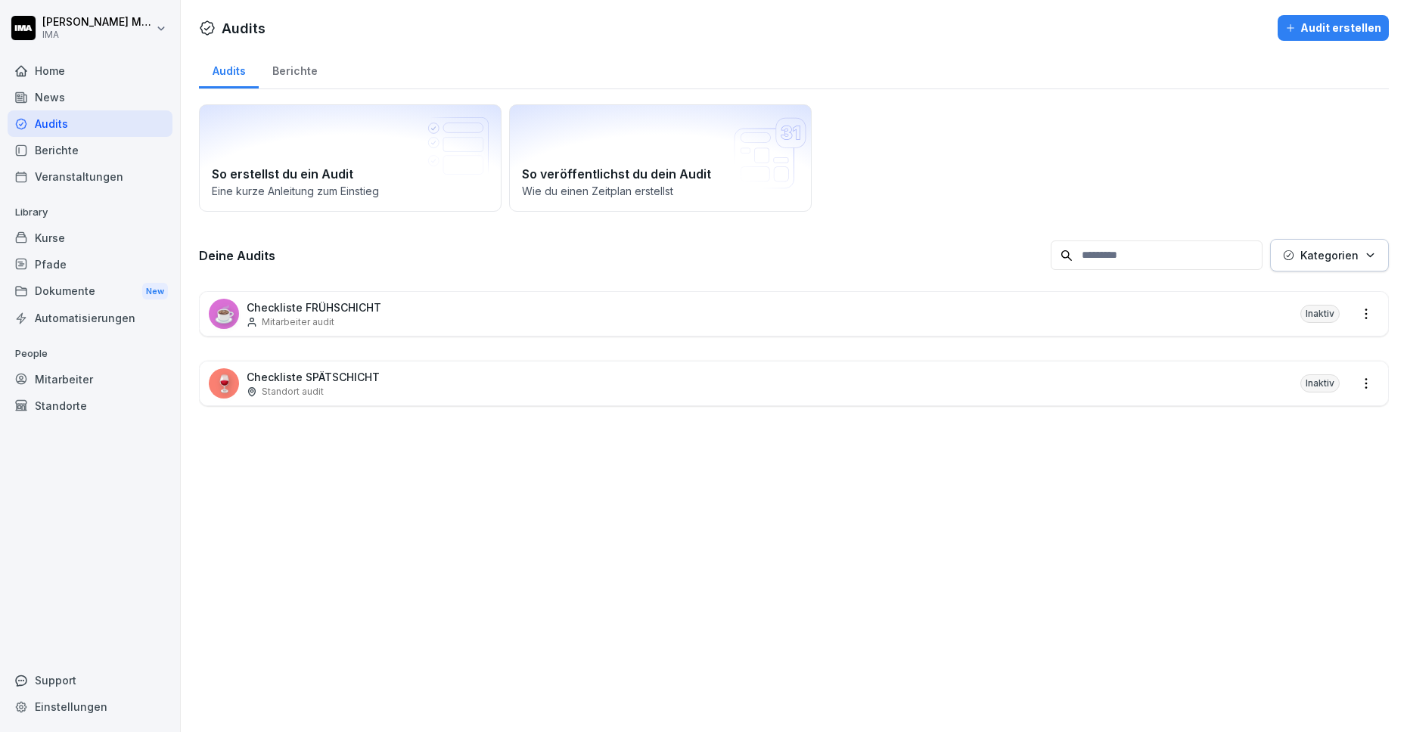
click at [86, 99] on div "News" at bounding box center [90, 97] width 165 height 26
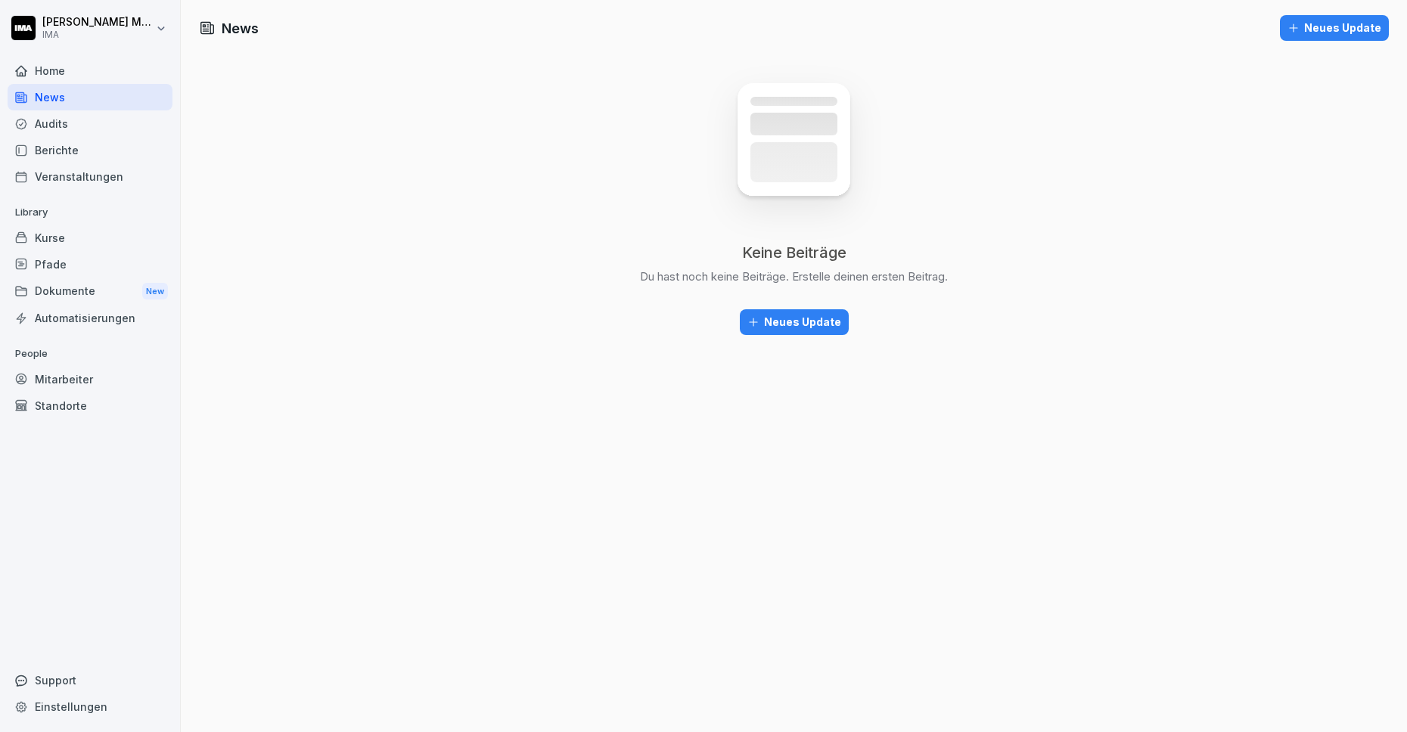
click at [834, 330] on button "Neues Update" at bounding box center [794, 322] width 109 height 26
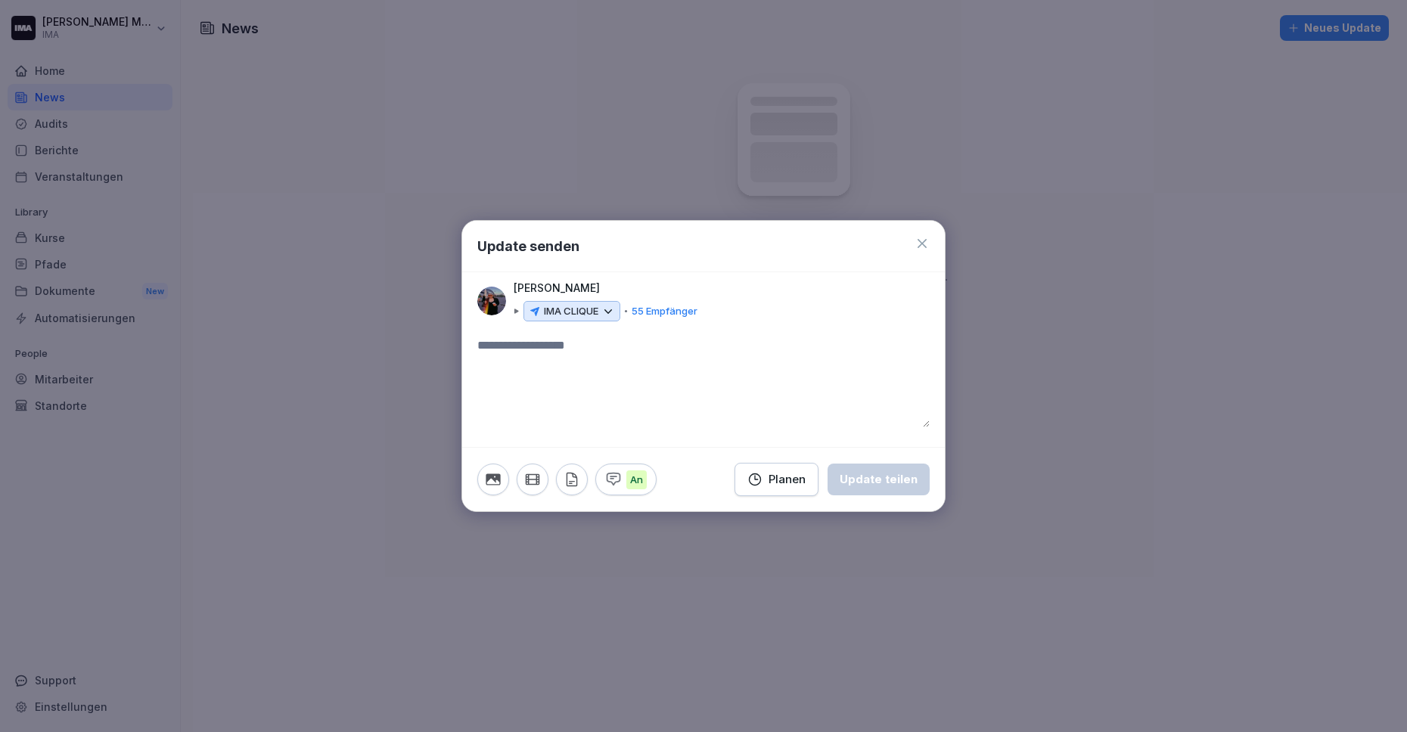
click at [580, 312] on p "IMA CLIQUE" at bounding box center [571, 311] width 54 height 15
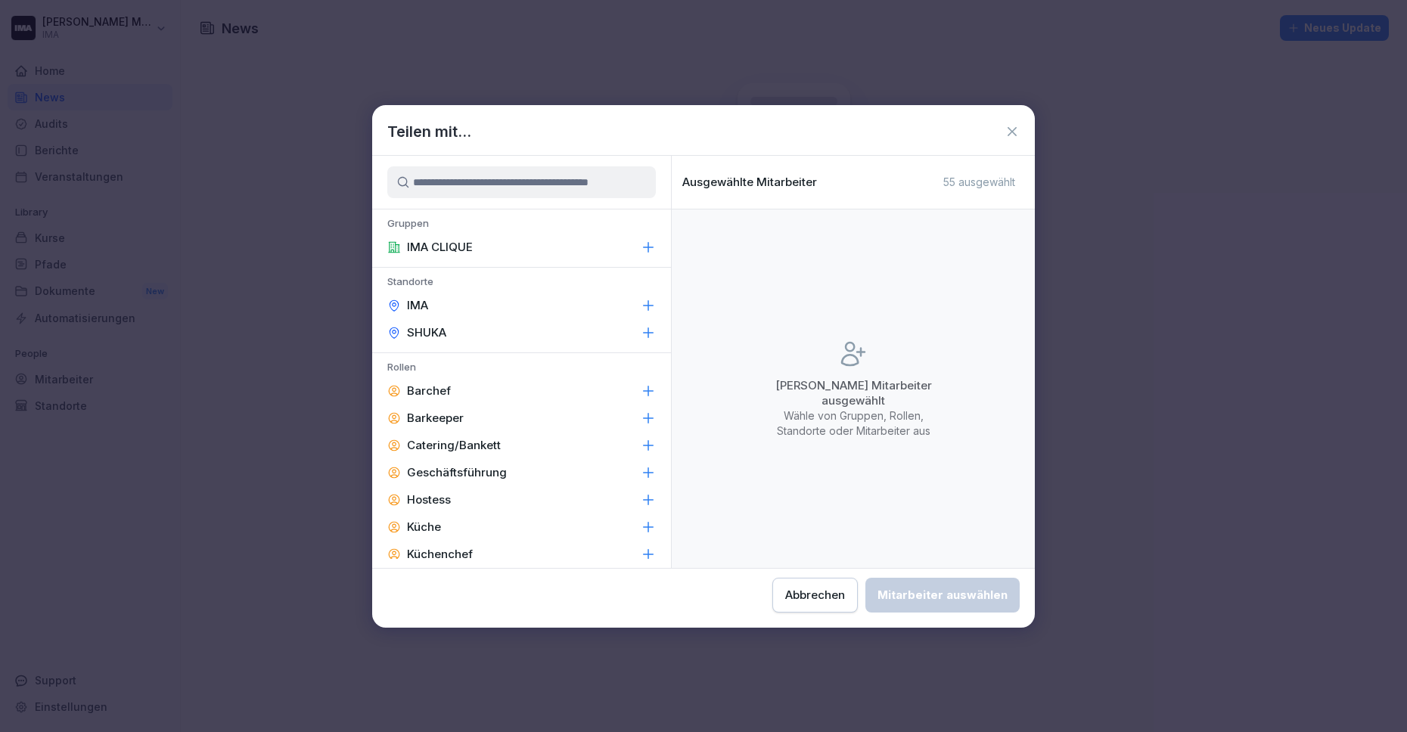
click at [544, 339] on div "SHUKA" at bounding box center [521, 332] width 299 height 27
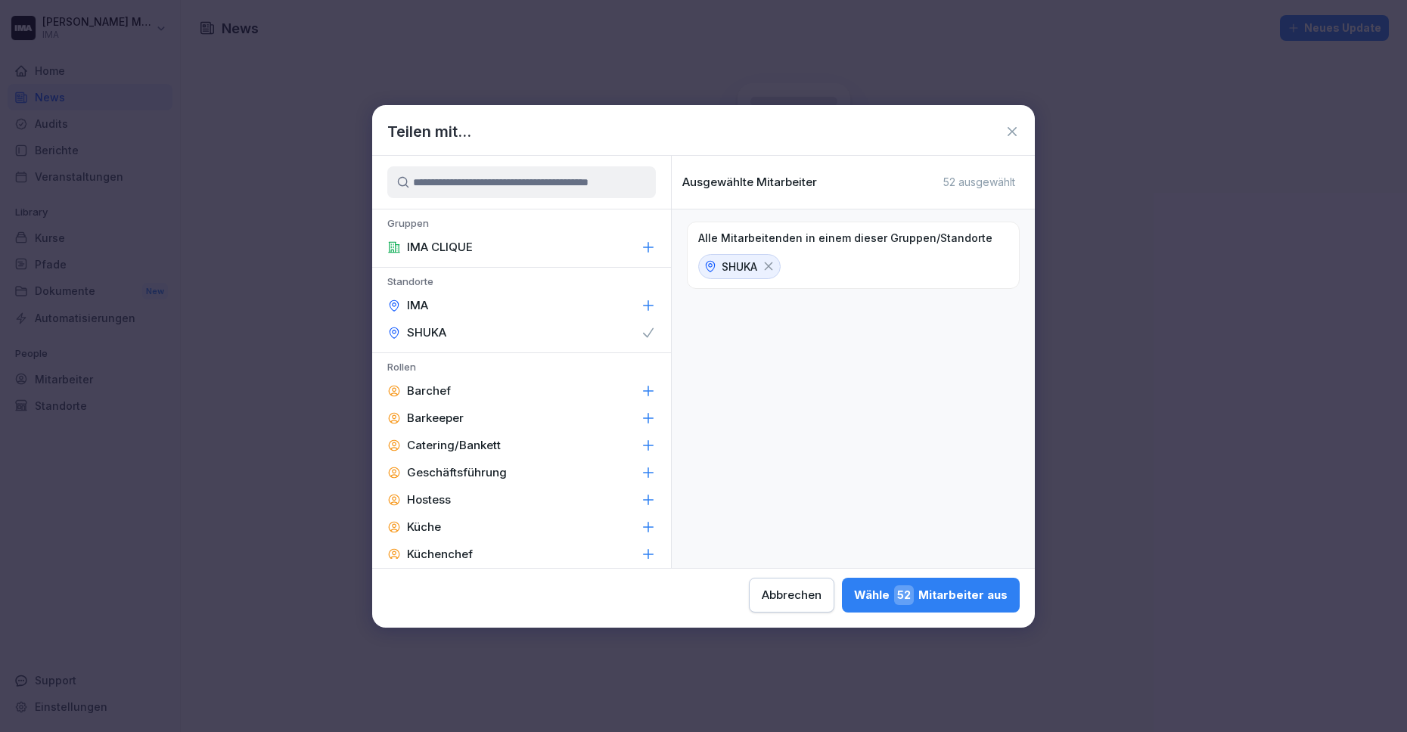
click at [558, 303] on div "IMA" at bounding box center [521, 305] width 299 height 27
click at [889, 598] on div "Wähle 54 Mitarbeiter aus" at bounding box center [930, 596] width 154 height 20
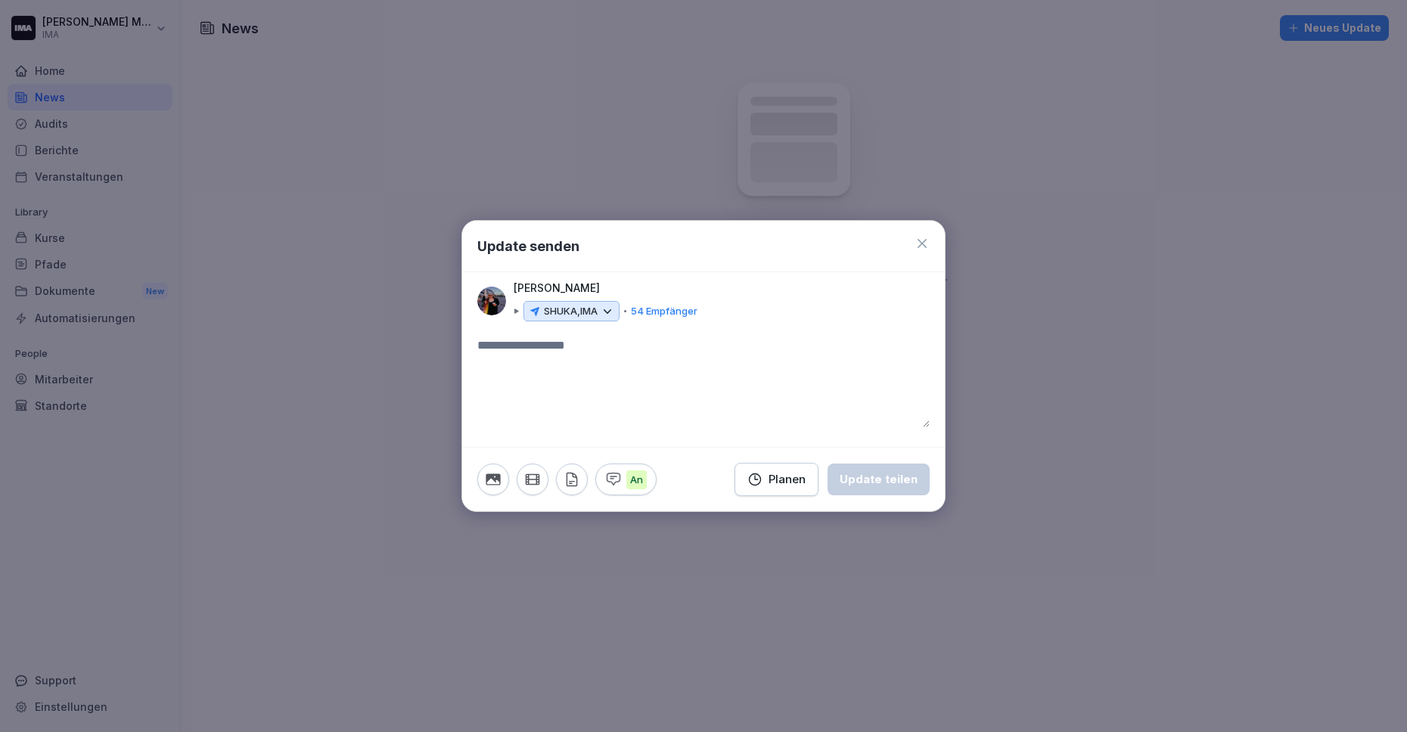
click at [579, 349] on textarea at bounding box center [703, 382] width 452 height 91
click at [499, 483] on icon "button" at bounding box center [493, 479] width 17 height 17
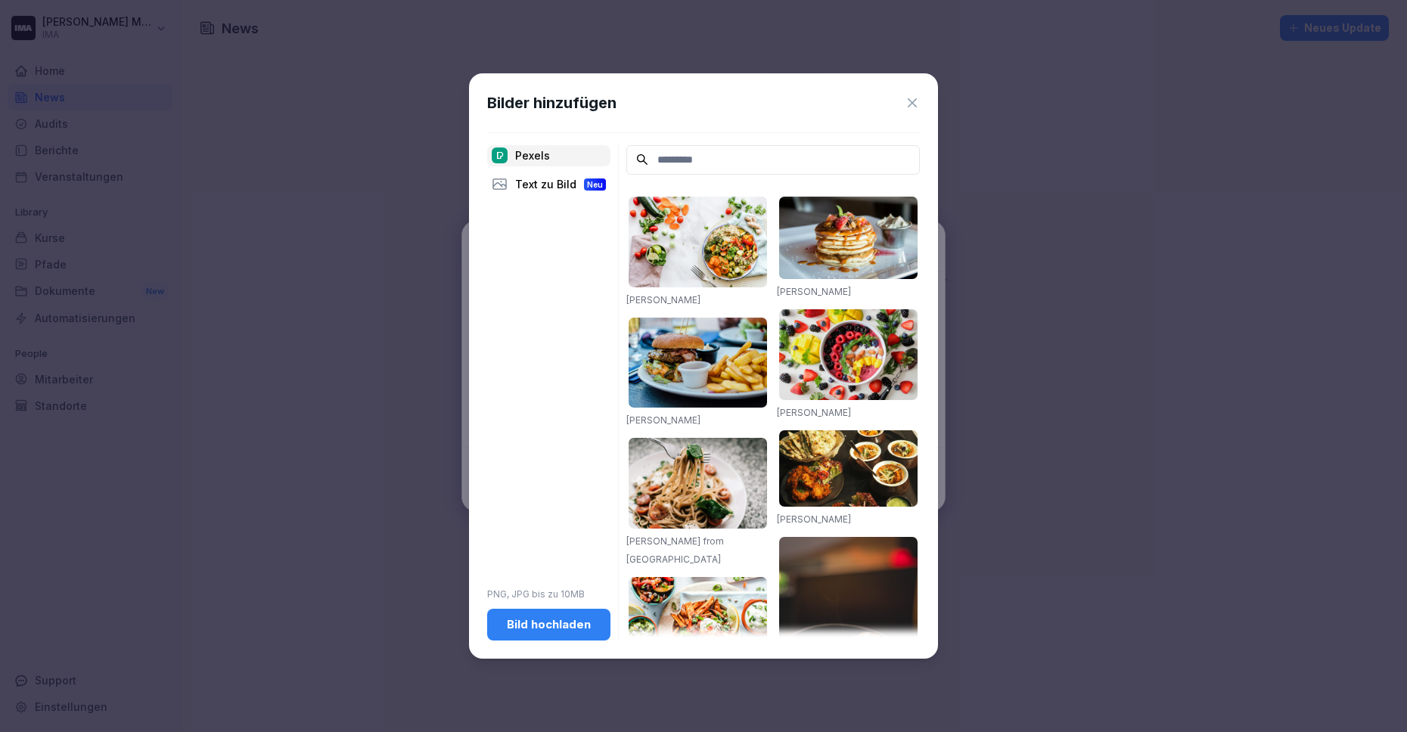
click at [537, 620] on div "Bild hochladen" at bounding box center [548, 625] width 99 height 17
click at [532, 629] on div "Bild hochladen" at bounding box center [548, 625] width 99 height 17
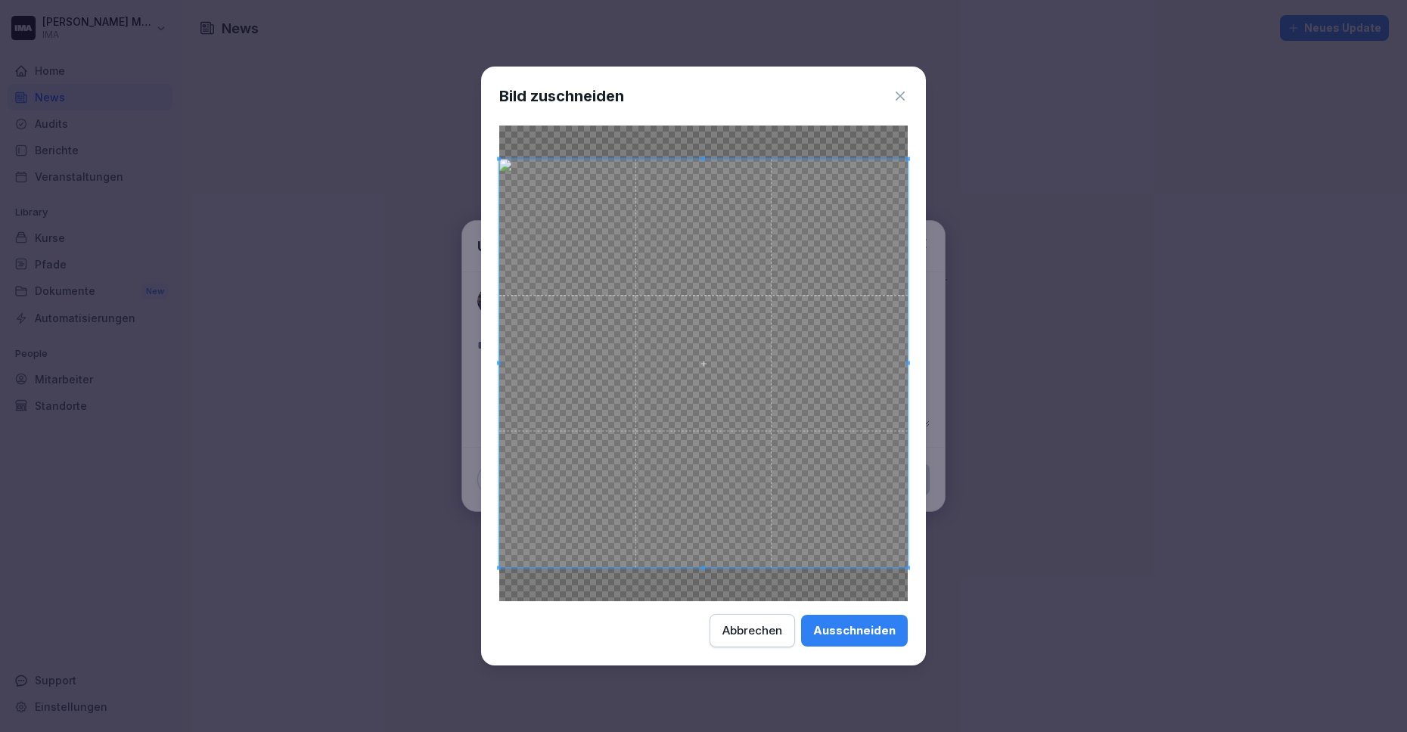
click at [837, 631] on div "Ausschneiden" at bounding box center [854, 631] width 82 height 17
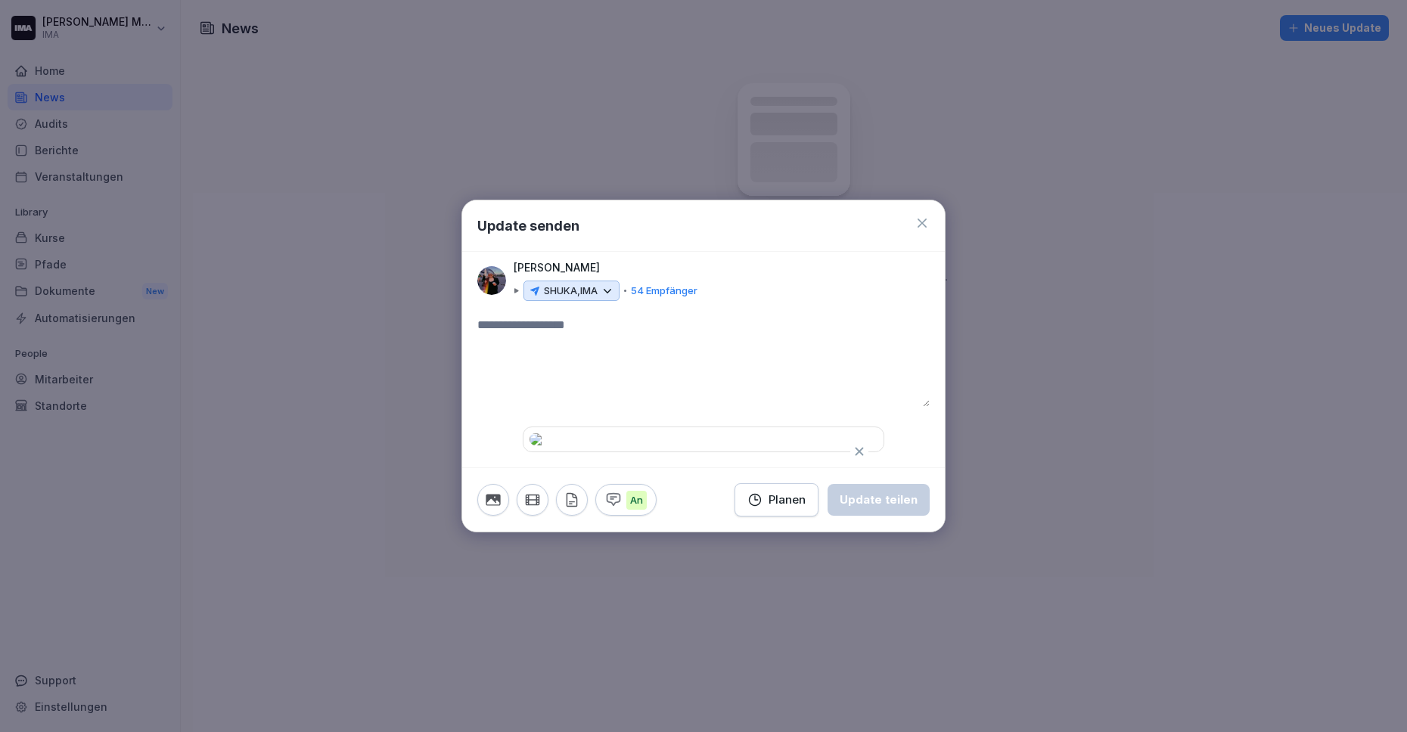
click at [853, 445] on icon "button" at bounding box center [860, 452] width 14 height 14
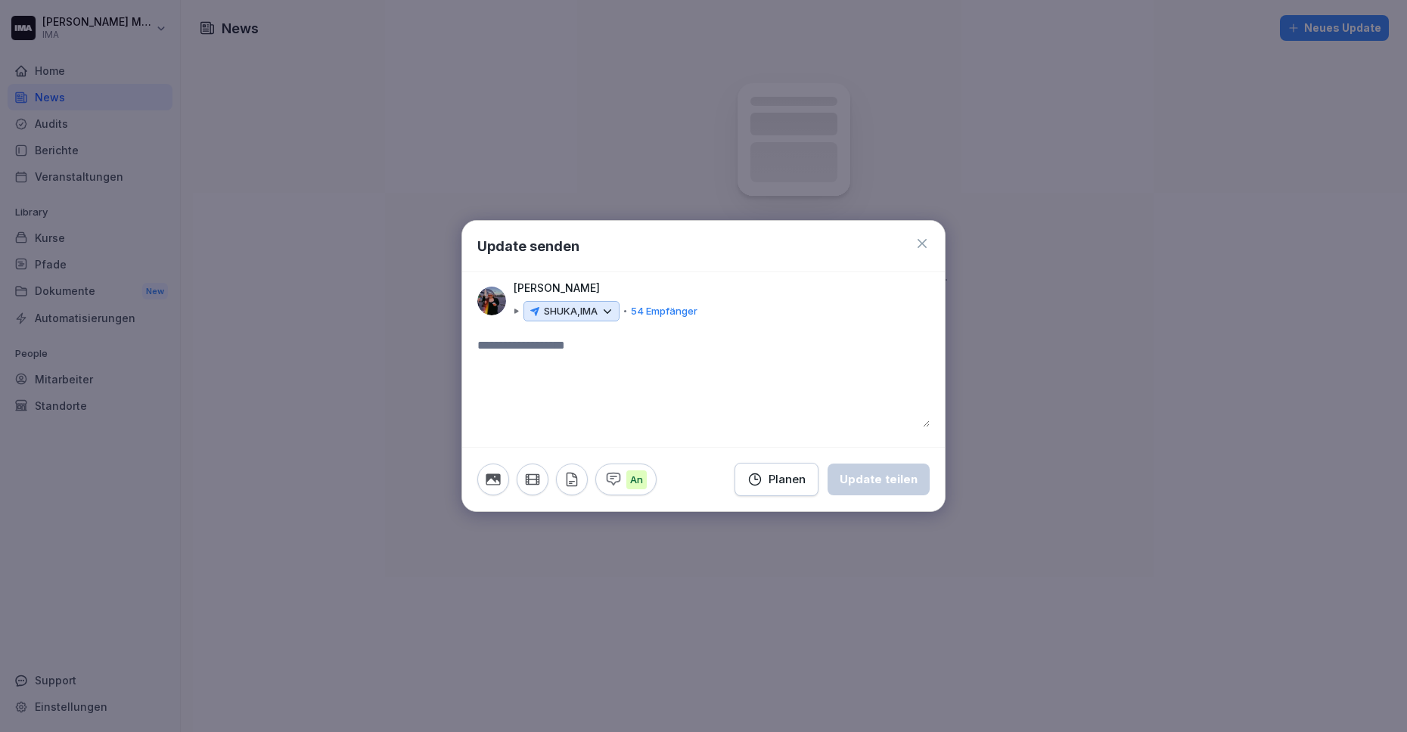
click at [495, 478] on icon "button" at bounding box center [493, 479] width 14 height 11
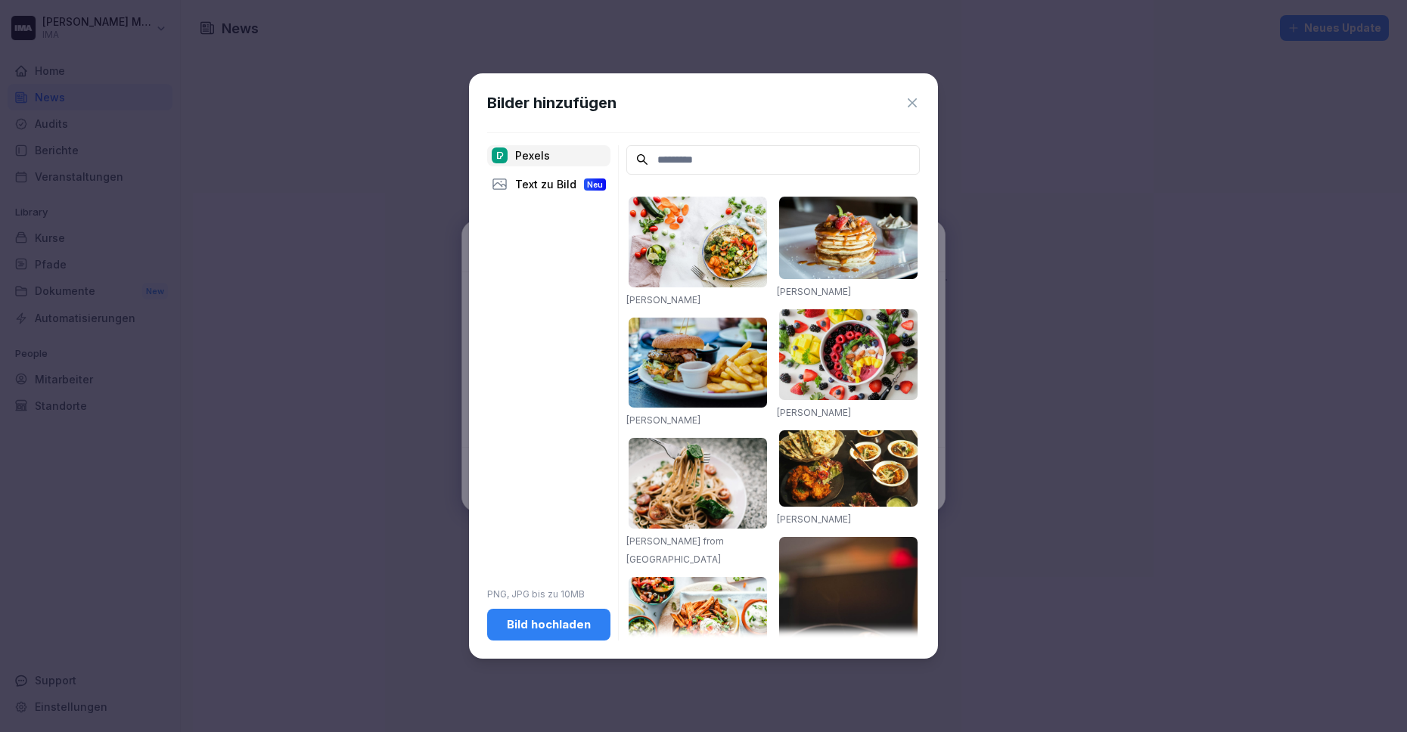
click at [548, 625] on div "Bild hochladen" at bounding box center [548, 625] width 99 height 17
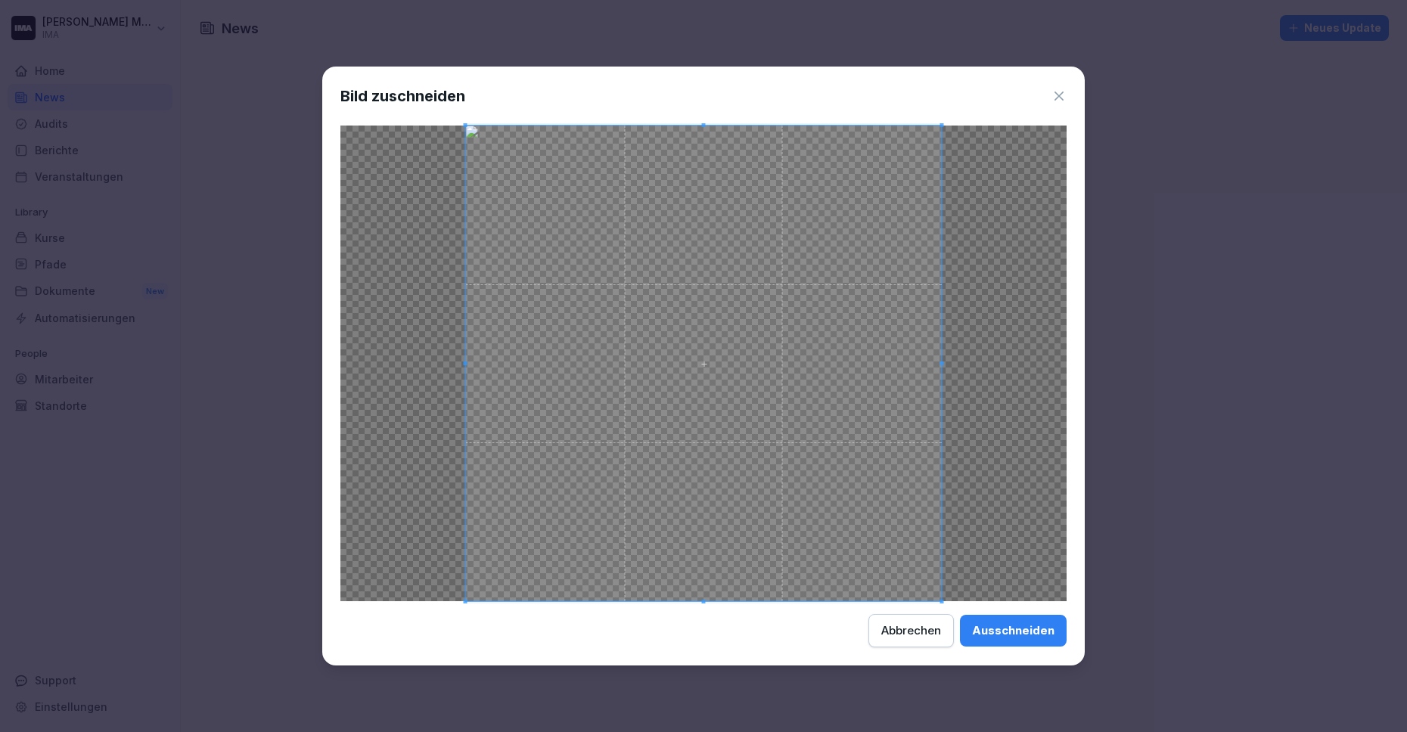
click at [1022, 628] on div "Ausschneiden" at bounding box center [1013, 631] width 82 height 17
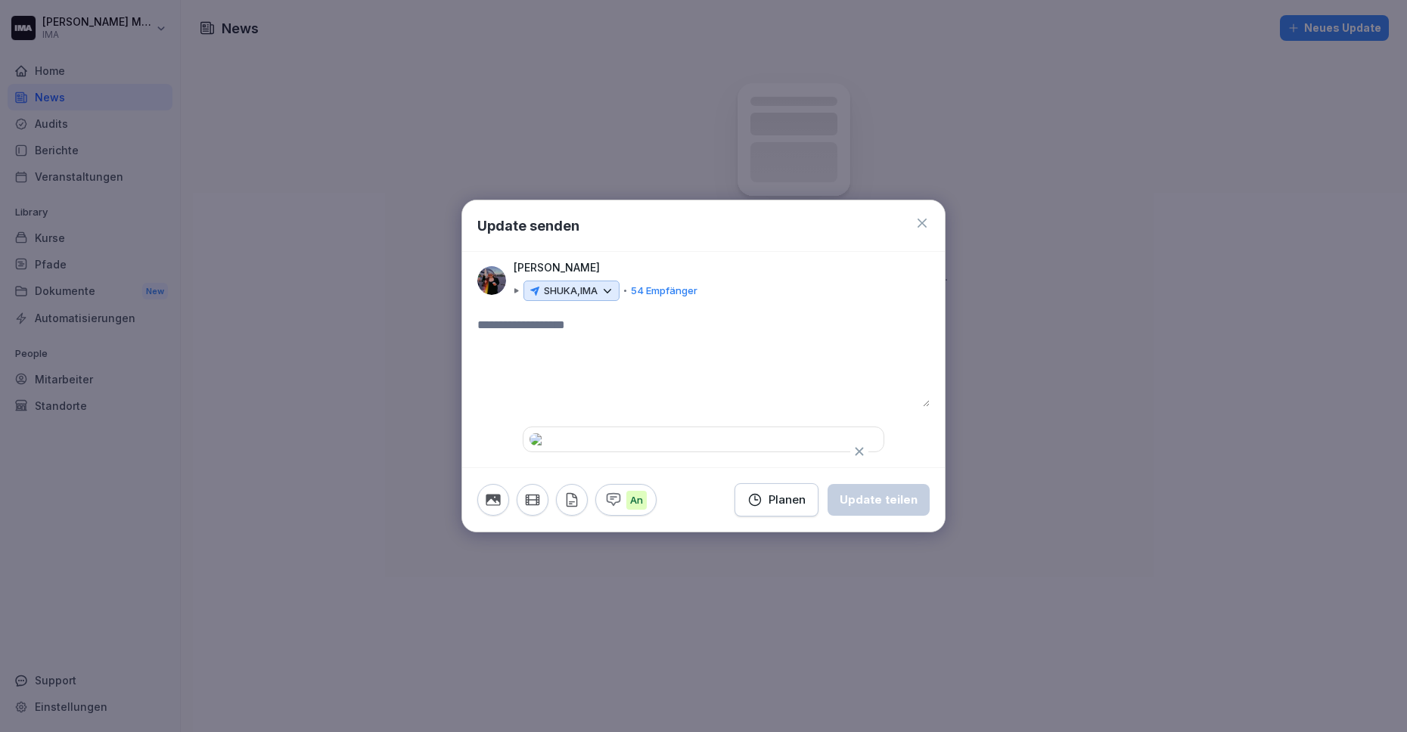
click at [704, 316] on textarea at bounding box center [703, 361] width 452 height 91
type textarea "*"
click at [638, 316] on textarea at bounding box center [697, 361] width 441 height 91
type textarea "*"
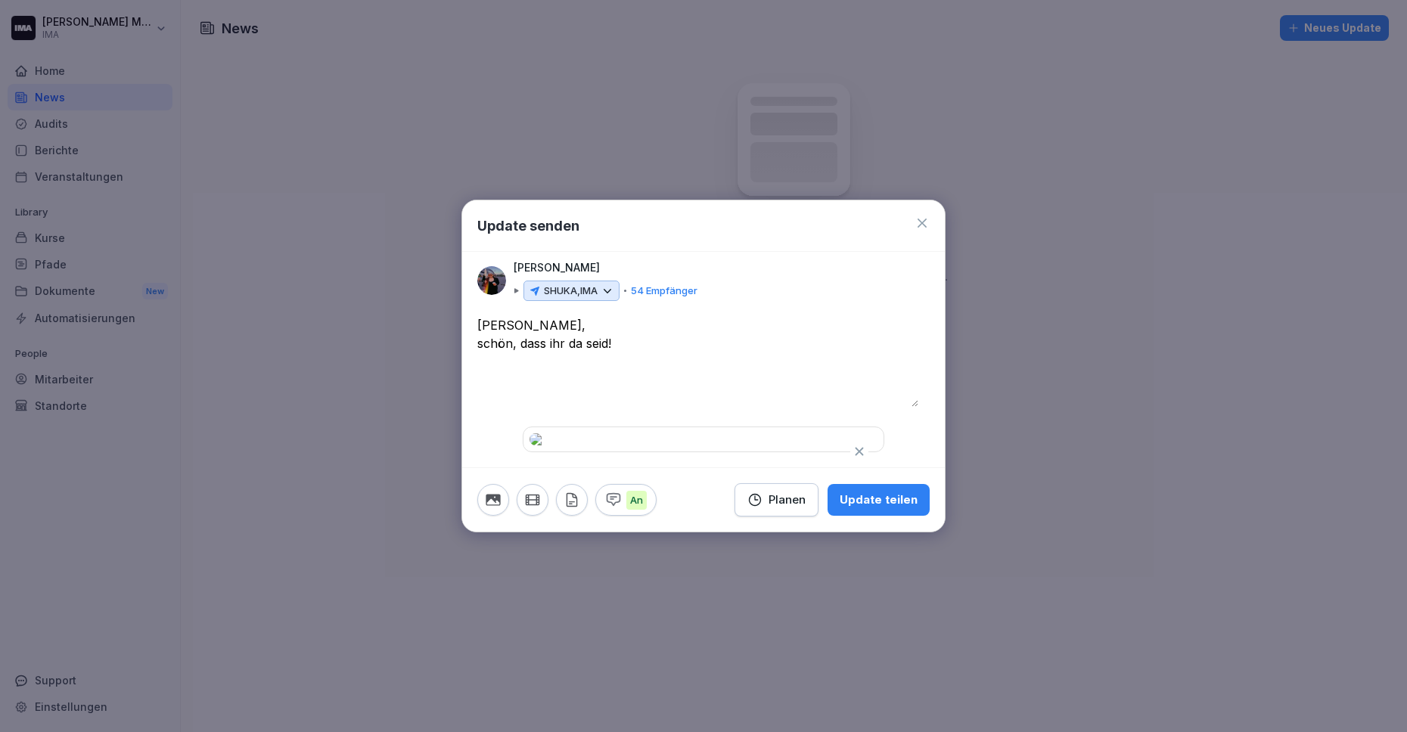
click at [483, 316] on textarea "**********" at bounding box center [697, 361] width 441 height 91
click at [498, 316] on textarea "**********" at bounding box center [697, 361] width 441 height 91
click at [733, 316] on textarea "**********" at bounding box center [697, 361] width 441 height 91
click at [508, 316] on textarea "**********" at bounding box center [697, 361] width 441 height 91
click at [525, 316] on textarea "**********" at bounding box center [697, 361] width 441 height 91
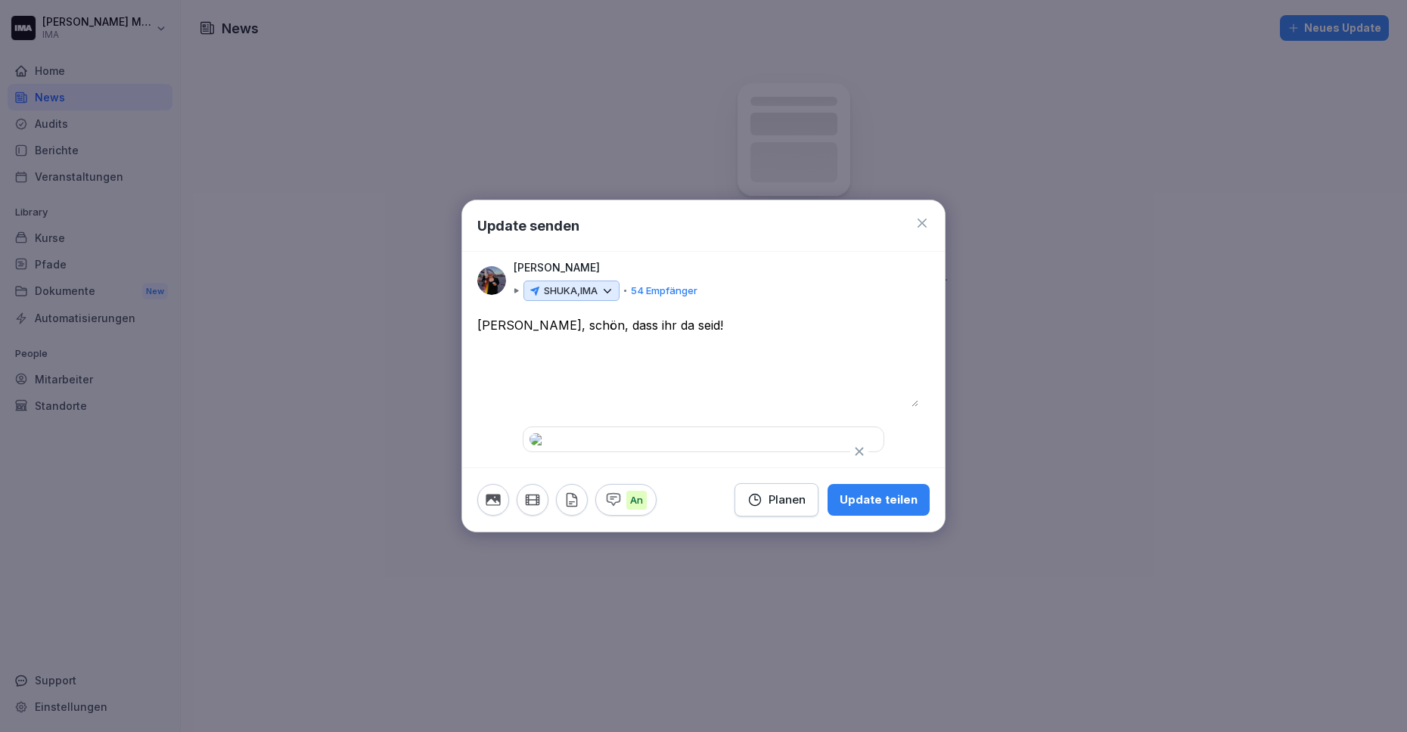
click at [699, 316] on textarea "**********" at bounding box center [697, 361] width 441 height 91
type textarea "**********"
click at [879, 508] on div "Update teilen" at bounding box center [879, 500] width 78 height 17
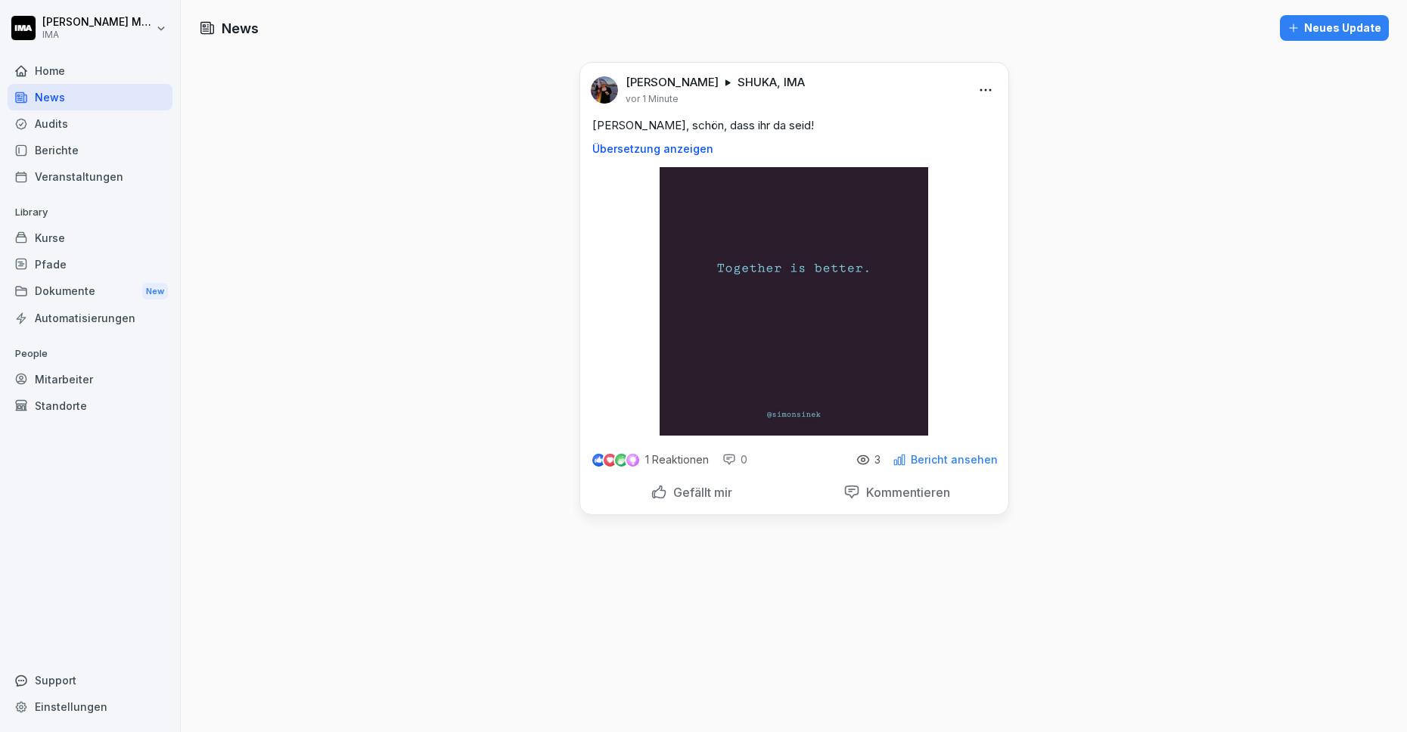
click at [657, 460] on p "1 Reaktionen" at bounding box center [677, 460] width 64 height 12
click at [626, 458] on img at bounding box center [632, 460] width 13 height 14
click at [874, 461] on p "3" at bounding box center [877, 460] width 6 height 12
click at [74, 63] on div "Home" at bounding box center [90, 70] width 165 height 26
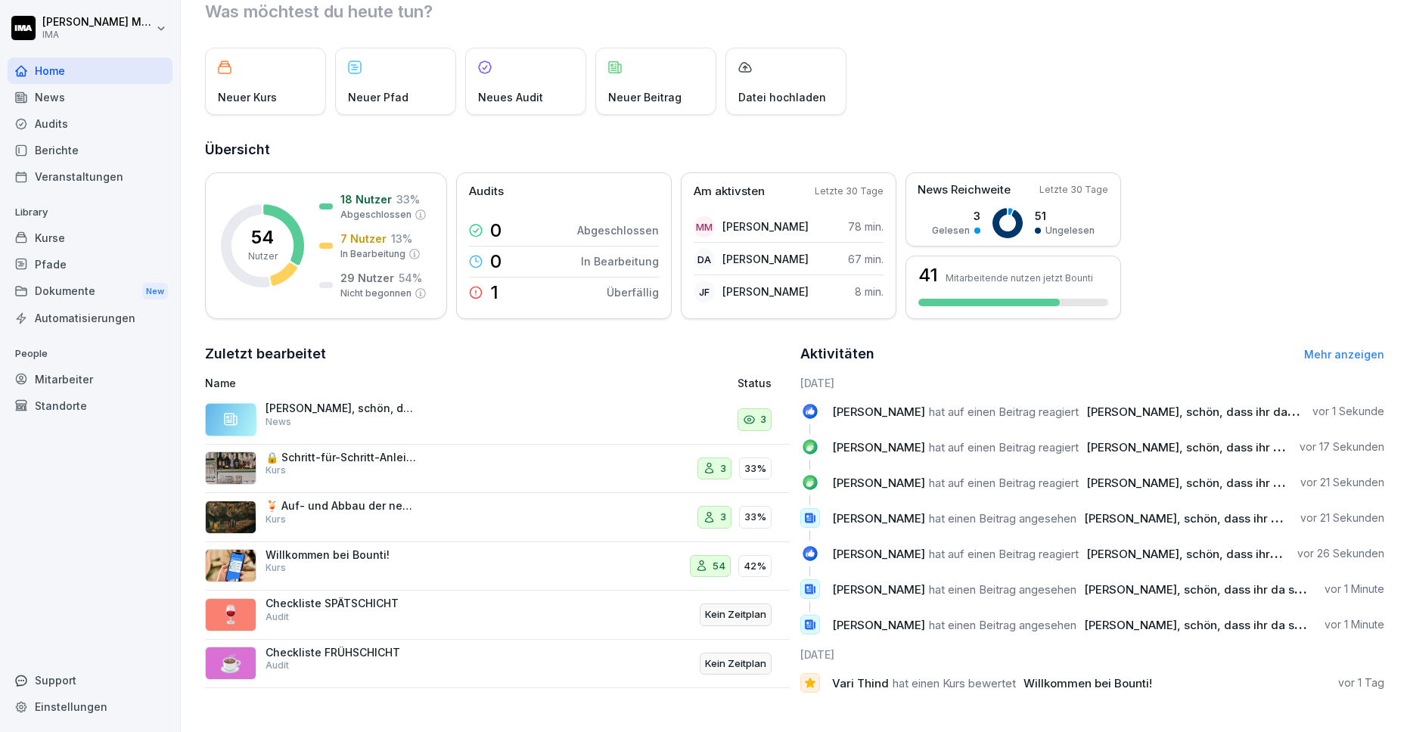
scroll to position [59, 0]
click at [1328, 348] on link "Mehr anzeigen" at bounding box center [1344, 354] width 80 height 13
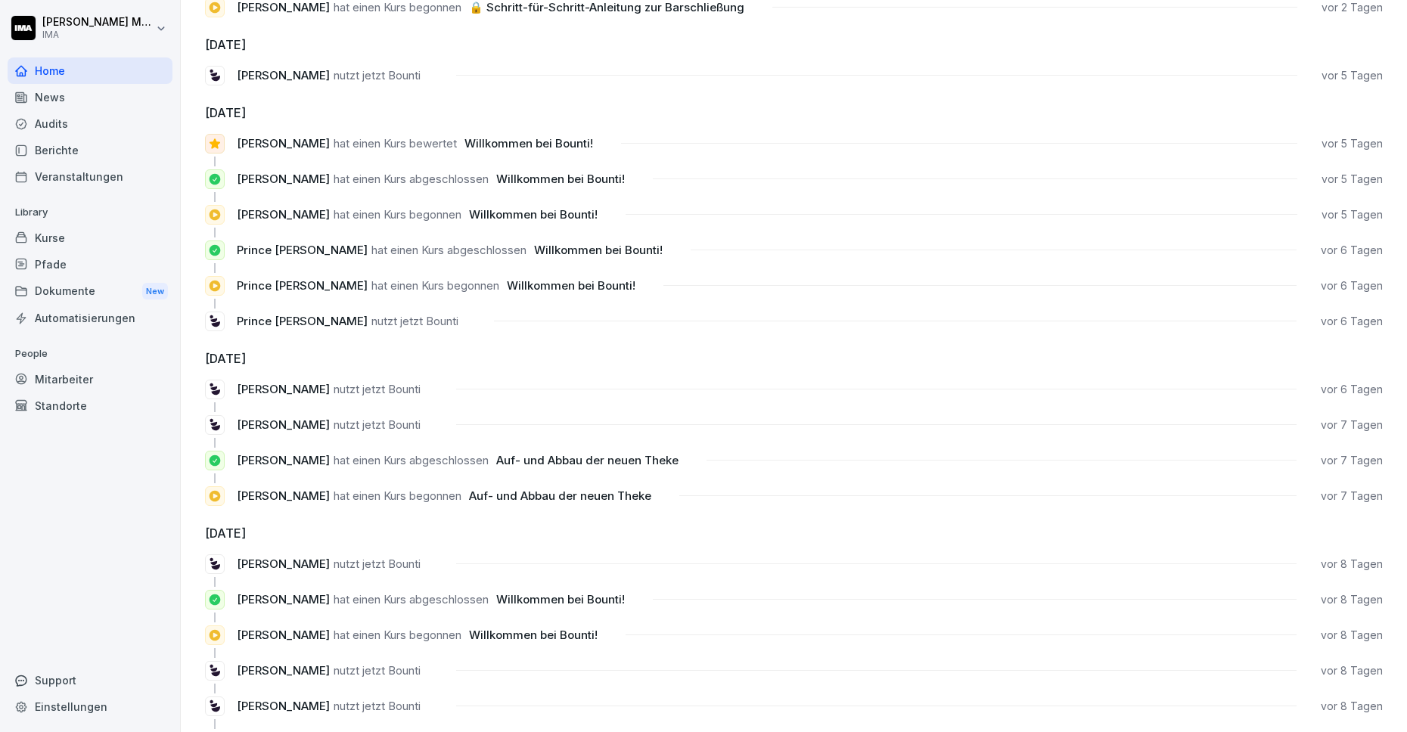
scroll to position [514, 0]
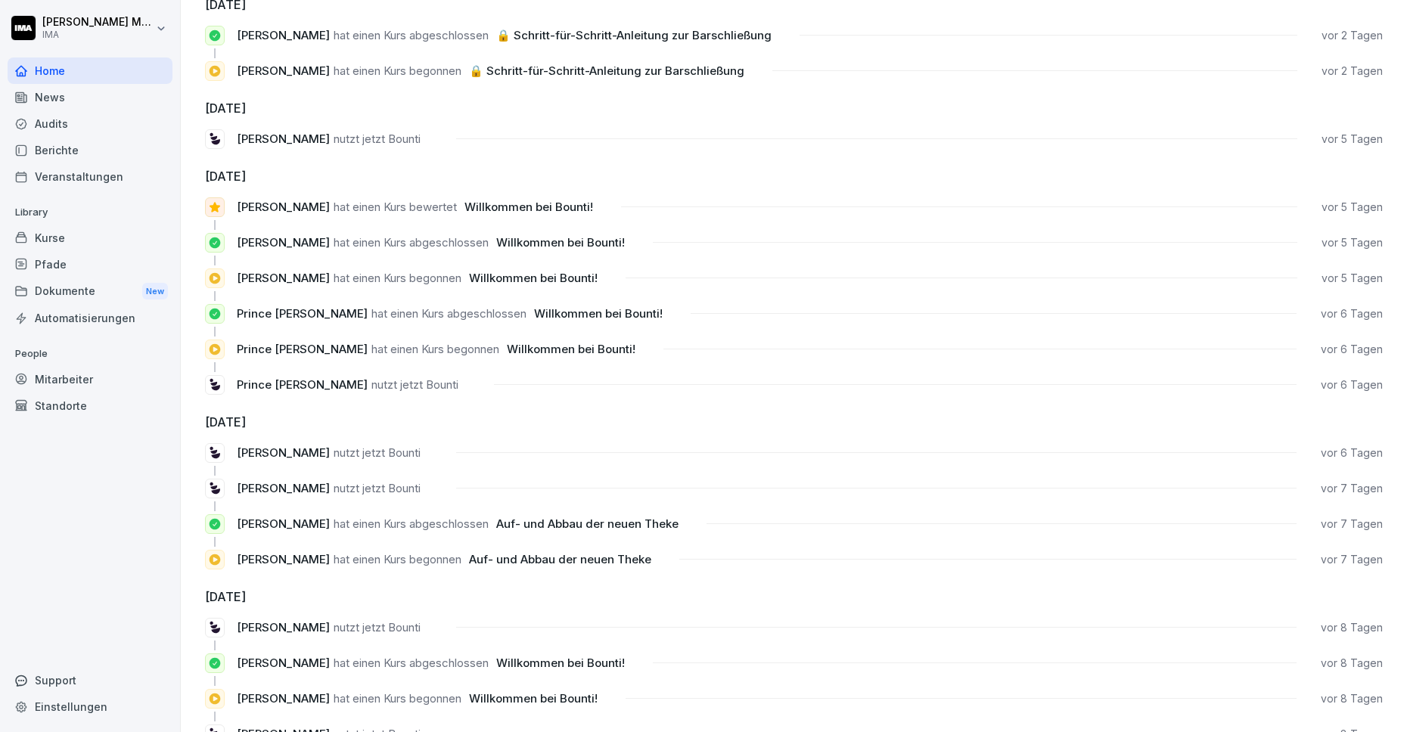
click at [67, 387] on div "Mitarbeiter" at bounding box center [90, 379] width 165 height 26
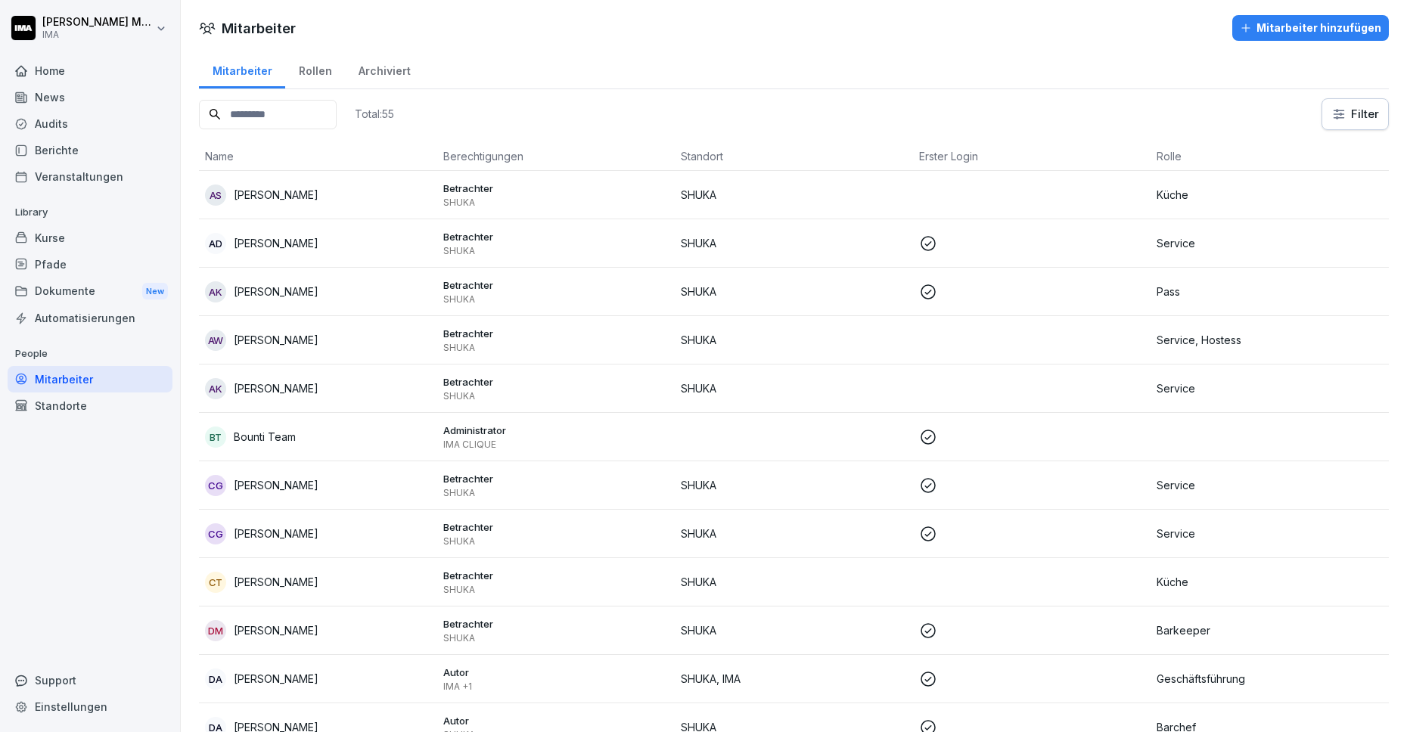
click at [80, 73] on div "Home" at bounding box center [90, 70] width 165 height 26
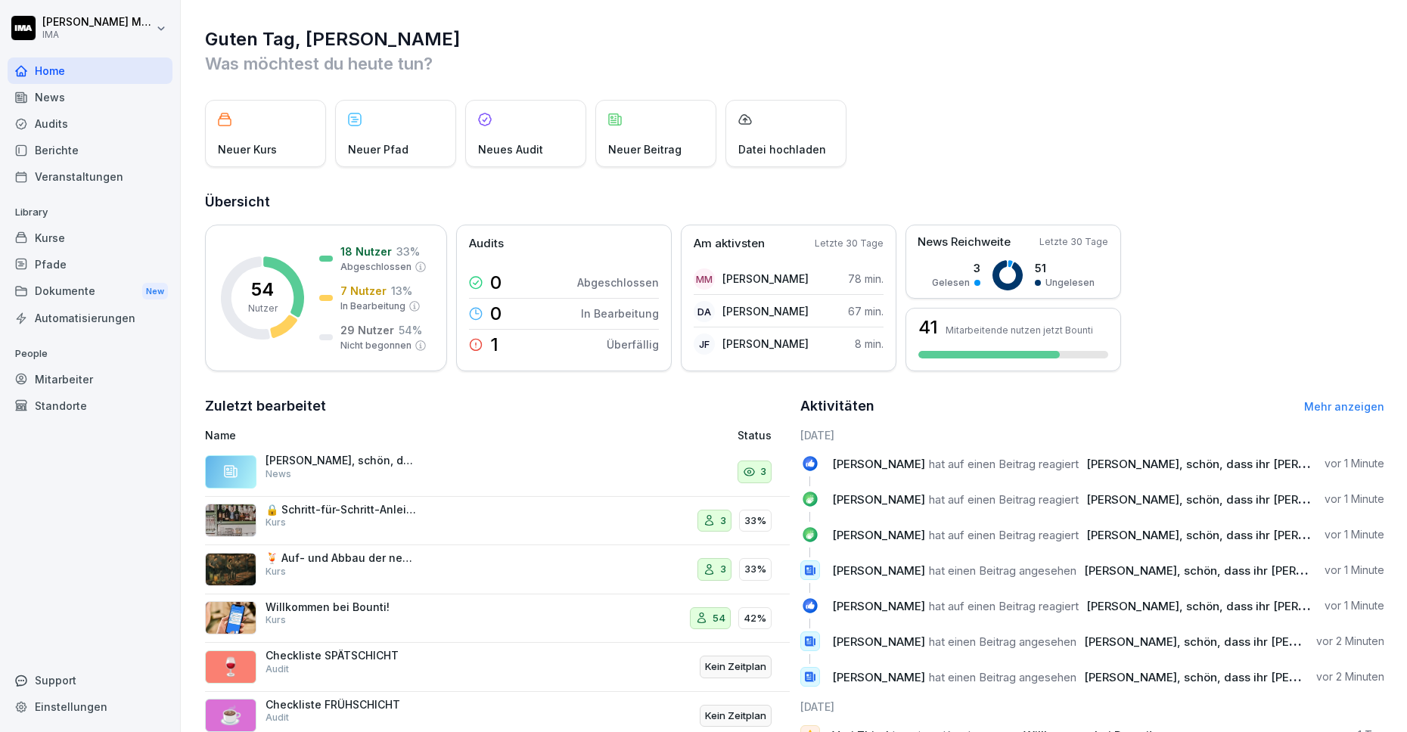
click at [888, 33] on h1 "Guten Tag, [PERSON_NAME]" at bounding box center [794, 39] width 1179 height 24
